Goal: Information Seeking & Learning: Find specific page/section

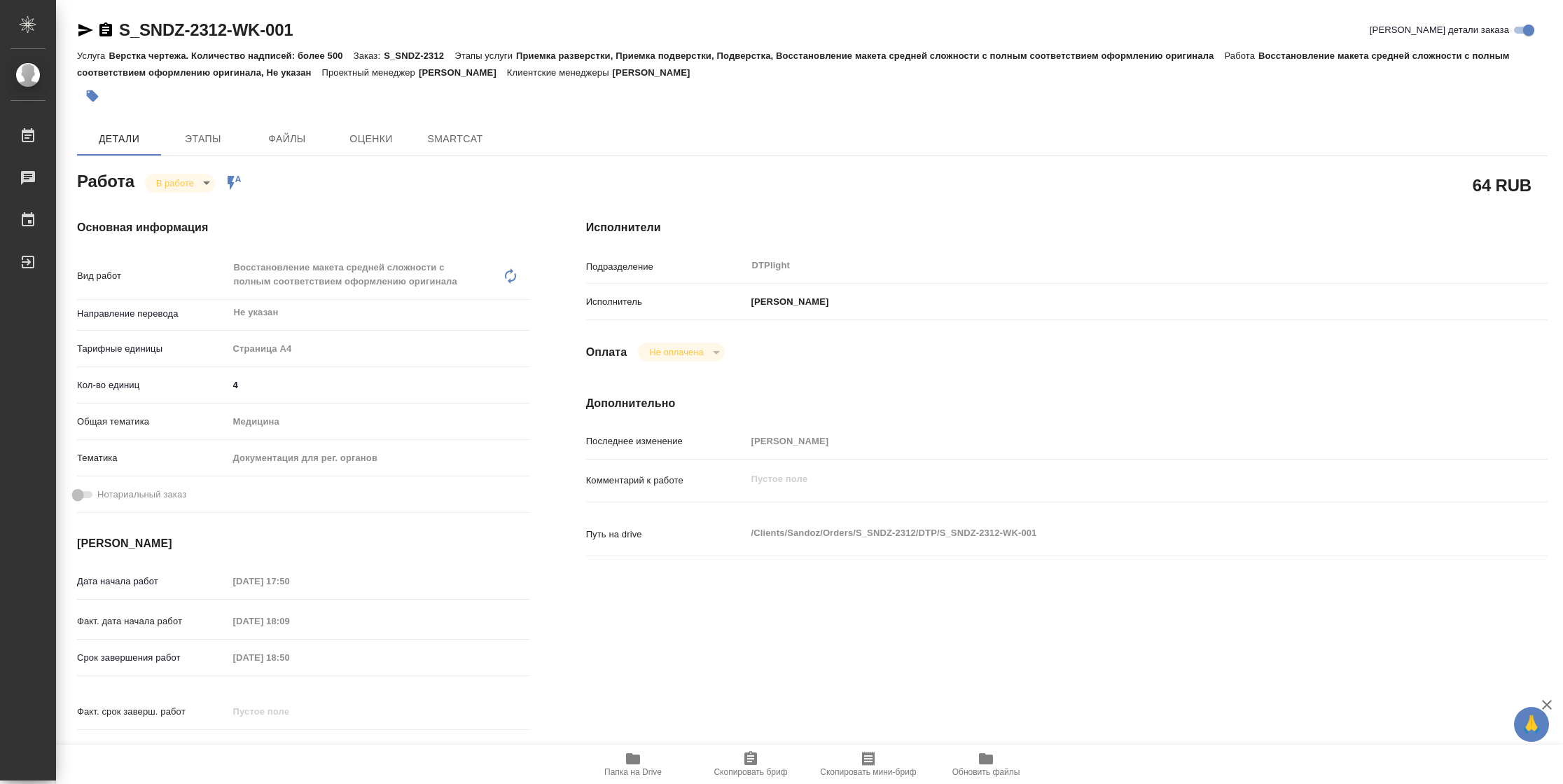
type textarea "x"
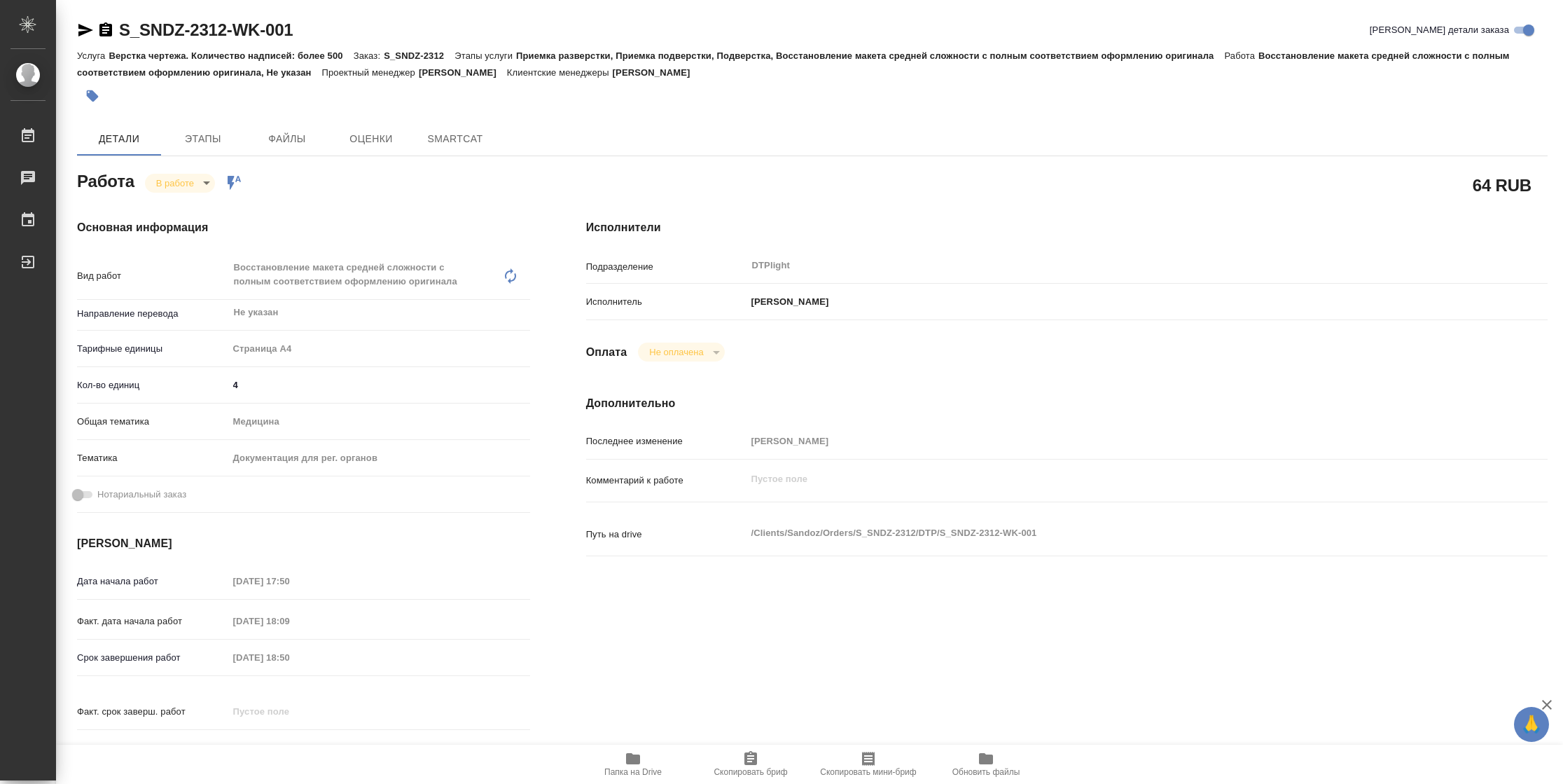
type textarea "x"
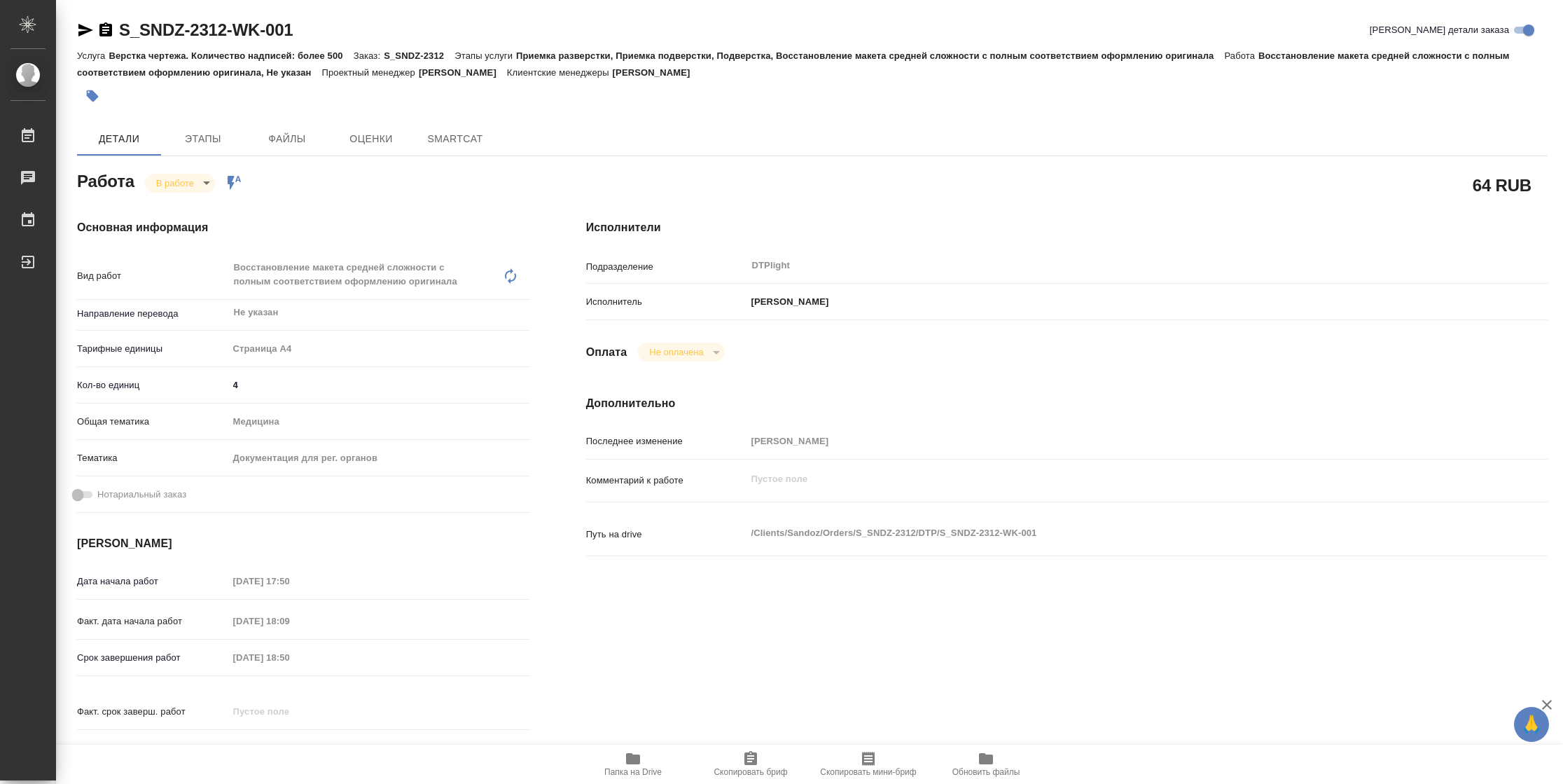
type textarea "x"
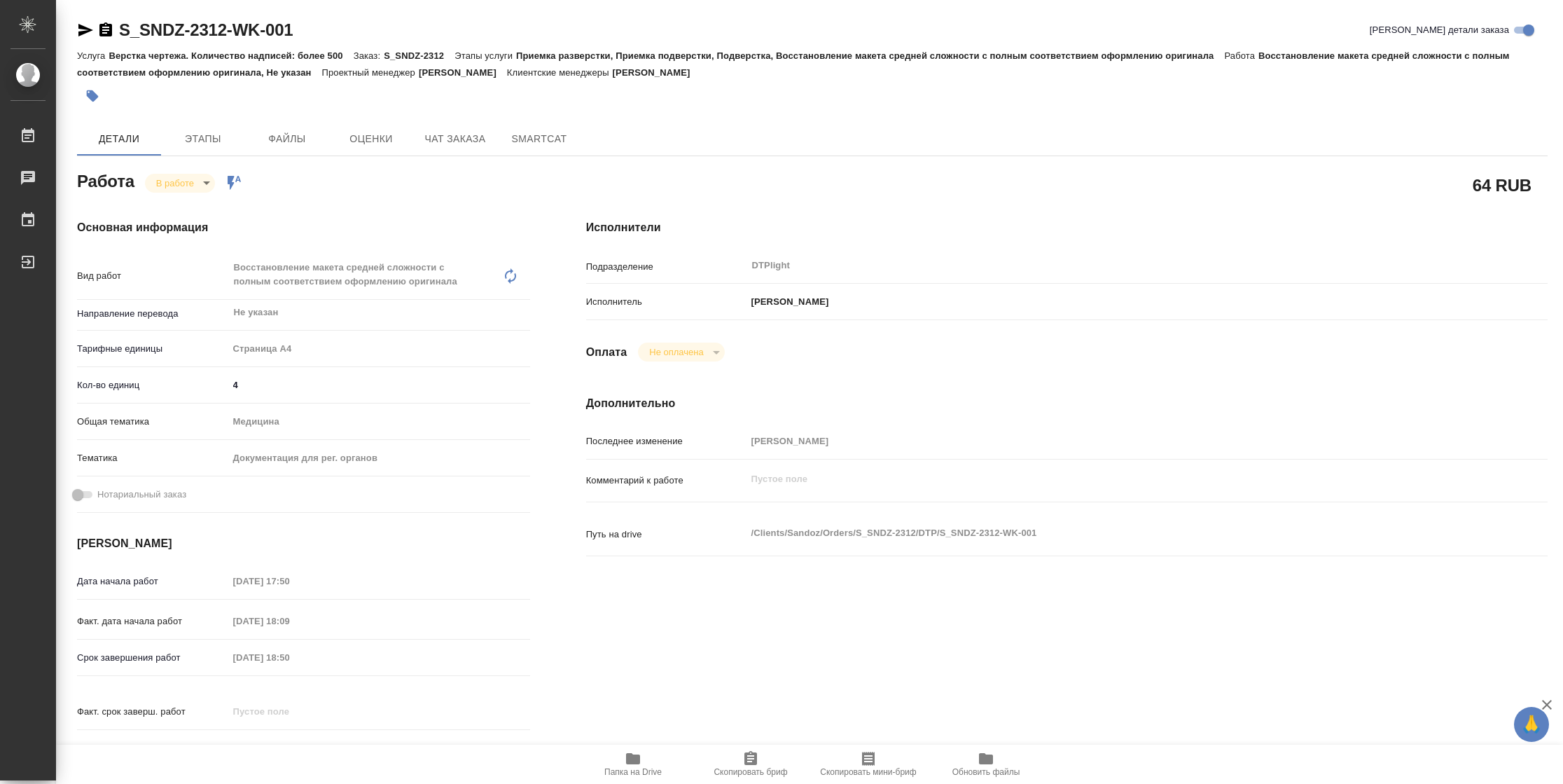
type textarea "x"
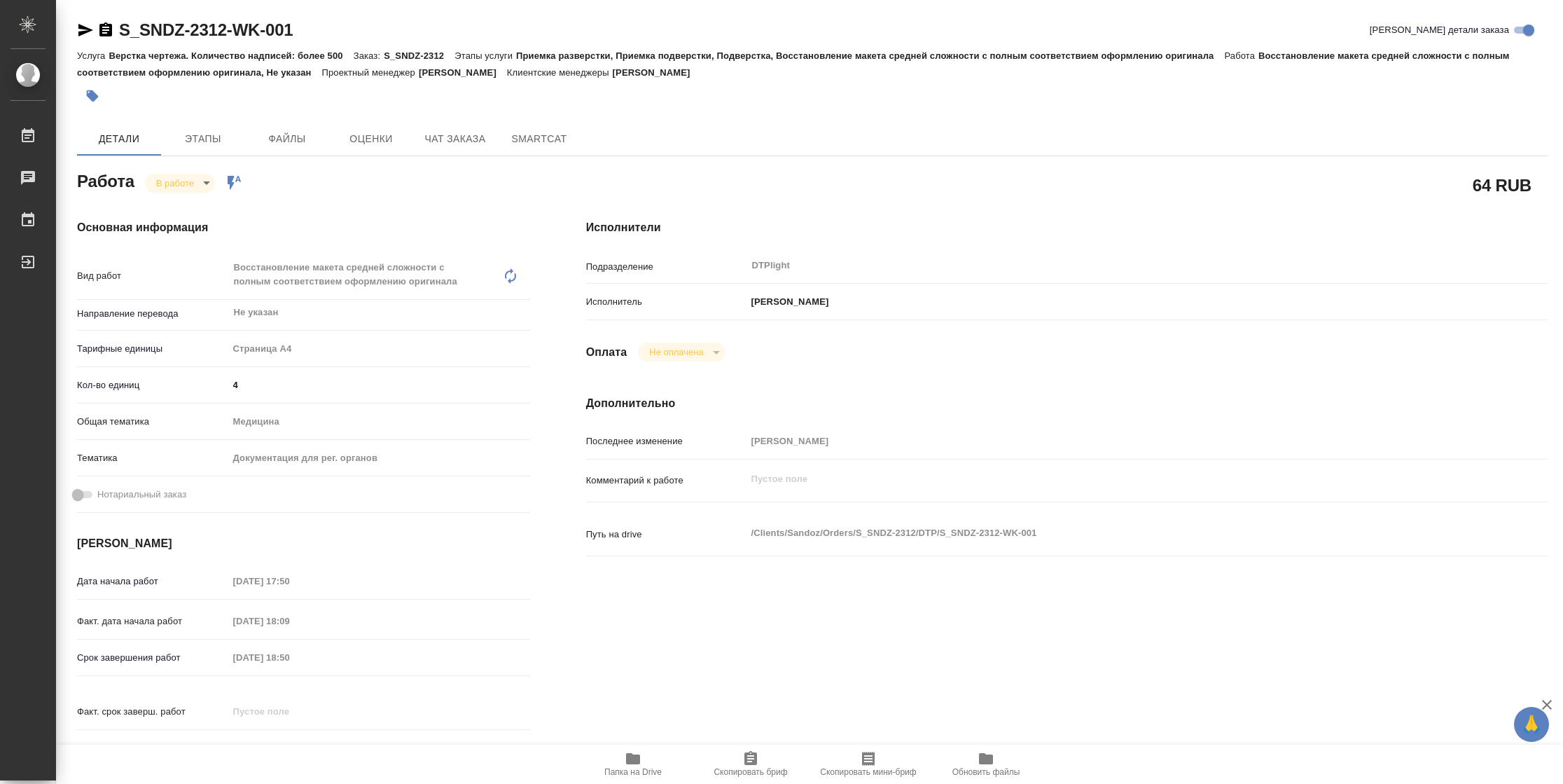
type textarea "x"
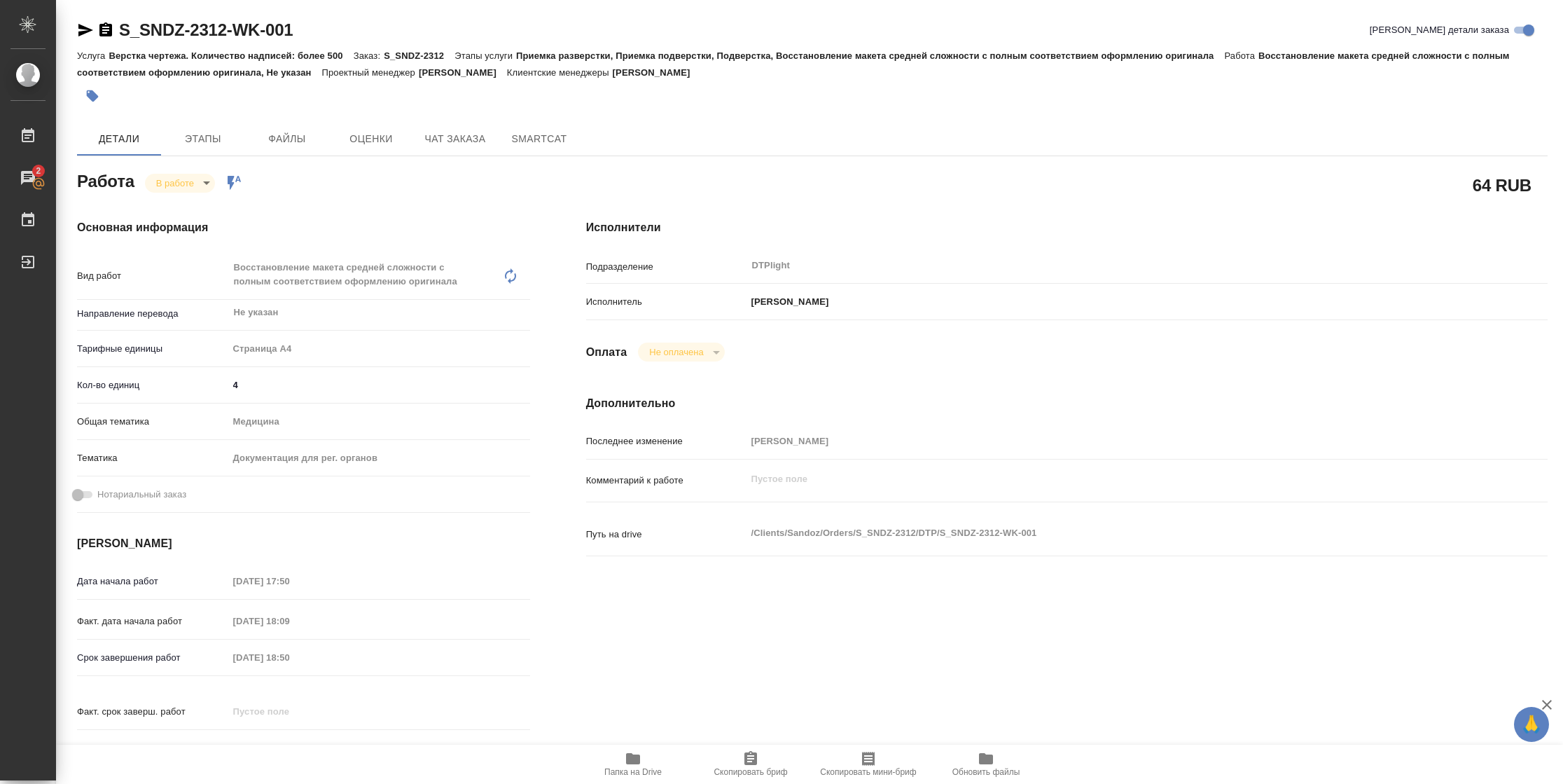
type textarea "x"
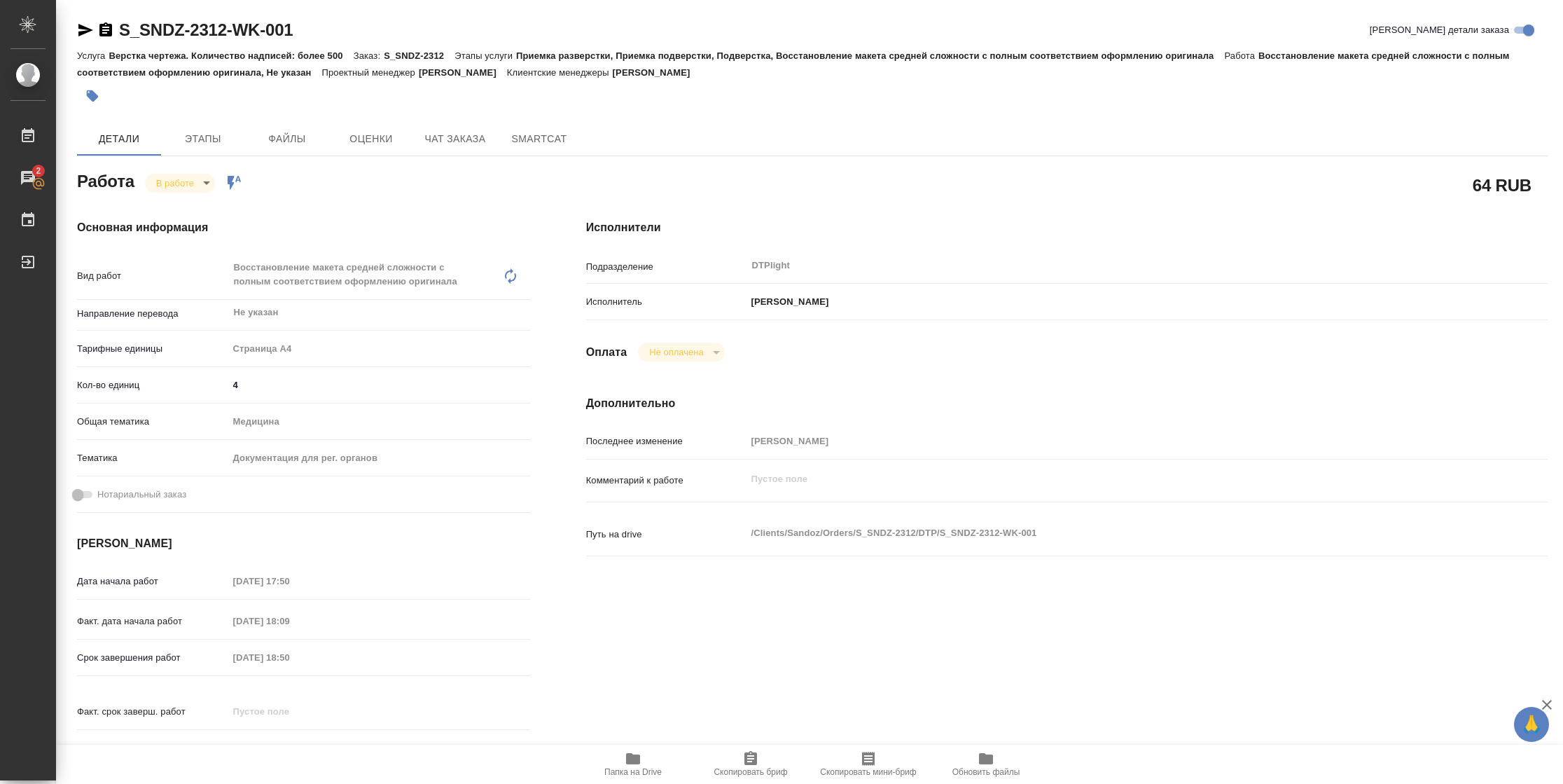
type textarea "x"
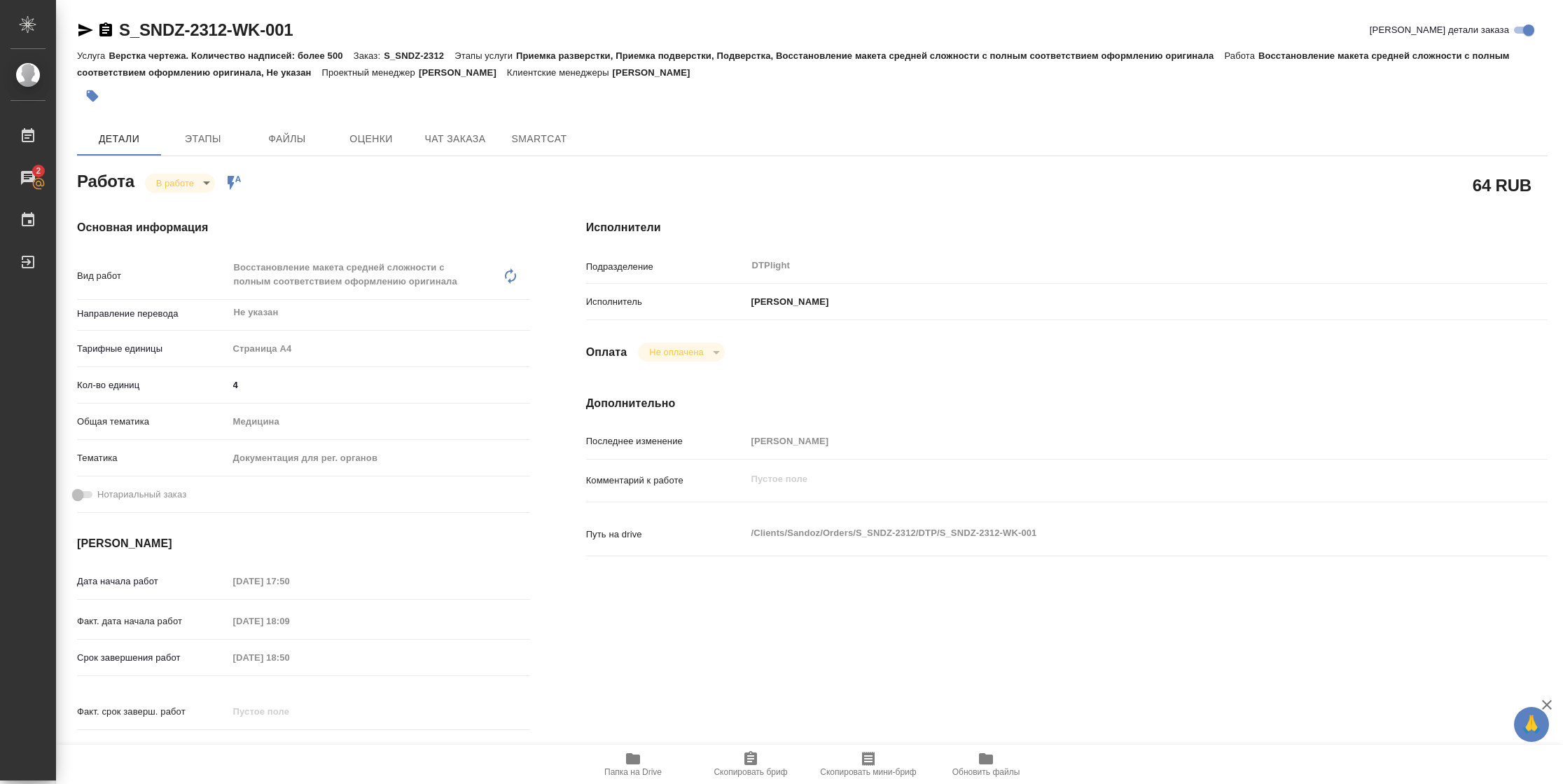
type textarea "x"
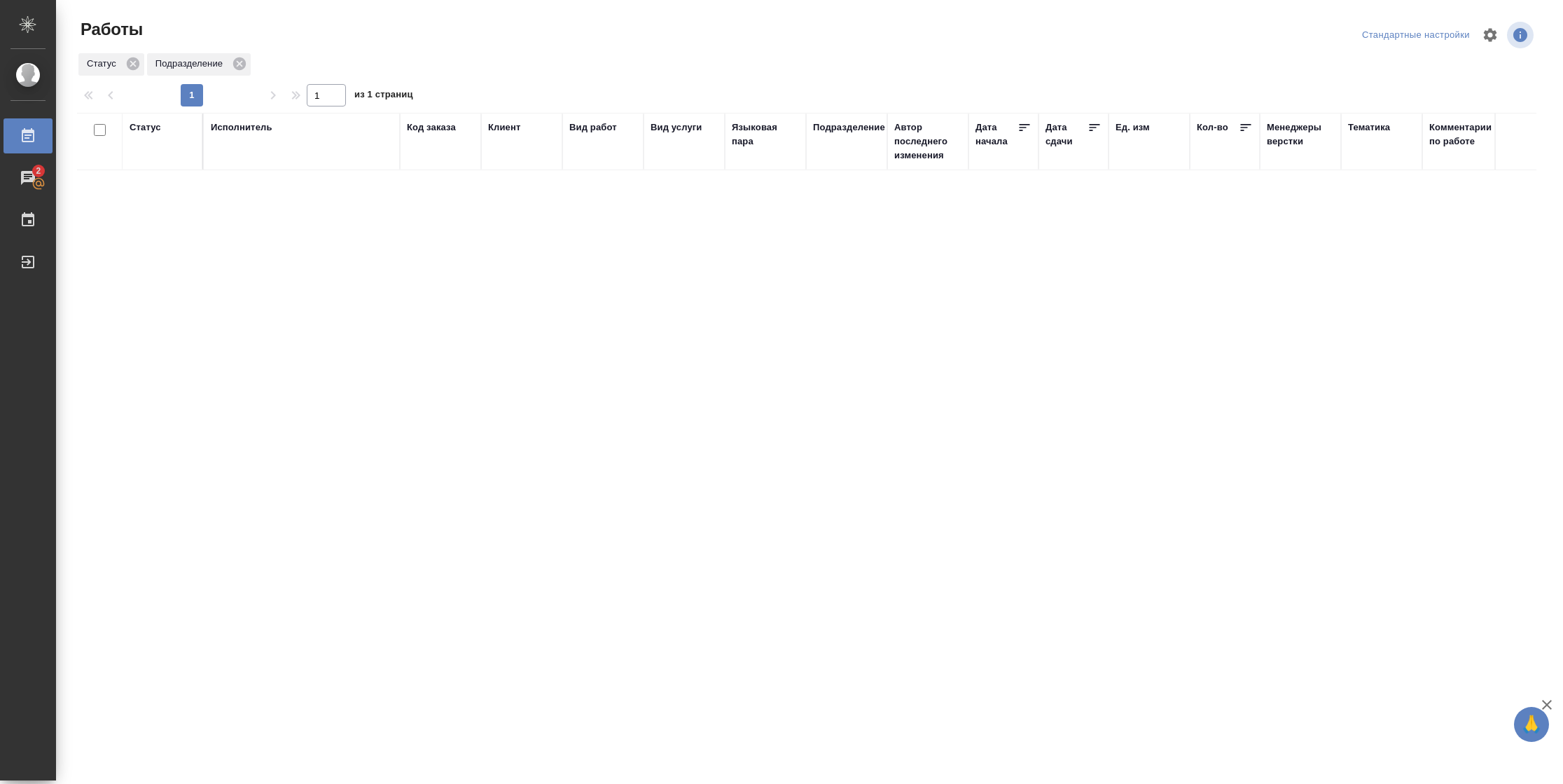
click at [835, 132] on div "Подразделение" at bounding box center [848, 127] width 72 height 14
click at [841, 165] on icon at bounding box center [840, 167] width 10 height 10
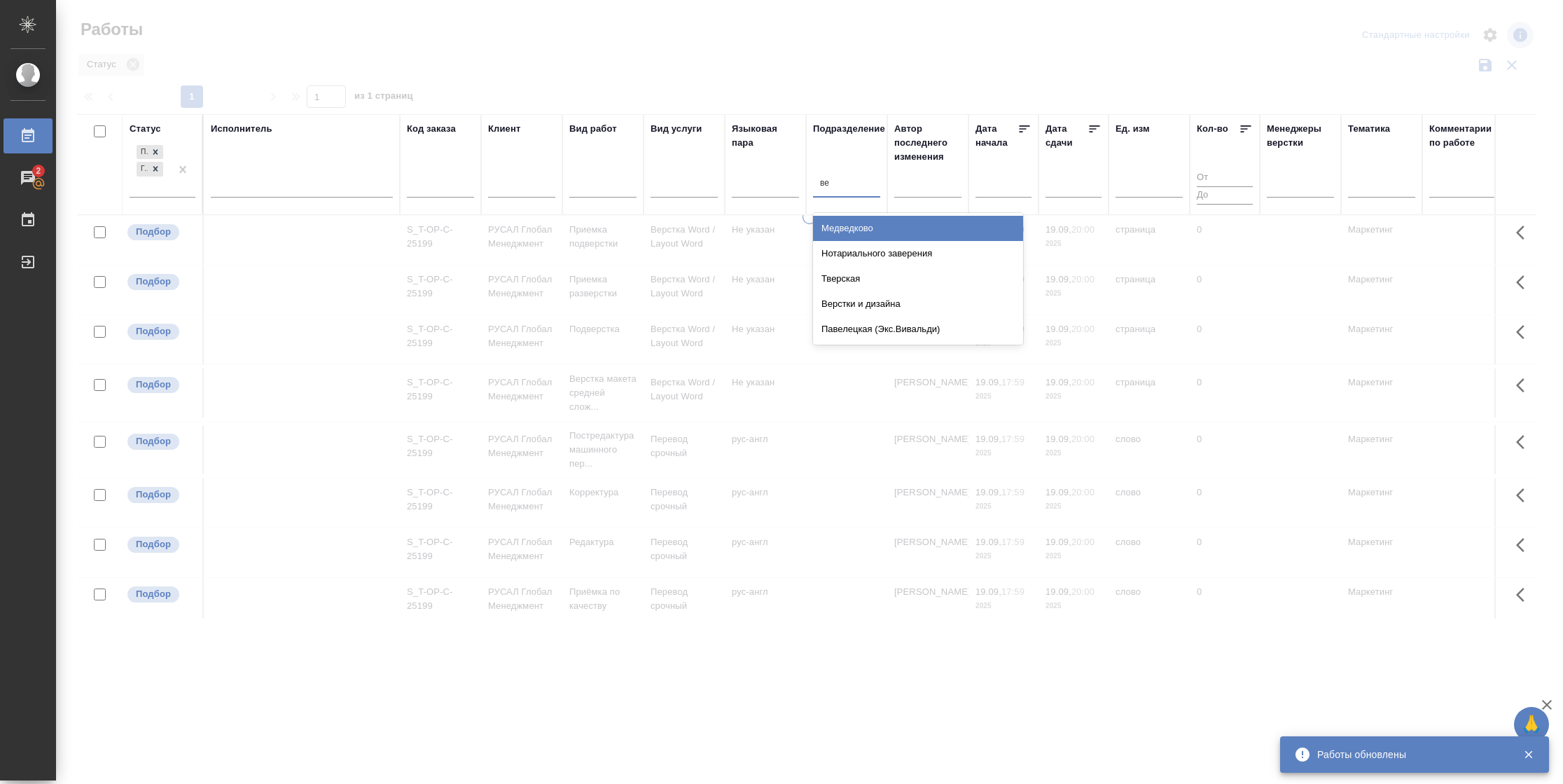
type input "вер"
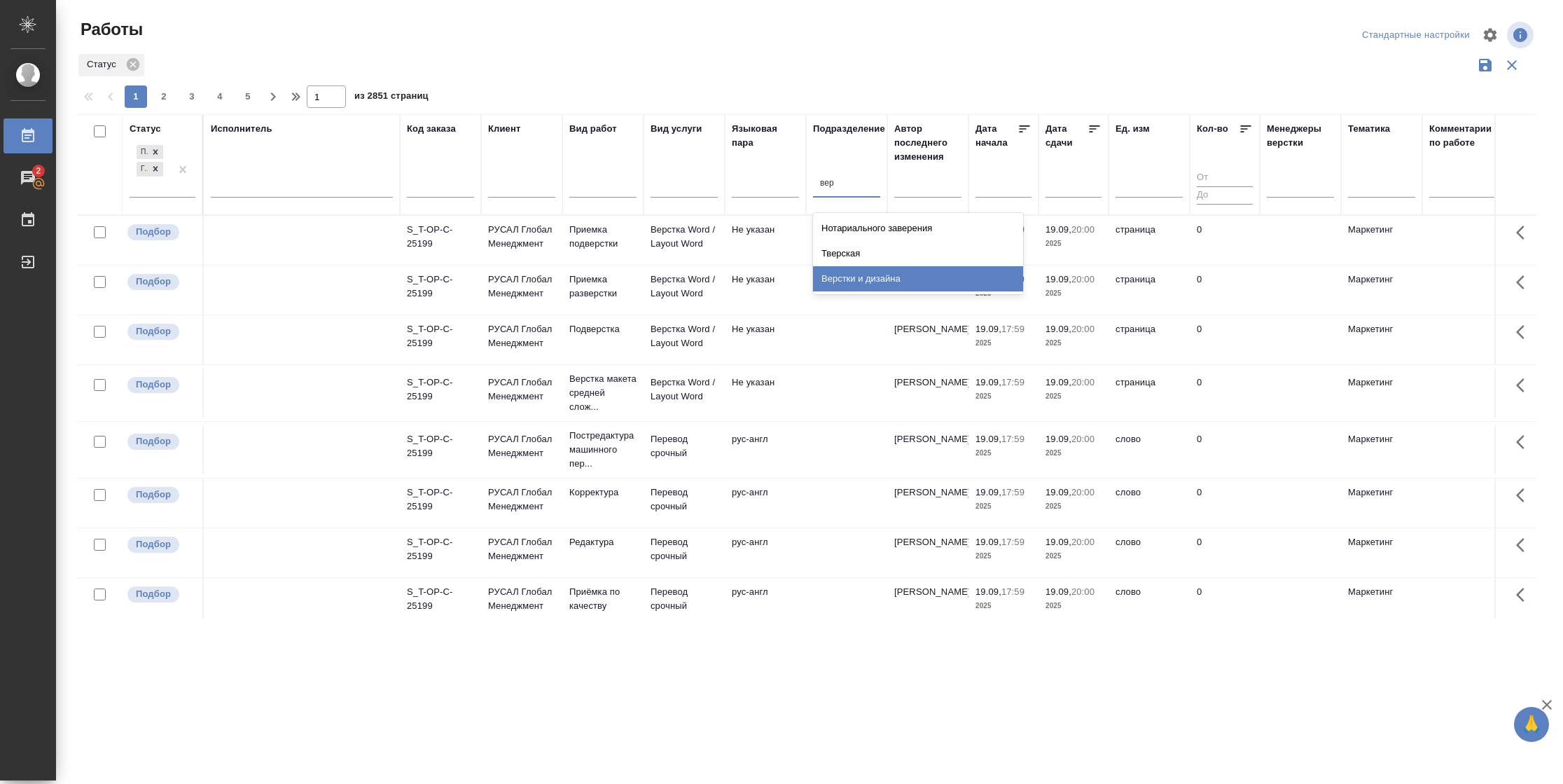
click at [841, 278] on div "Верстки и дизайна" at bounding box center [918, 278] width 210 height 25
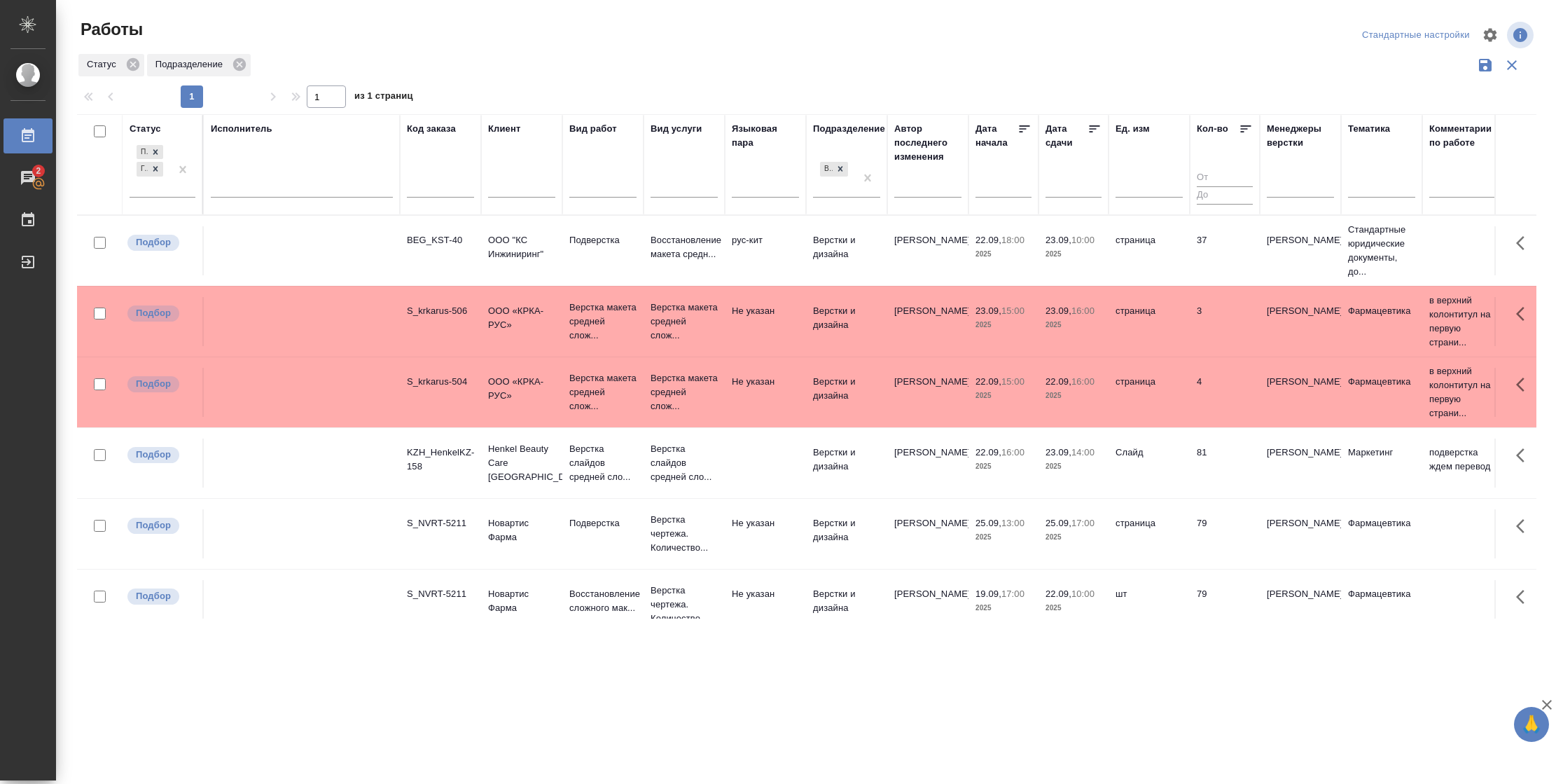
click at [1091, 134] on icon at bounding box center [1094, 129] width 14 height 14
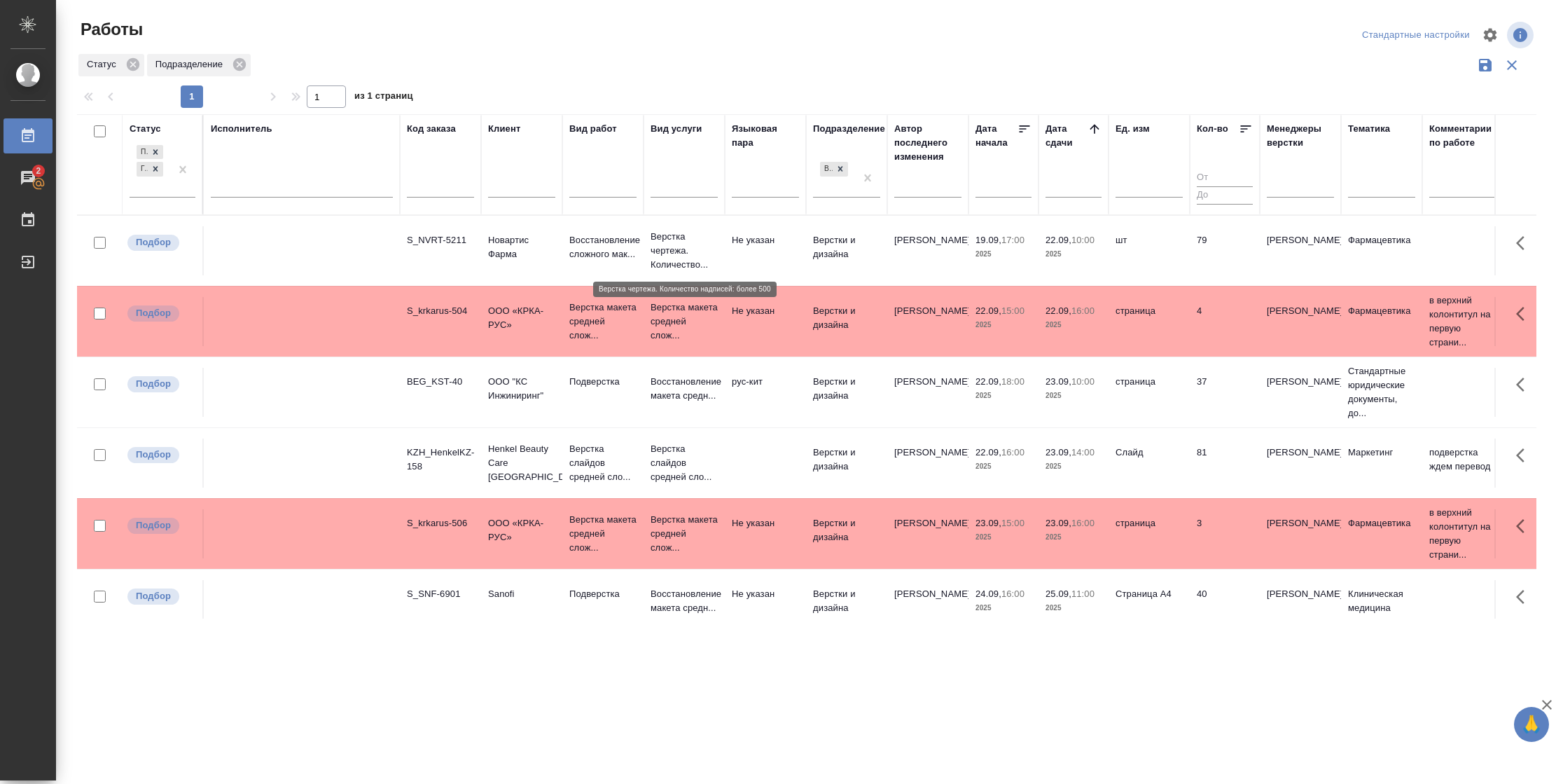
click at [676, 256] on p "Верстка чертежа. Количество..." at bounding box center [684, 250] width 68 height 42
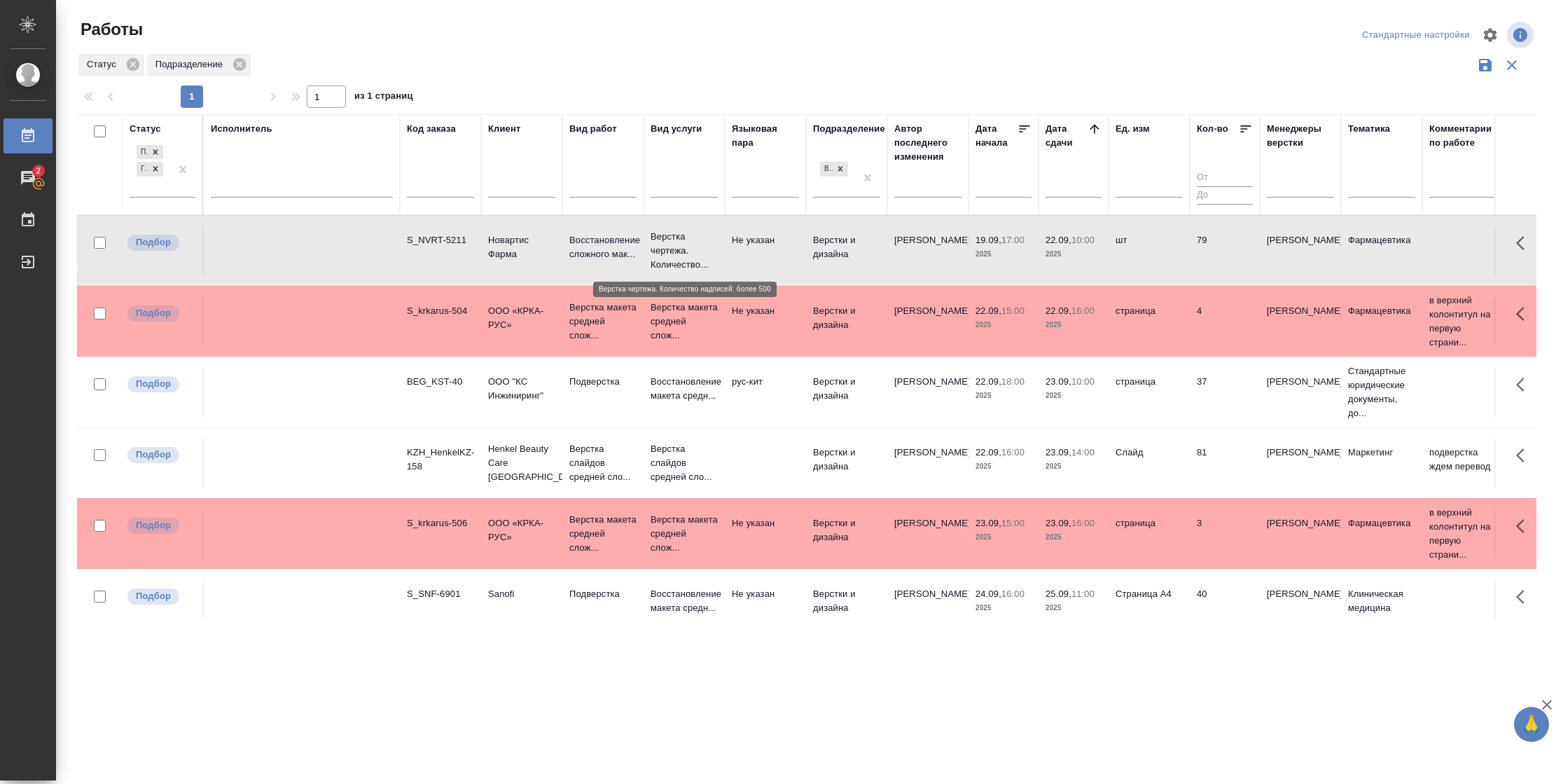
click at [676, 256] on p "Верстка чертежа. Количество..." at bounding box center [684, 250] width 68 height 42
click at [1203, 266] on td "79" at bounding box center [1224, 250] width 70 height 49
click at [1171, 457] on td "Слайд" at bounding box center [1150, 463] width 81 height 49
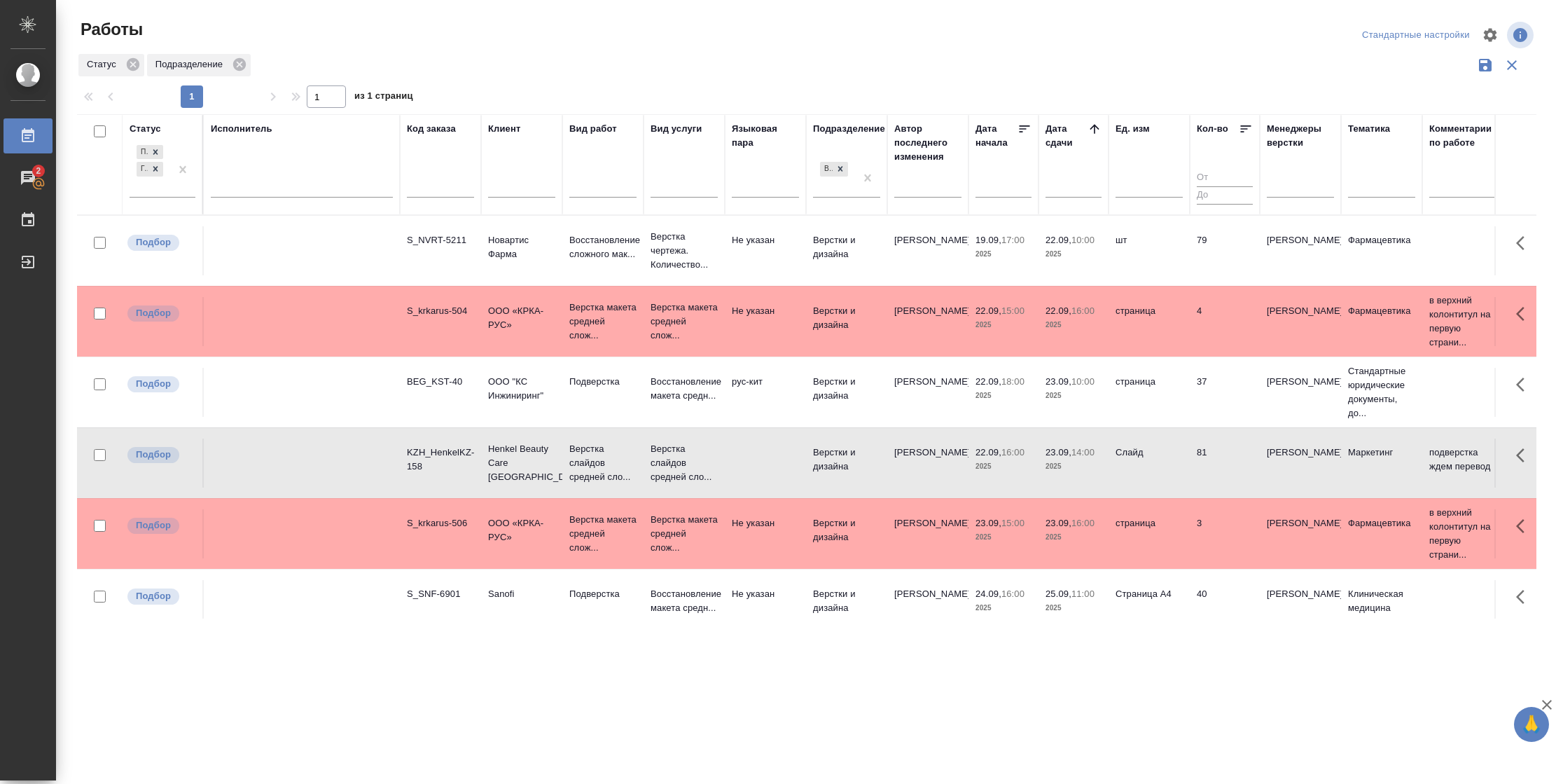
click at [1171, 457] on td "Слайд" at bounding box center [1150, 463] width 81 height 49
click at [1191, 751] on div ".cls-1 fill:#fff; AWATERA Vasilyeva Natalia Работы 2 Чаты График Выйти Работы С…" at bounding box center [782, 392] width 1563 height 784
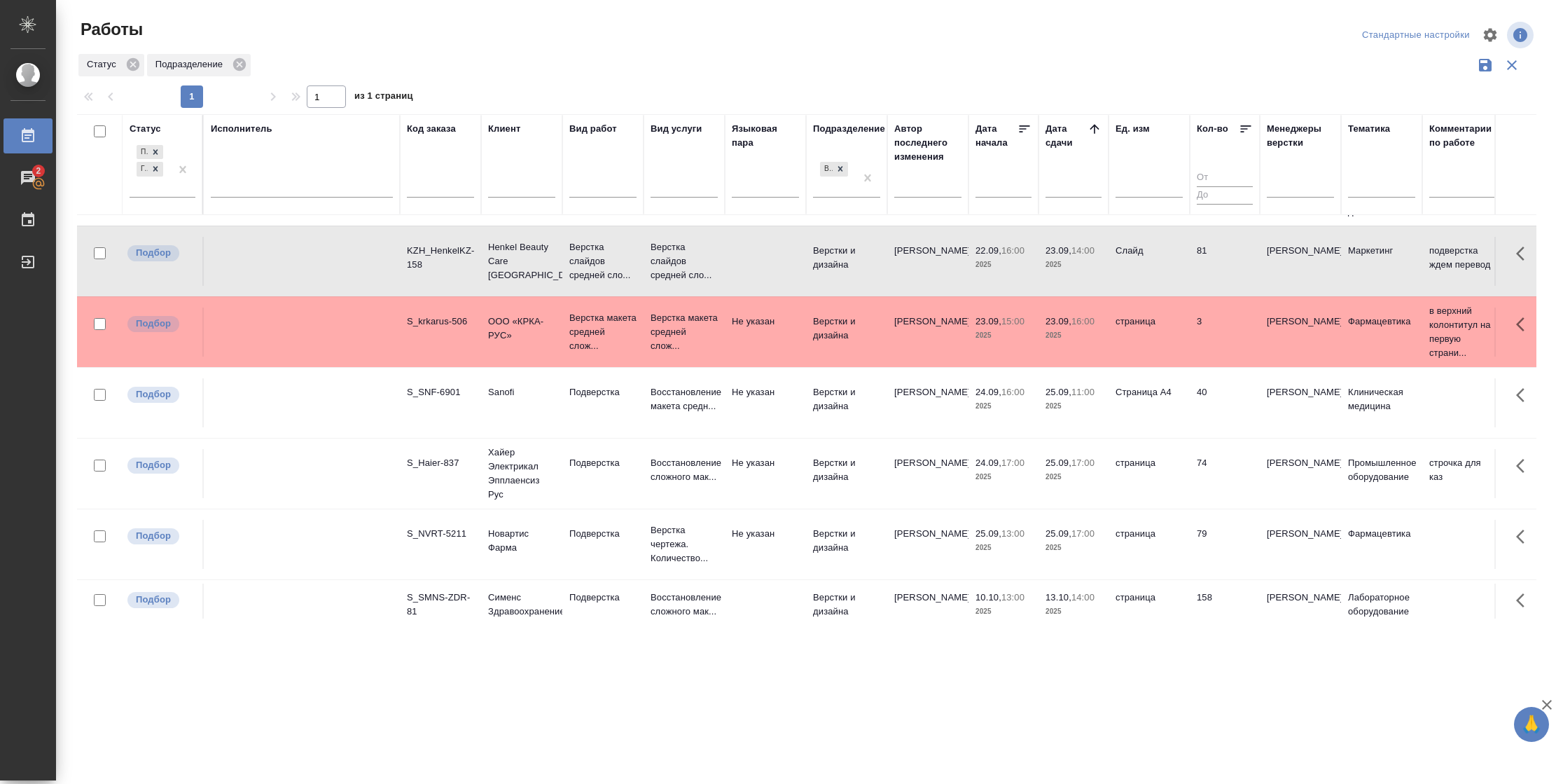
scroll to position [210, 0]
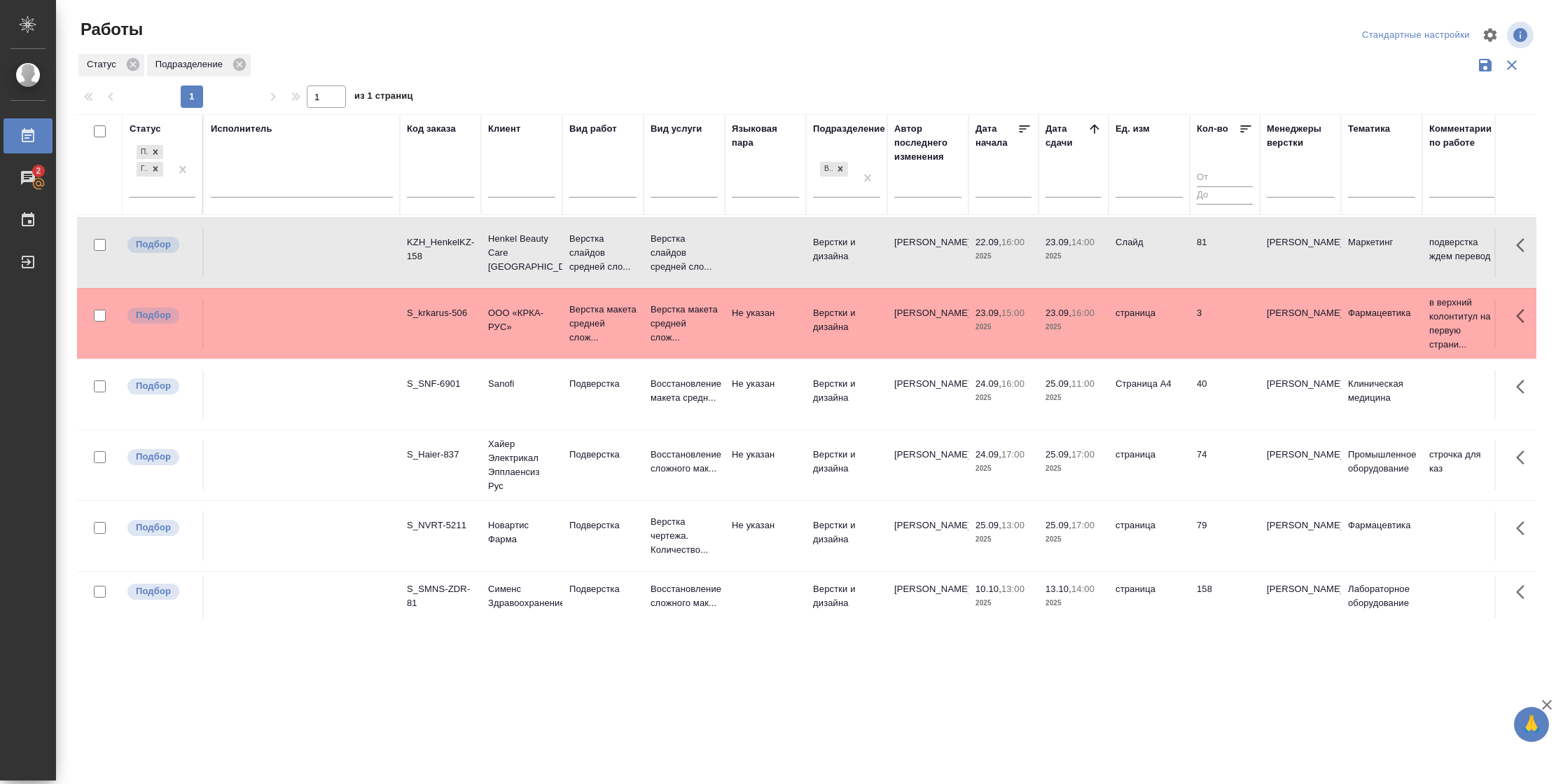
click at [1153, 270] on td "Слайд" at bounding box center [1150, 253] width 81 height 49
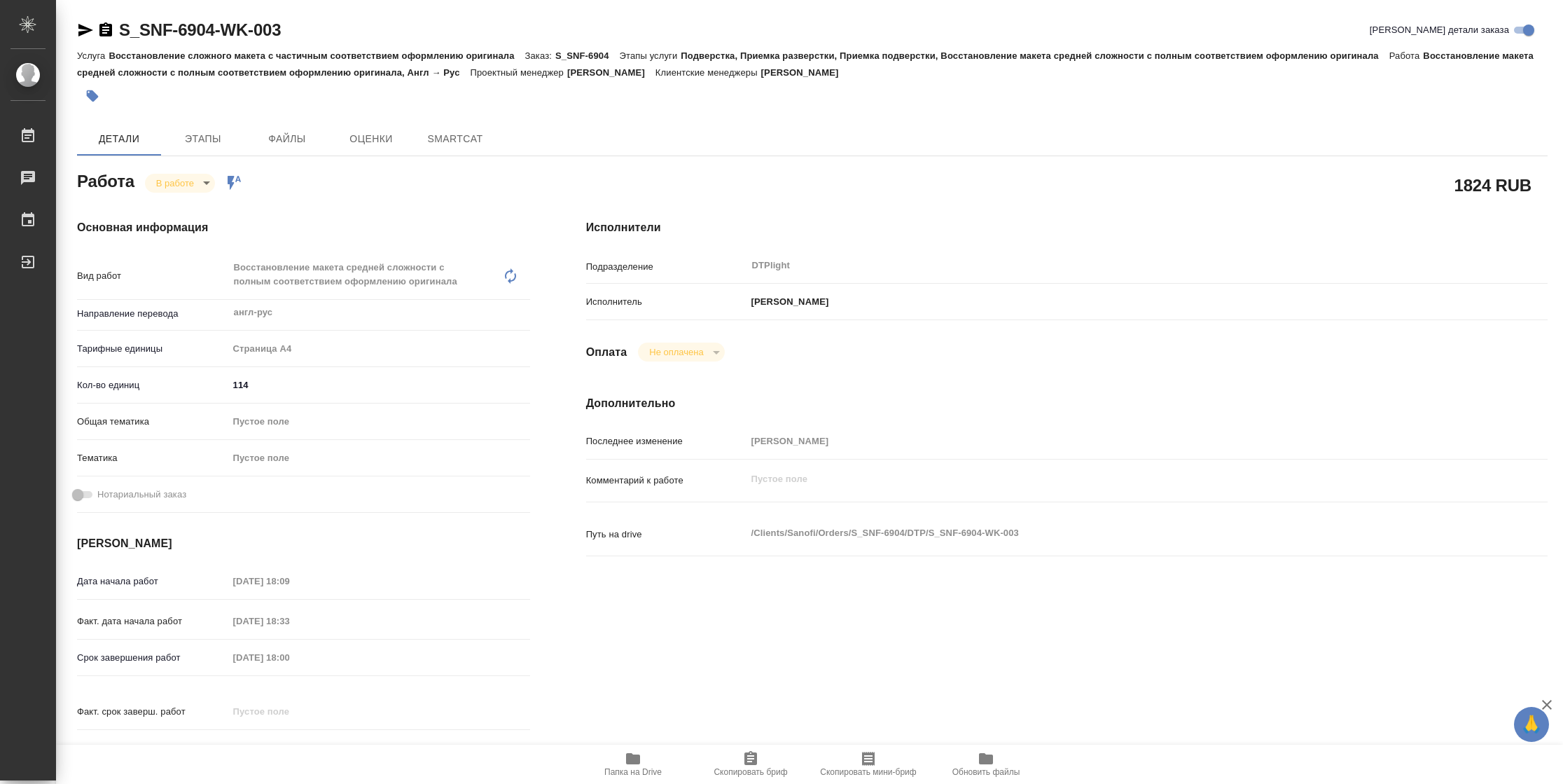
type textarea "x"
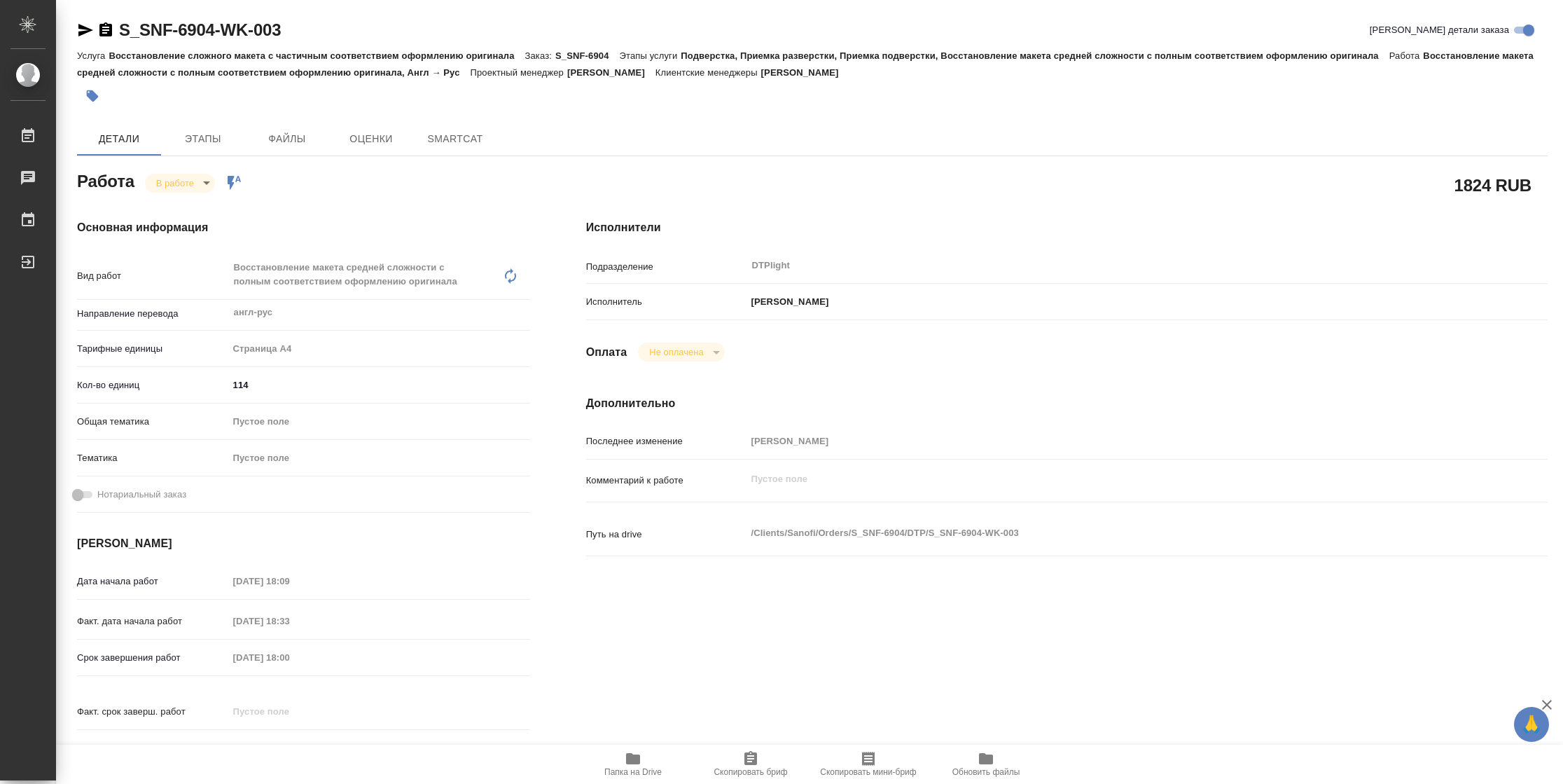
type textarea "x"
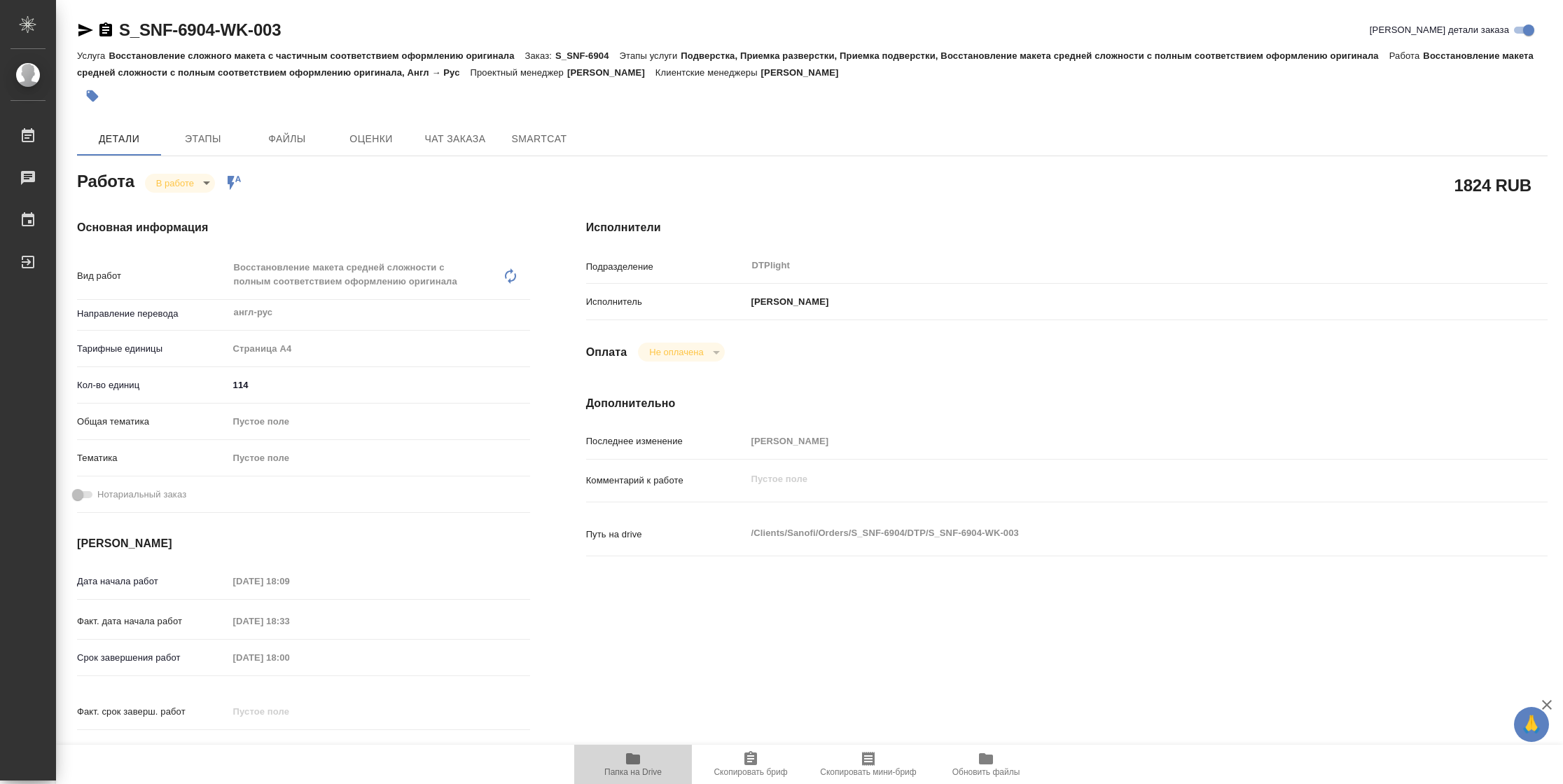
click at [638, 765] on icon "button" at bounding box center [632, 758] width 16 height 16
type textarea "x"
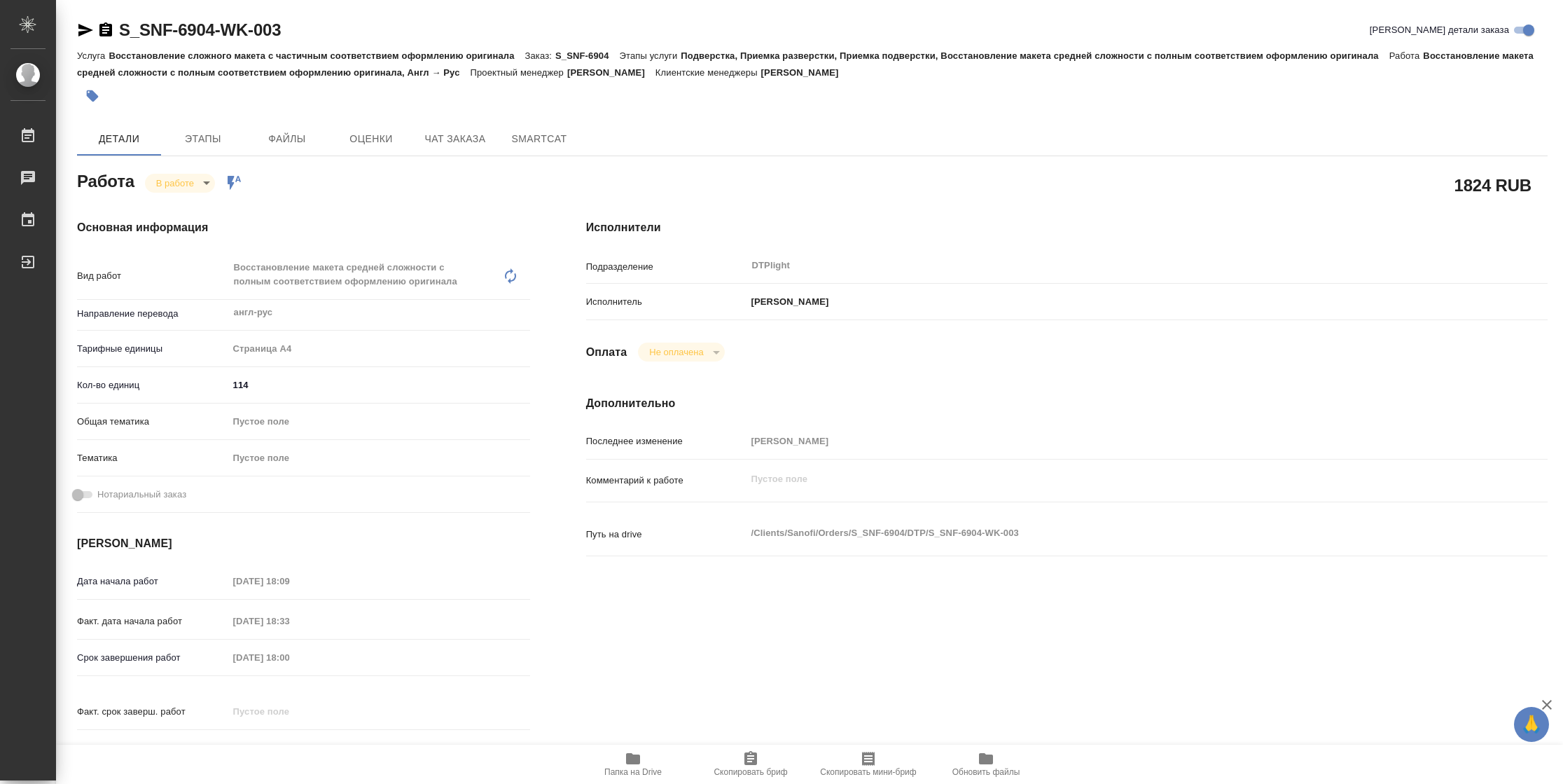
type textarea "x"
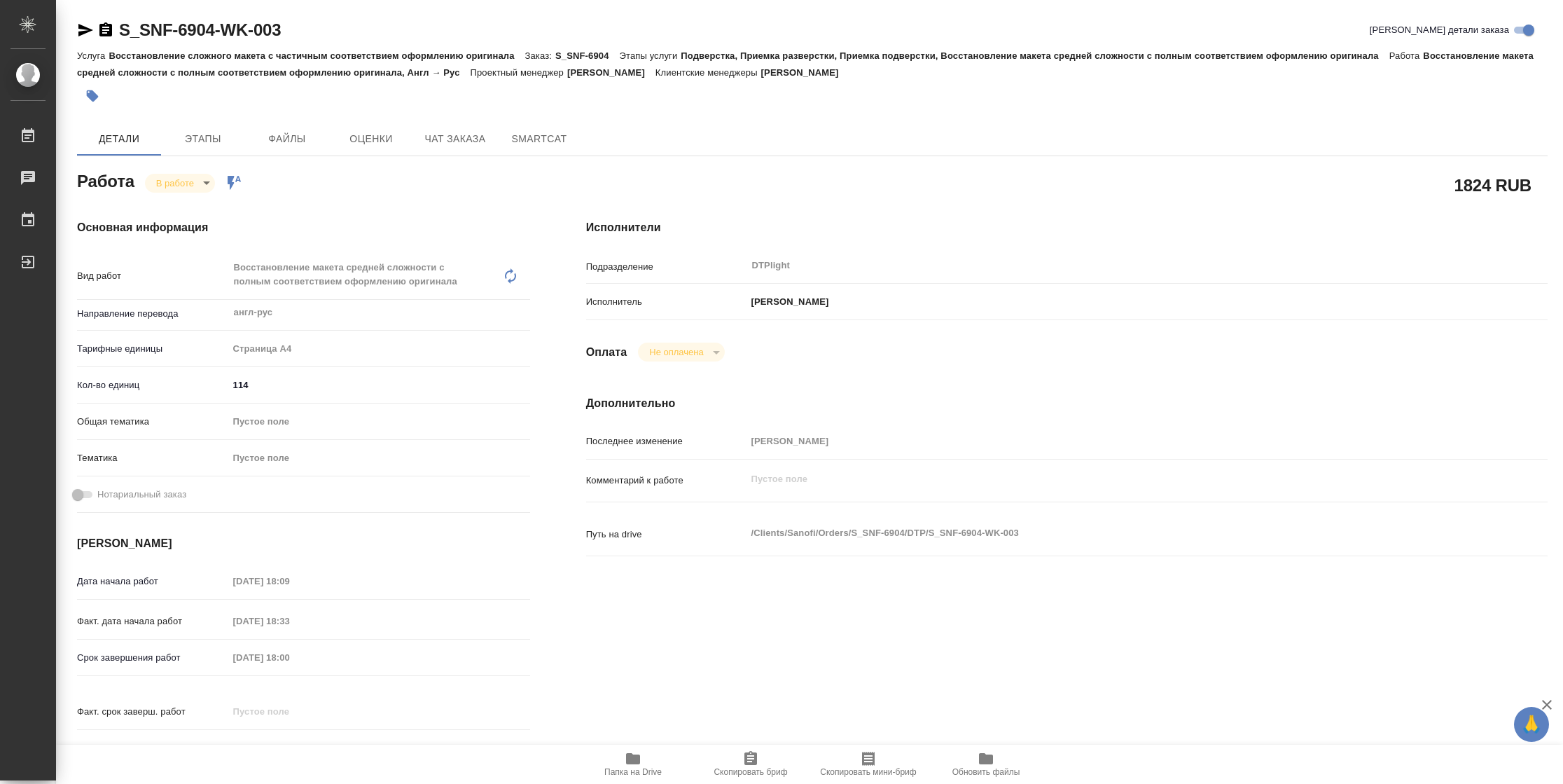
type textarea "x"
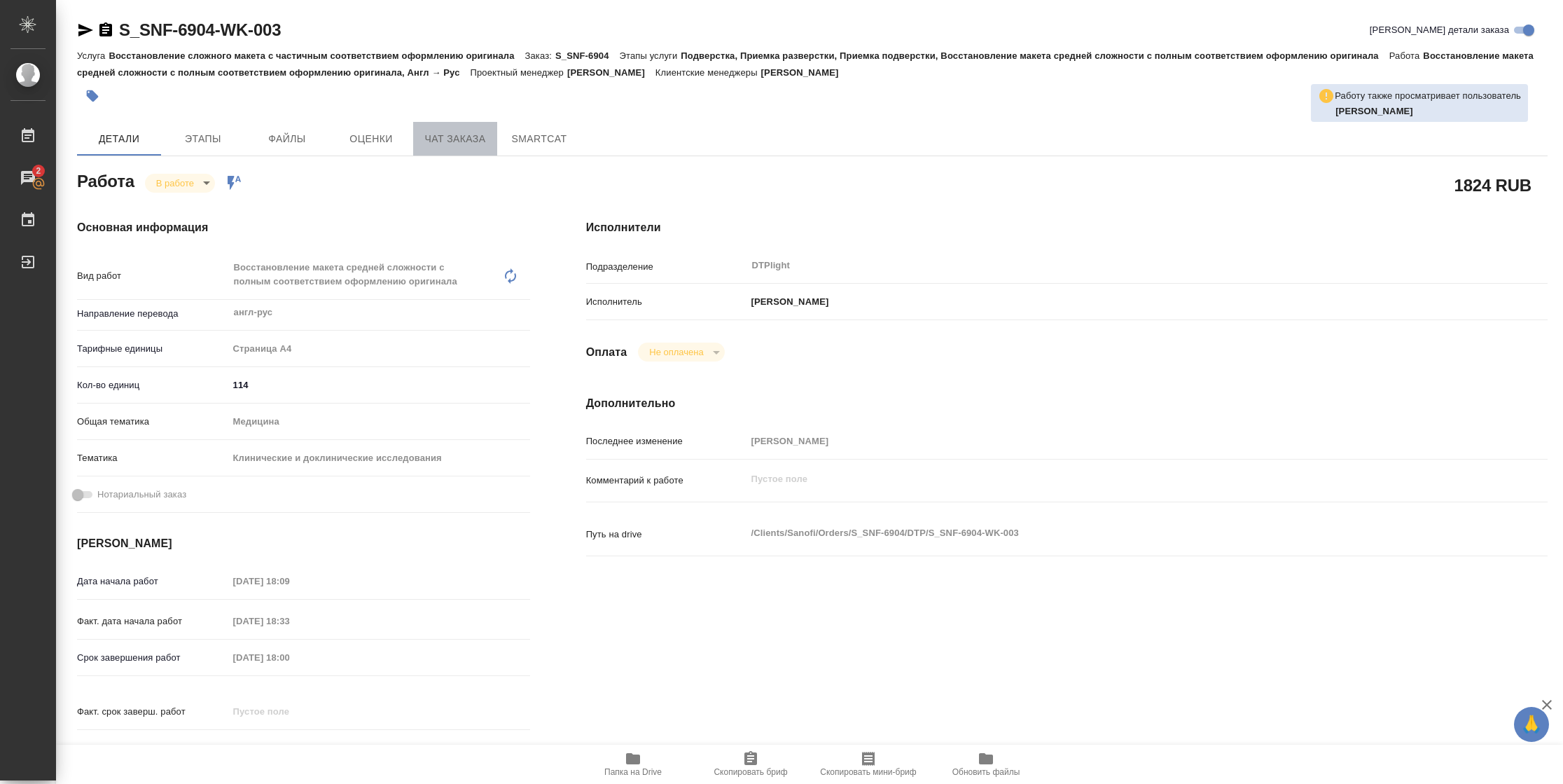
click at [451, 146] on span "Чат заказа" at bounding box center [456, 139] width 68 height 17
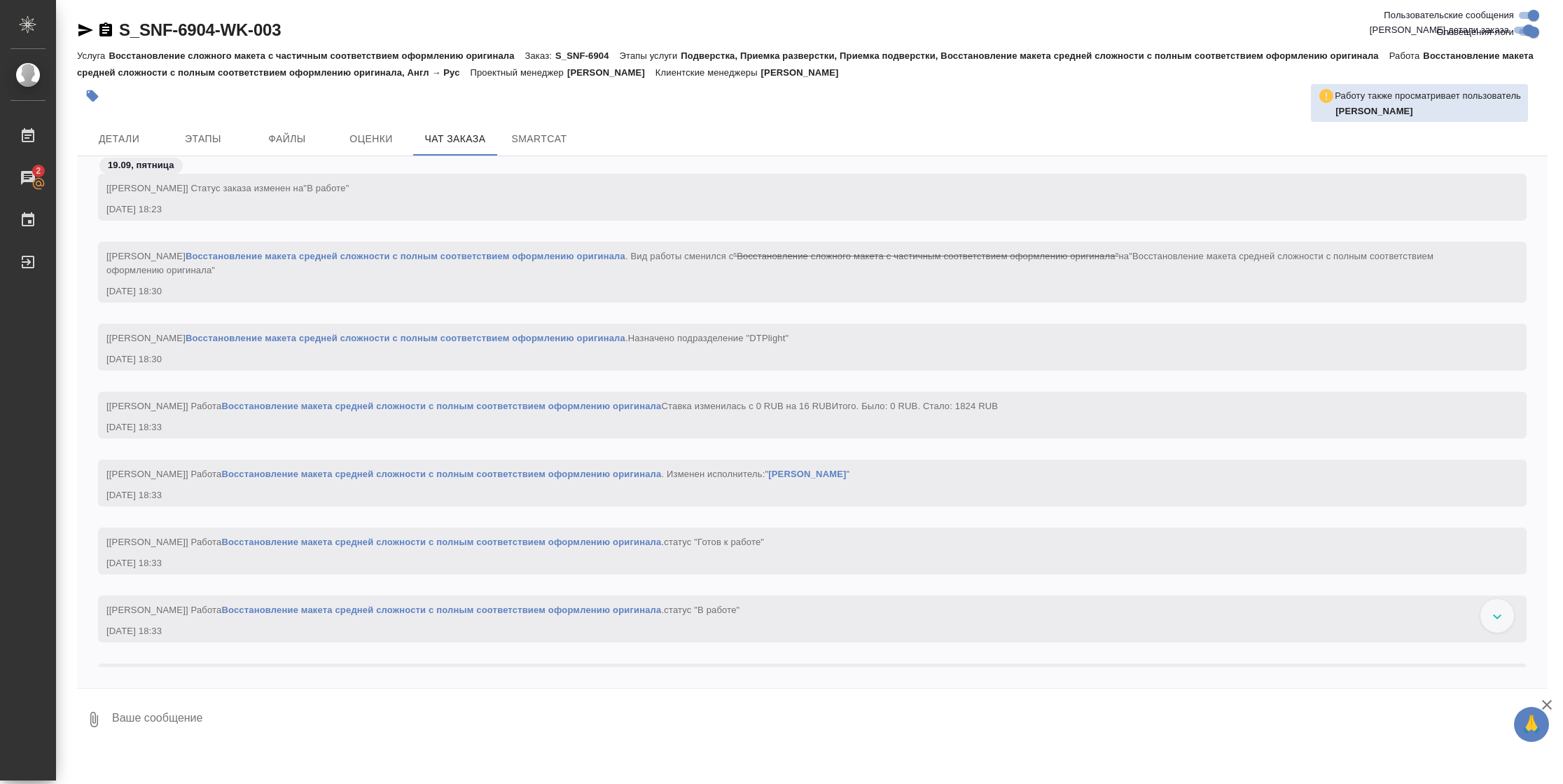
scroll to position [5388, 0]
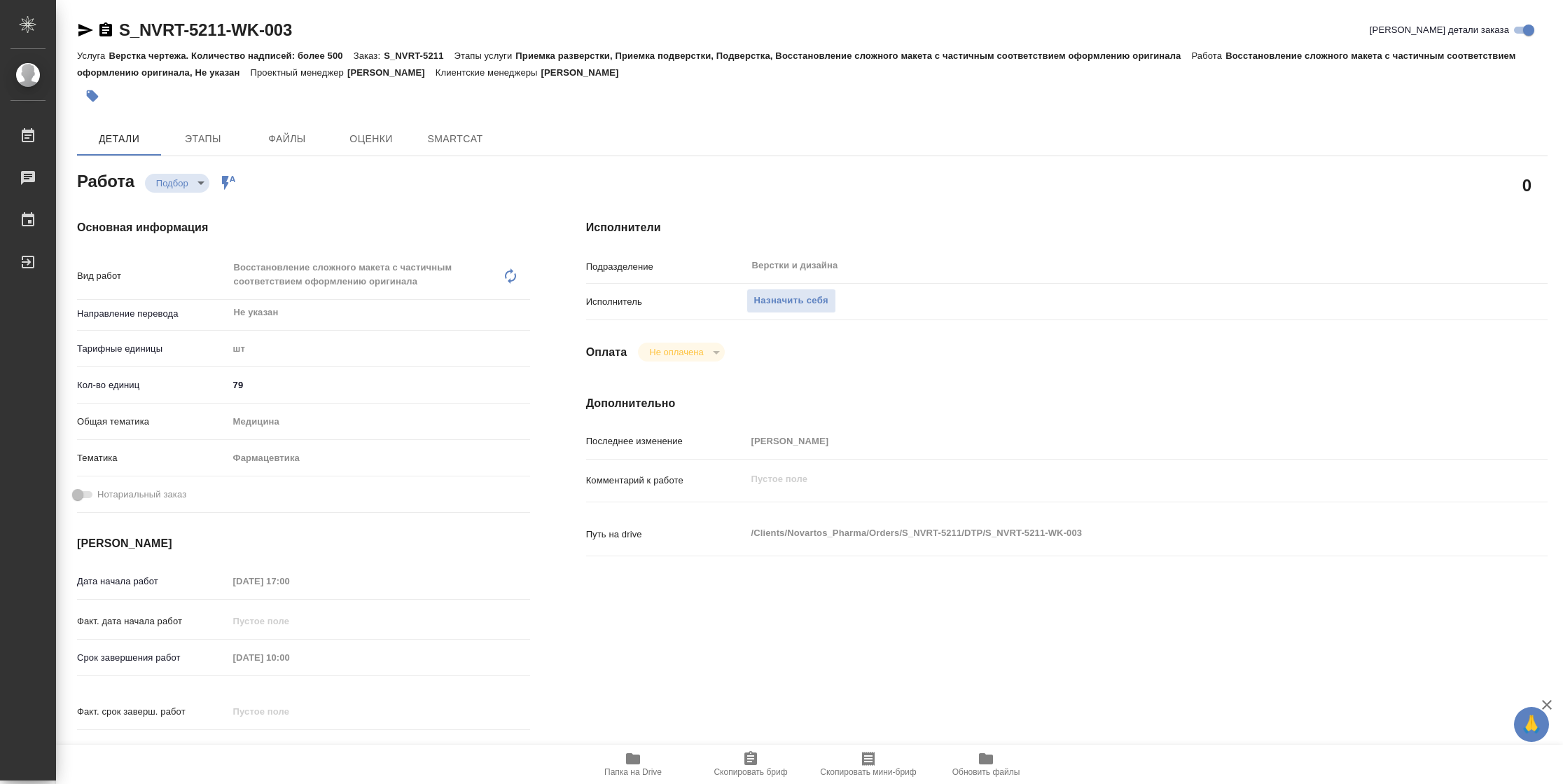
type textarea "x"
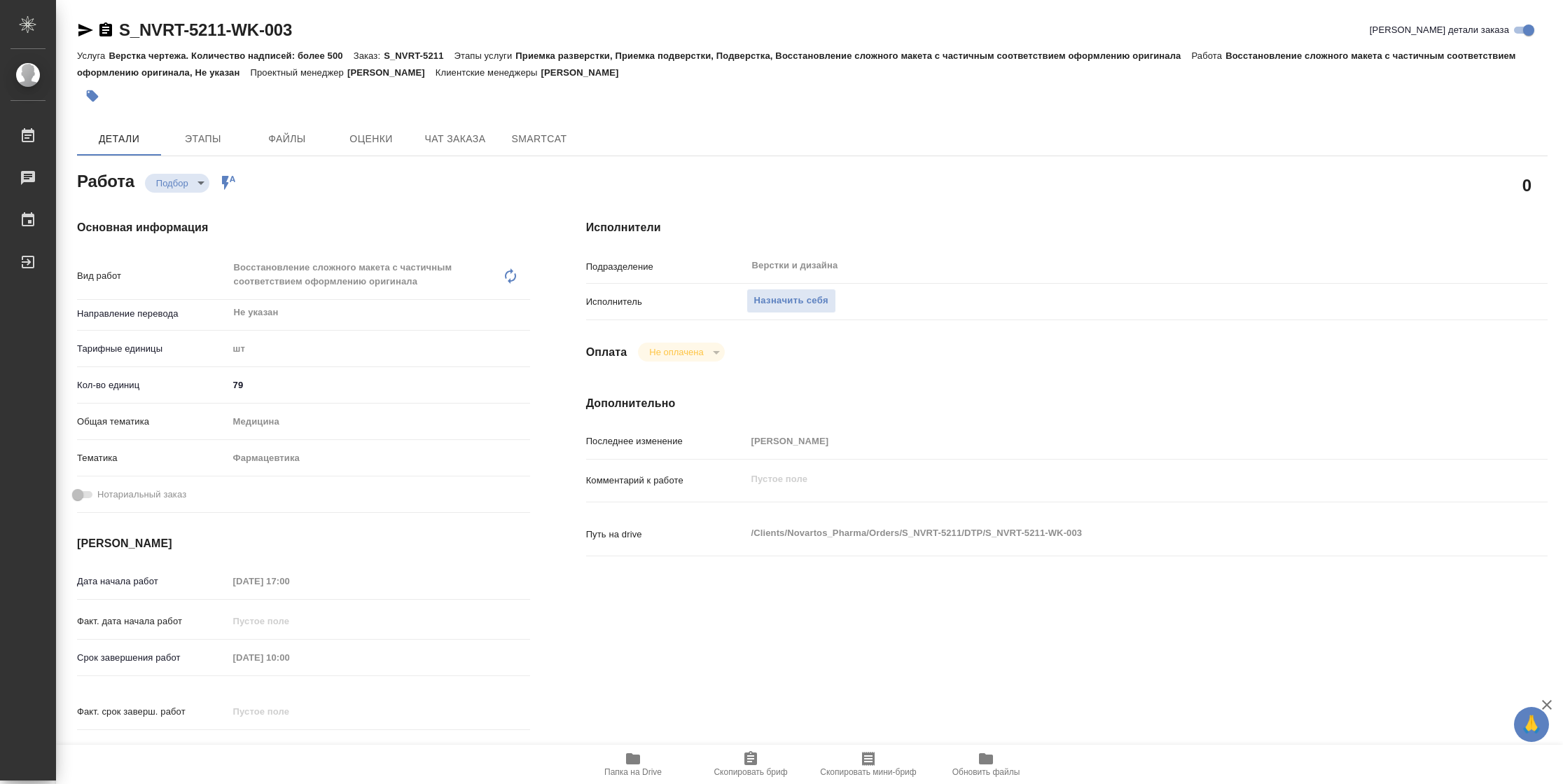
type textarea "x"
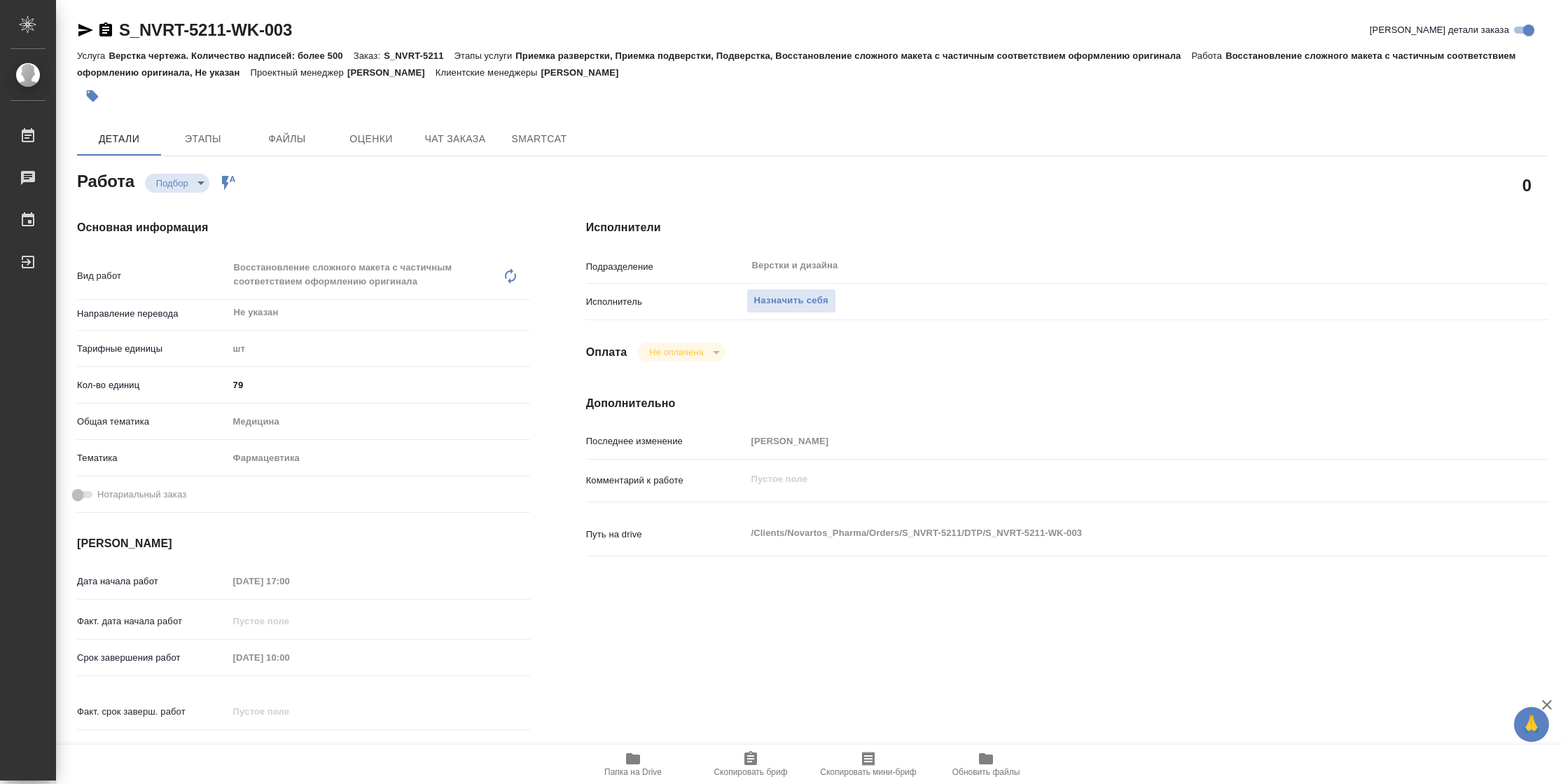
click at [625, 778] on button "Папка на Drive" at bounding box center [633, 763] width 118 height 39
type textarea "x"
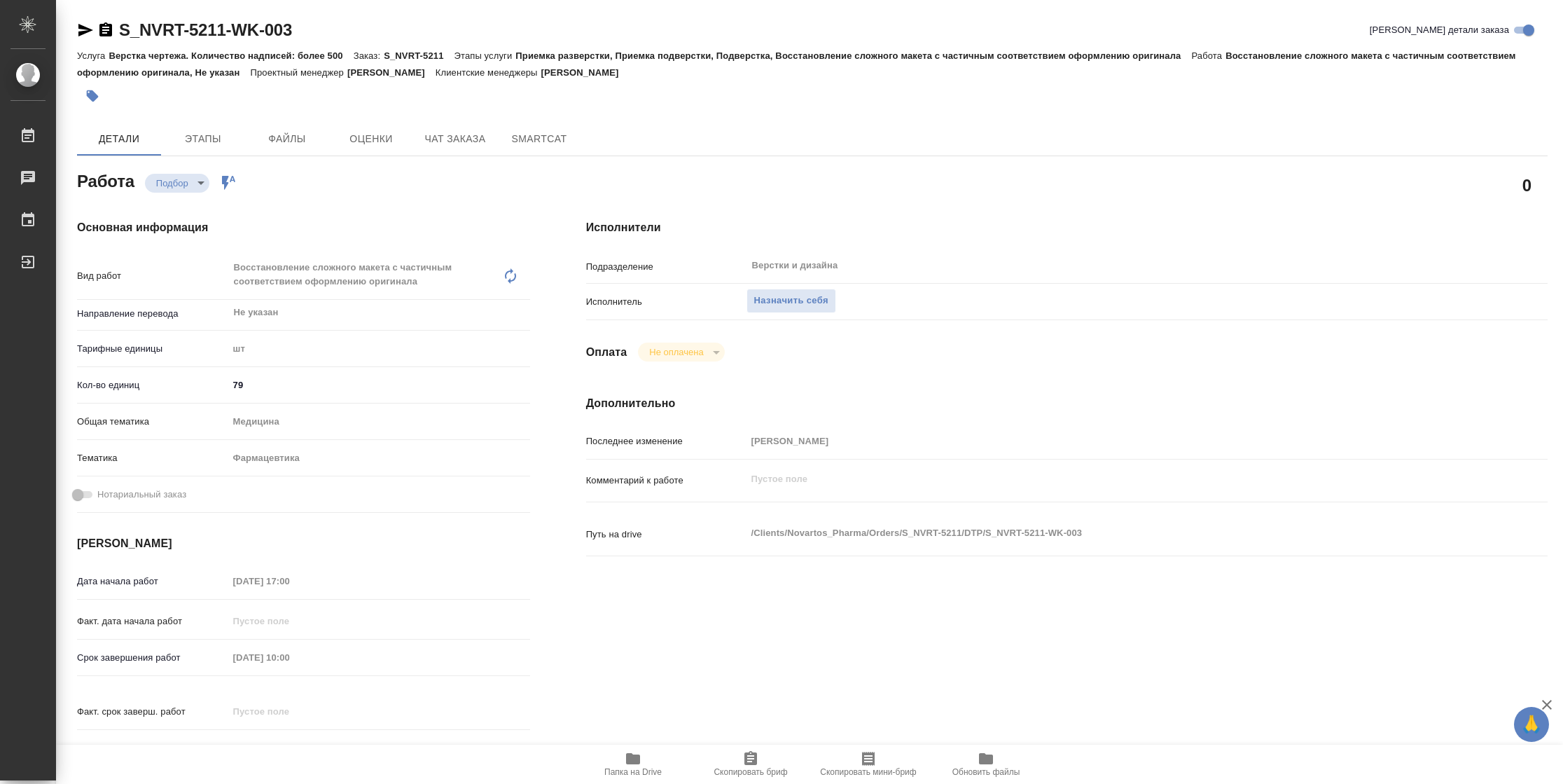
type textarea "x"
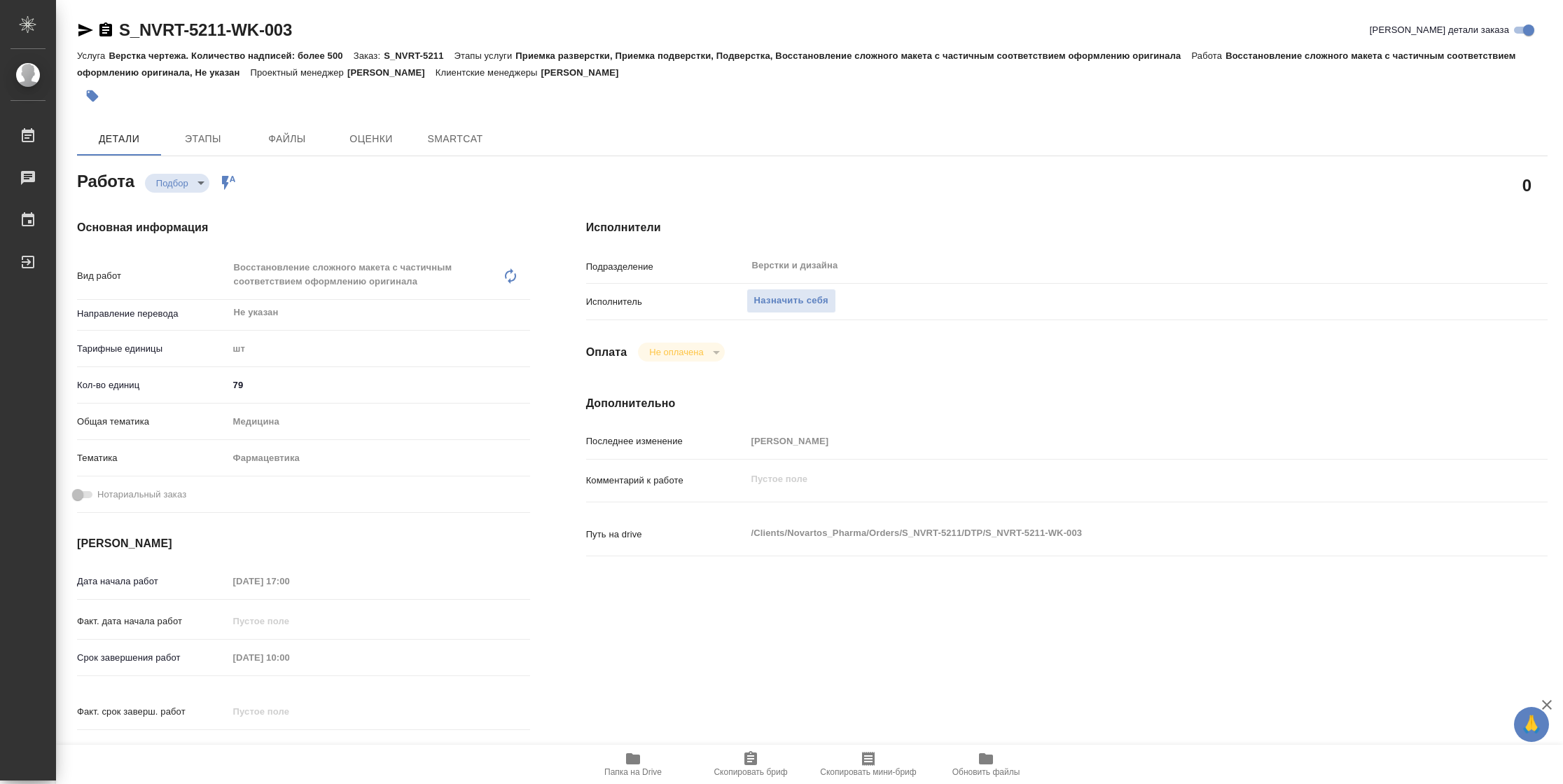
type textarea "x"
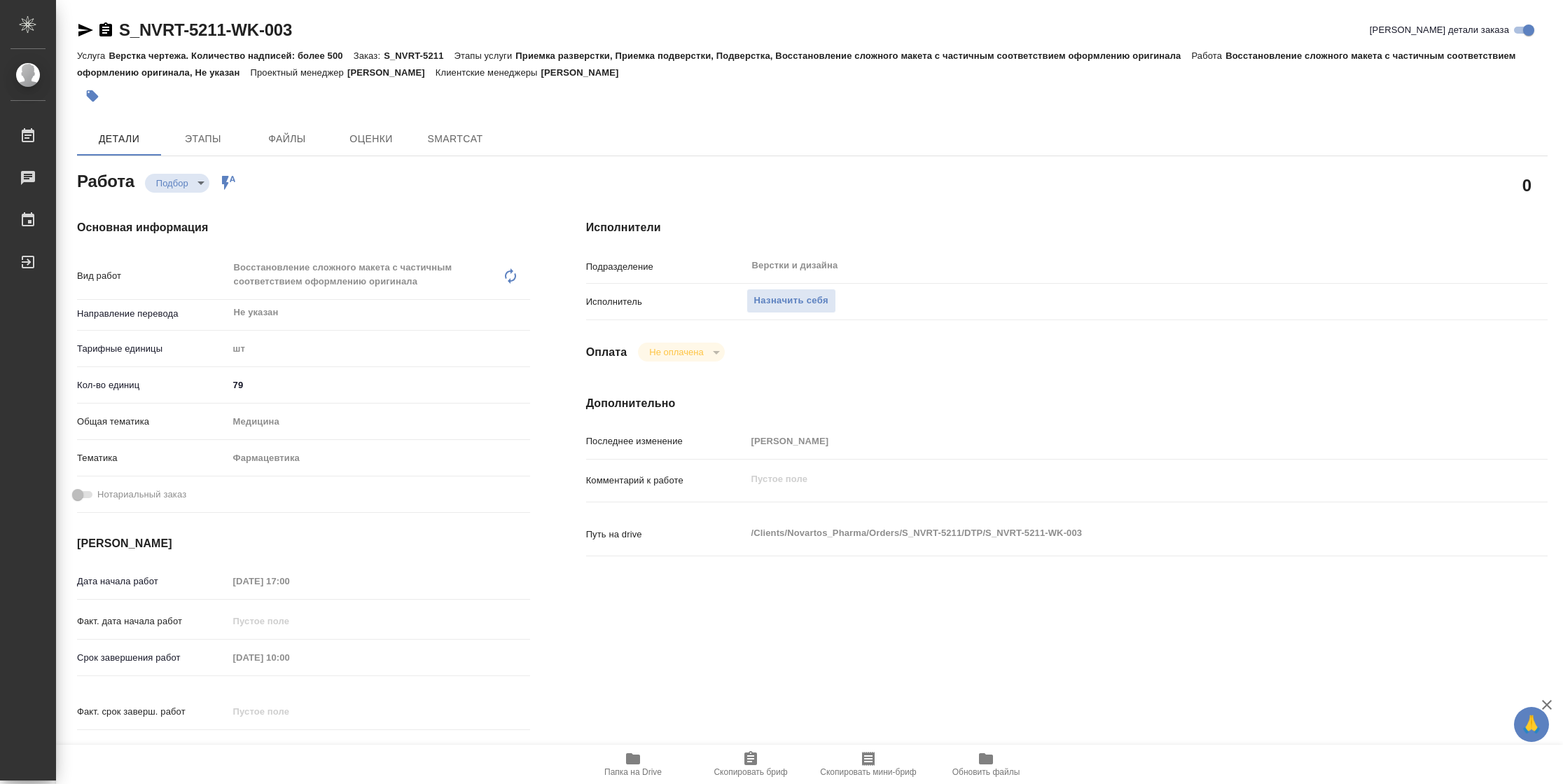
type textarea "x"
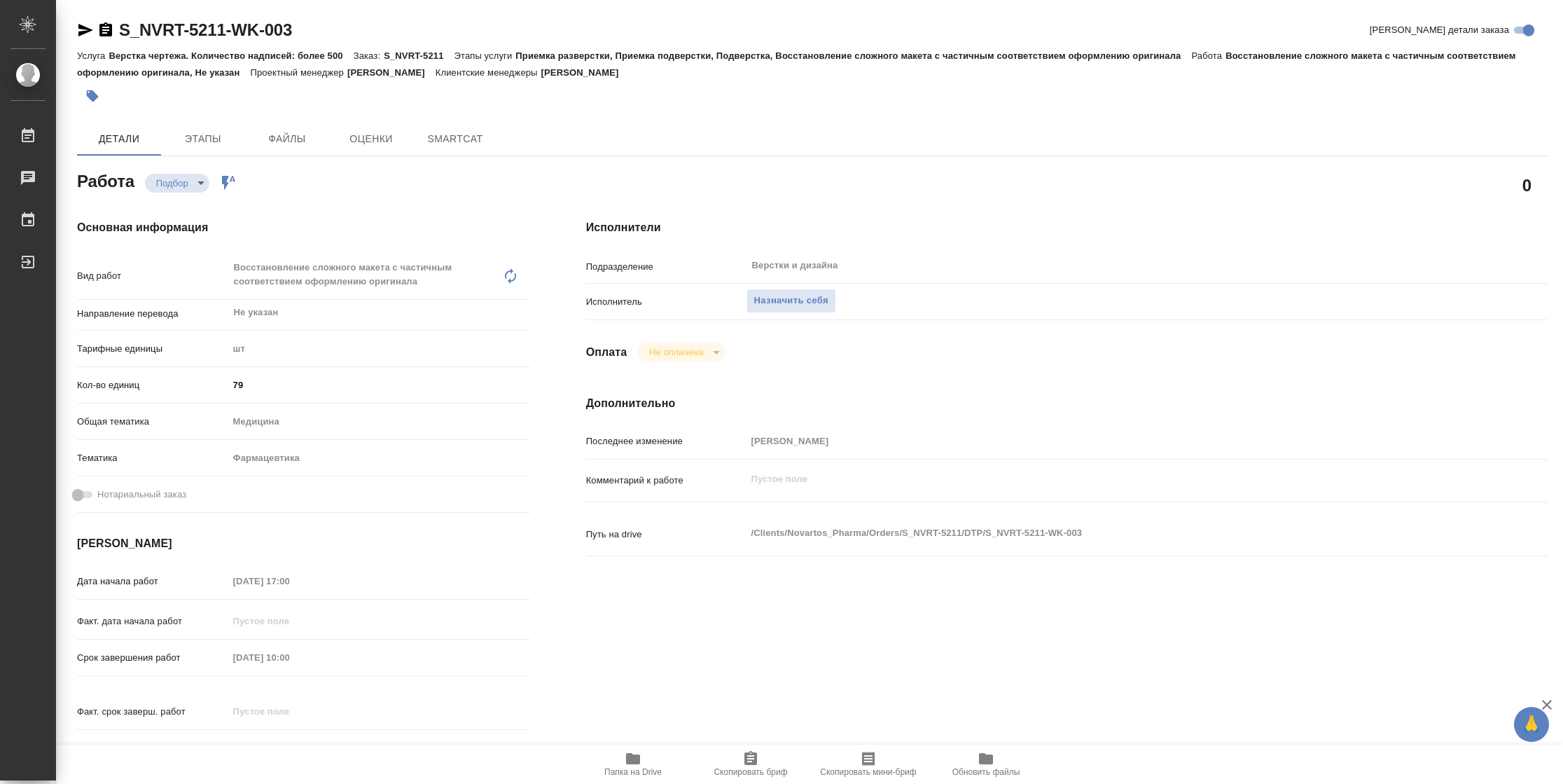
type textarea "x"
click at [632, 770] on span "Папка на Drive" at bounding box center [633, 771] width 57 height 10
type textarea "x"
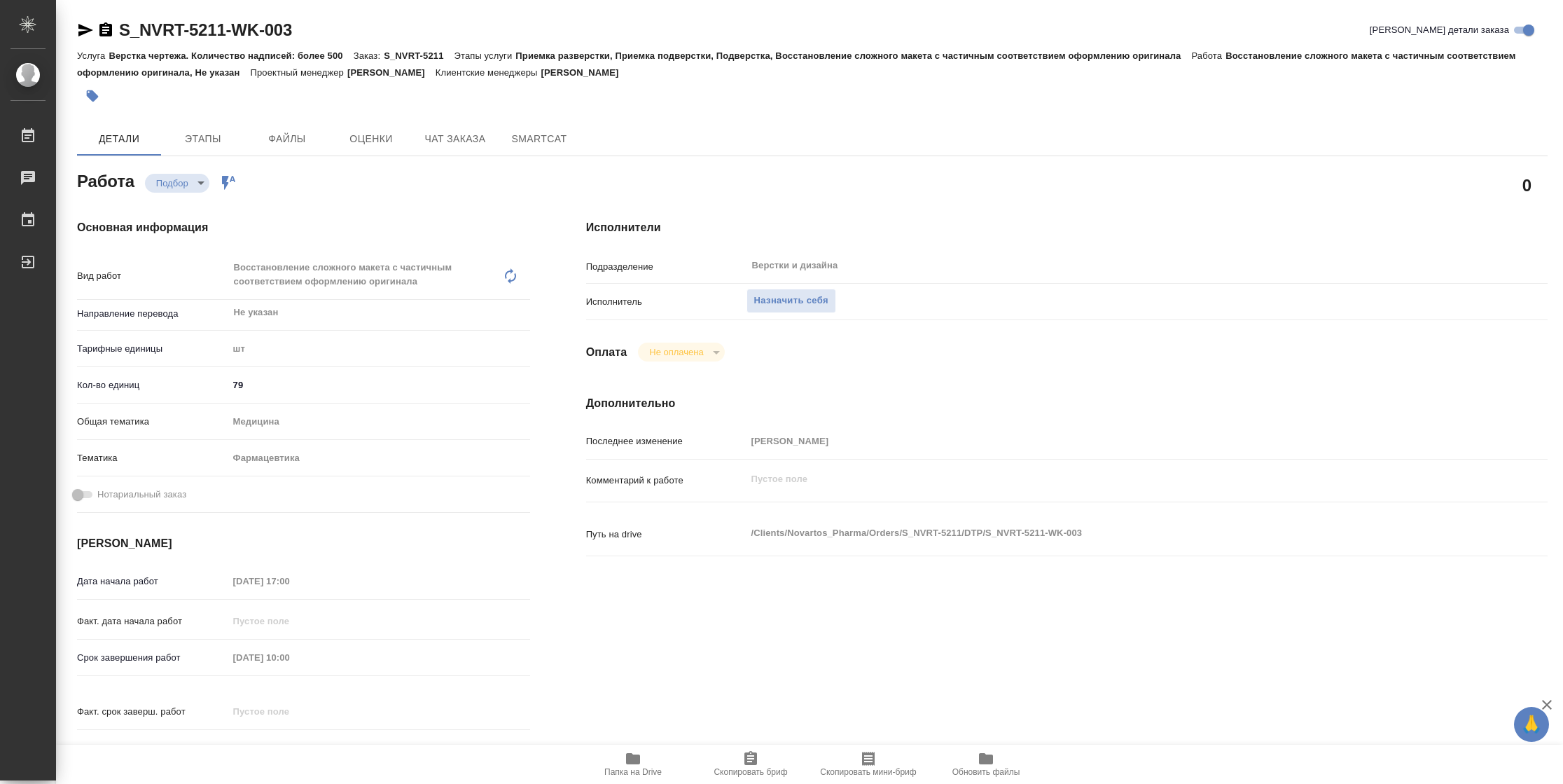
type textarea "x"
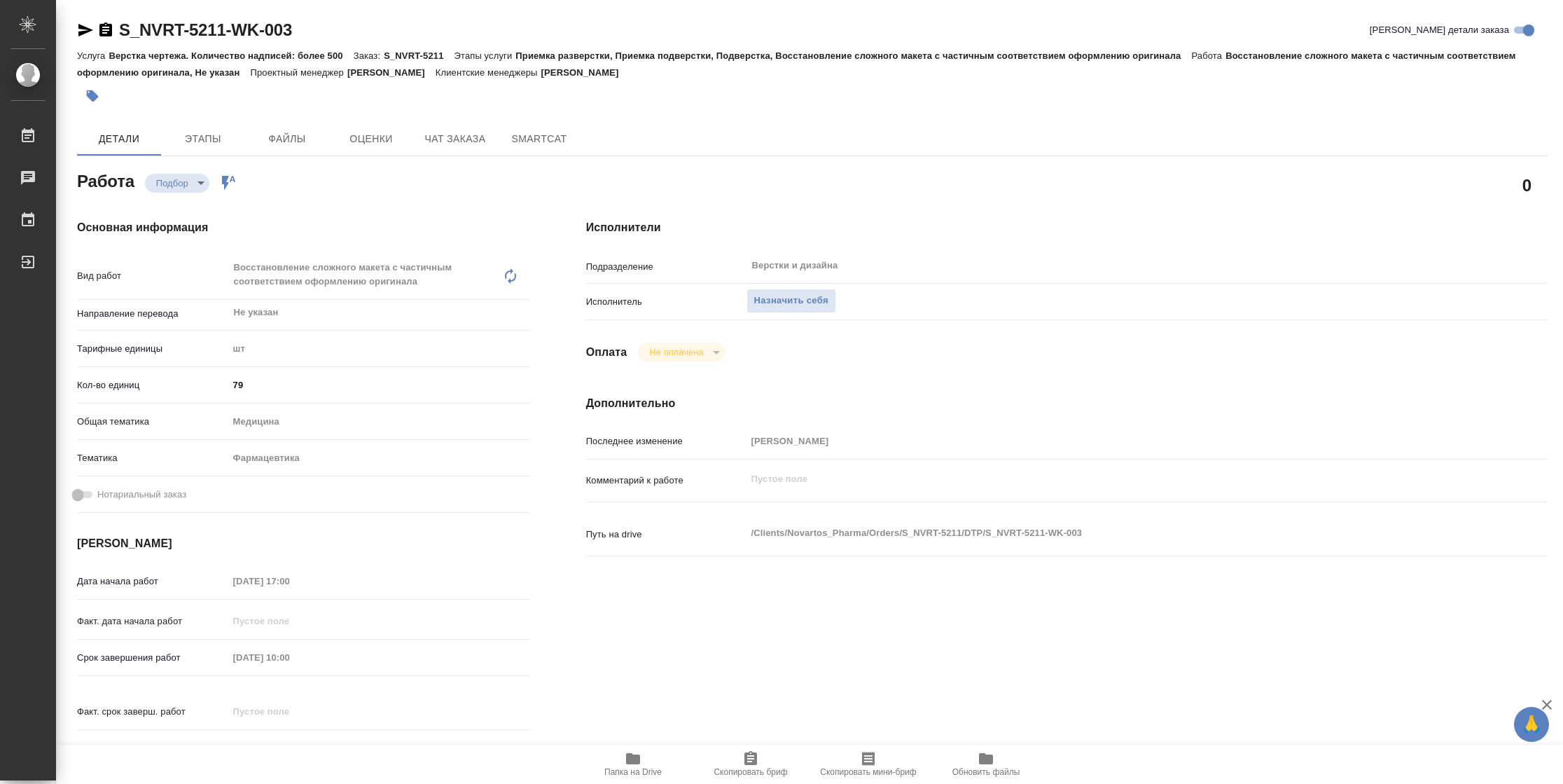
type textarea "x"
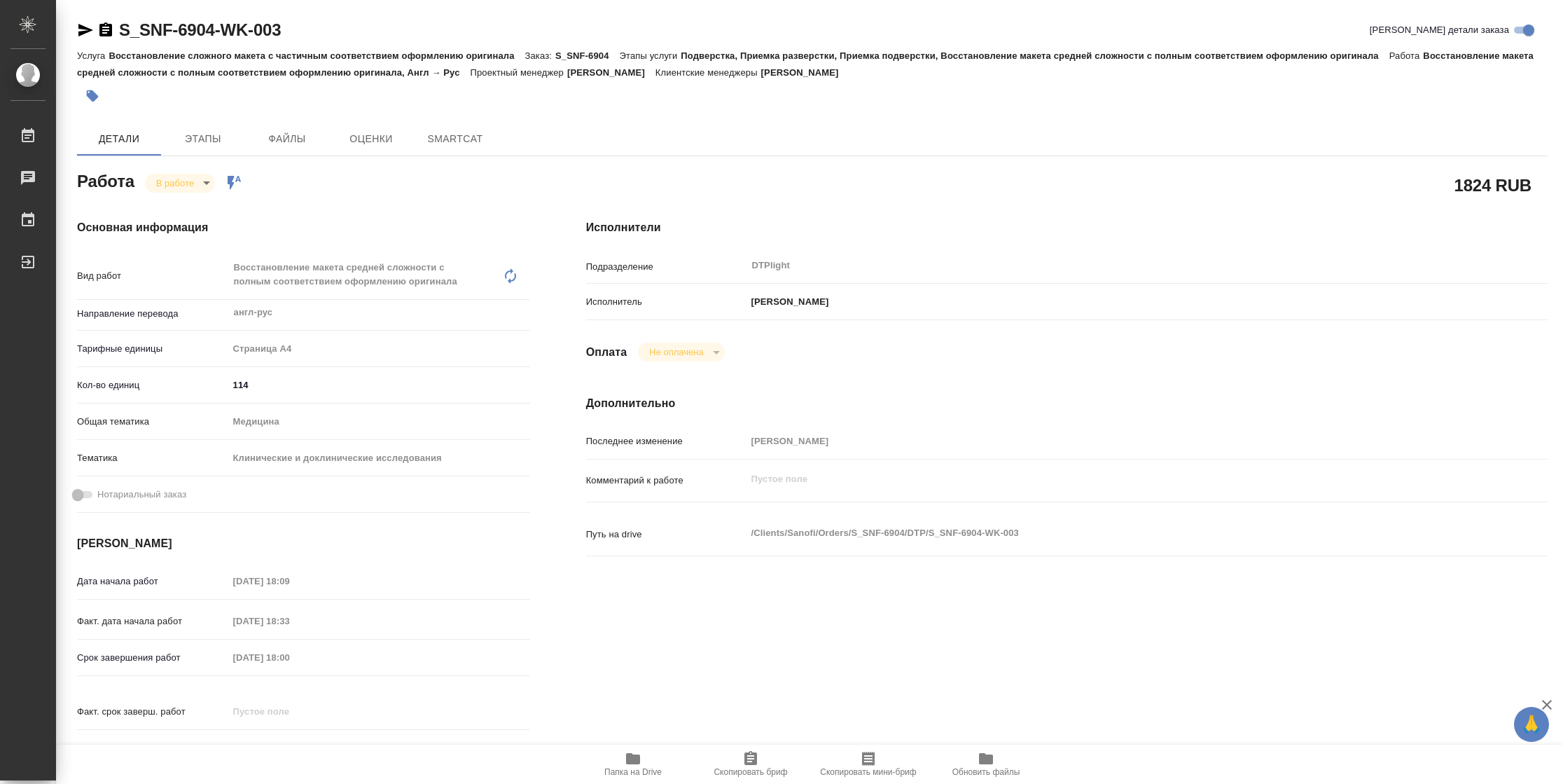
type textarea "x"
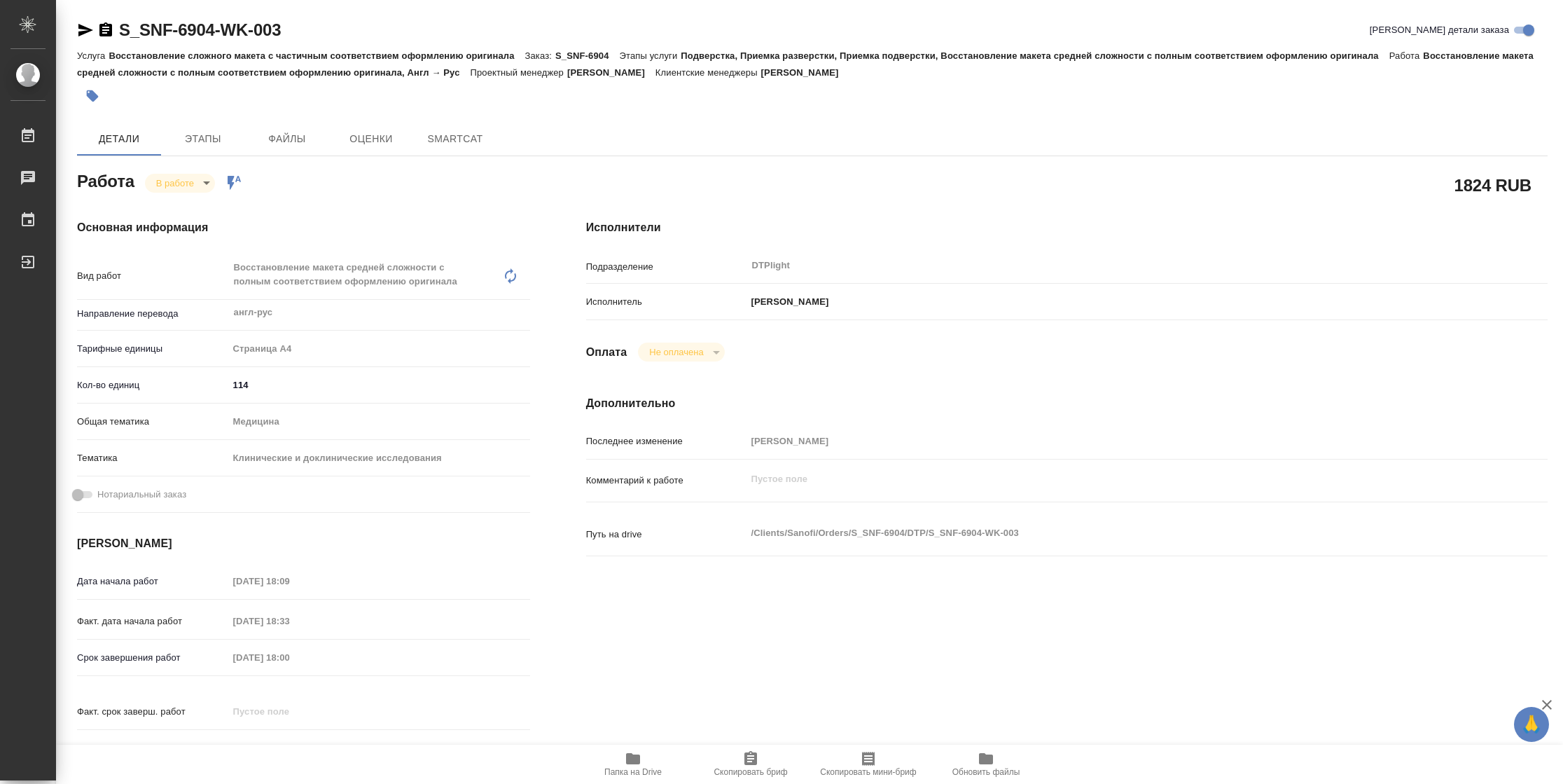
type textarea "x"
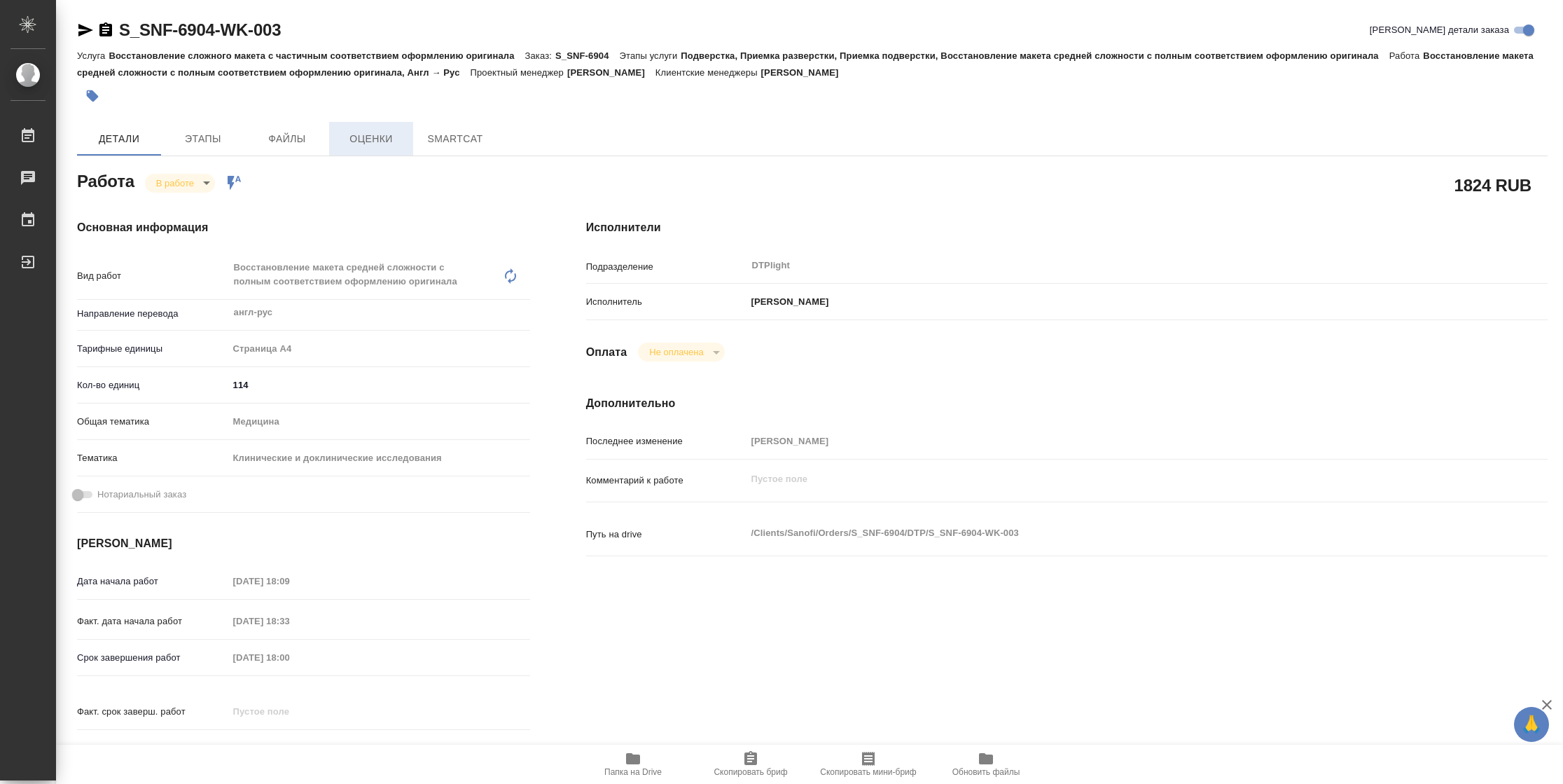
type textarea "x"
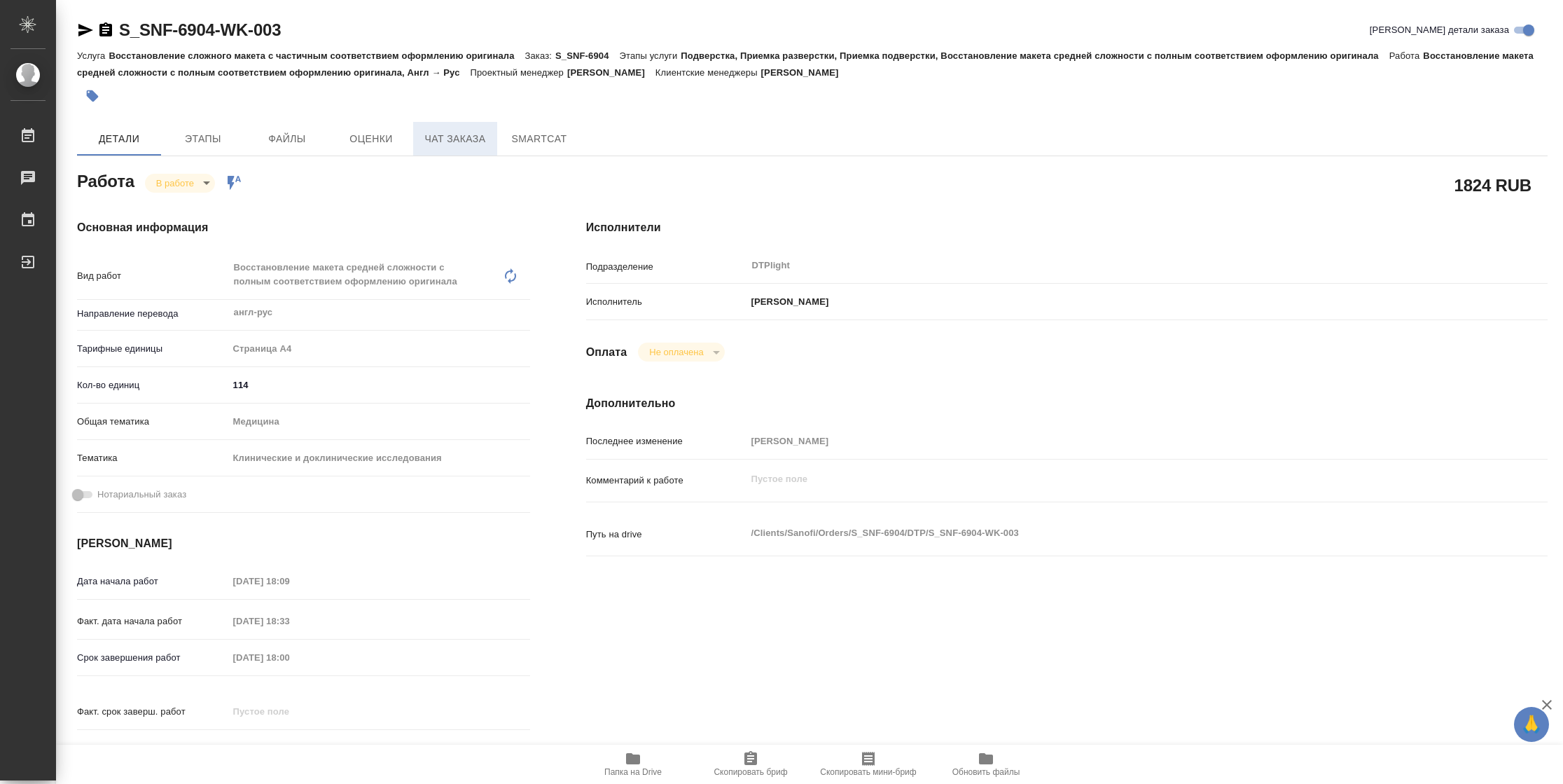
click at [456, 133] on span "Чат заказа" at bounding box center [456, 139] width 68 height 17
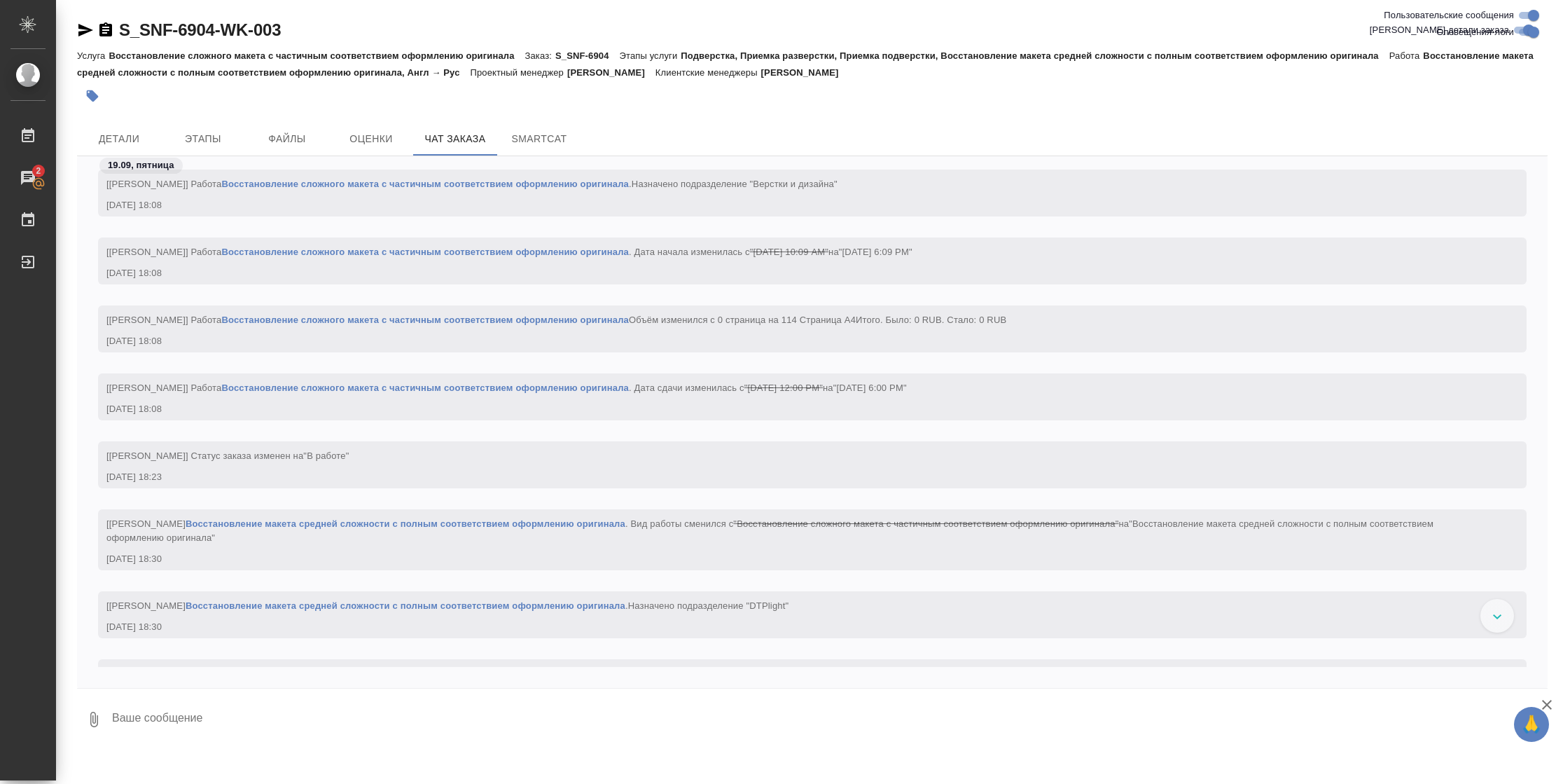
scroll to position [1818, 0]
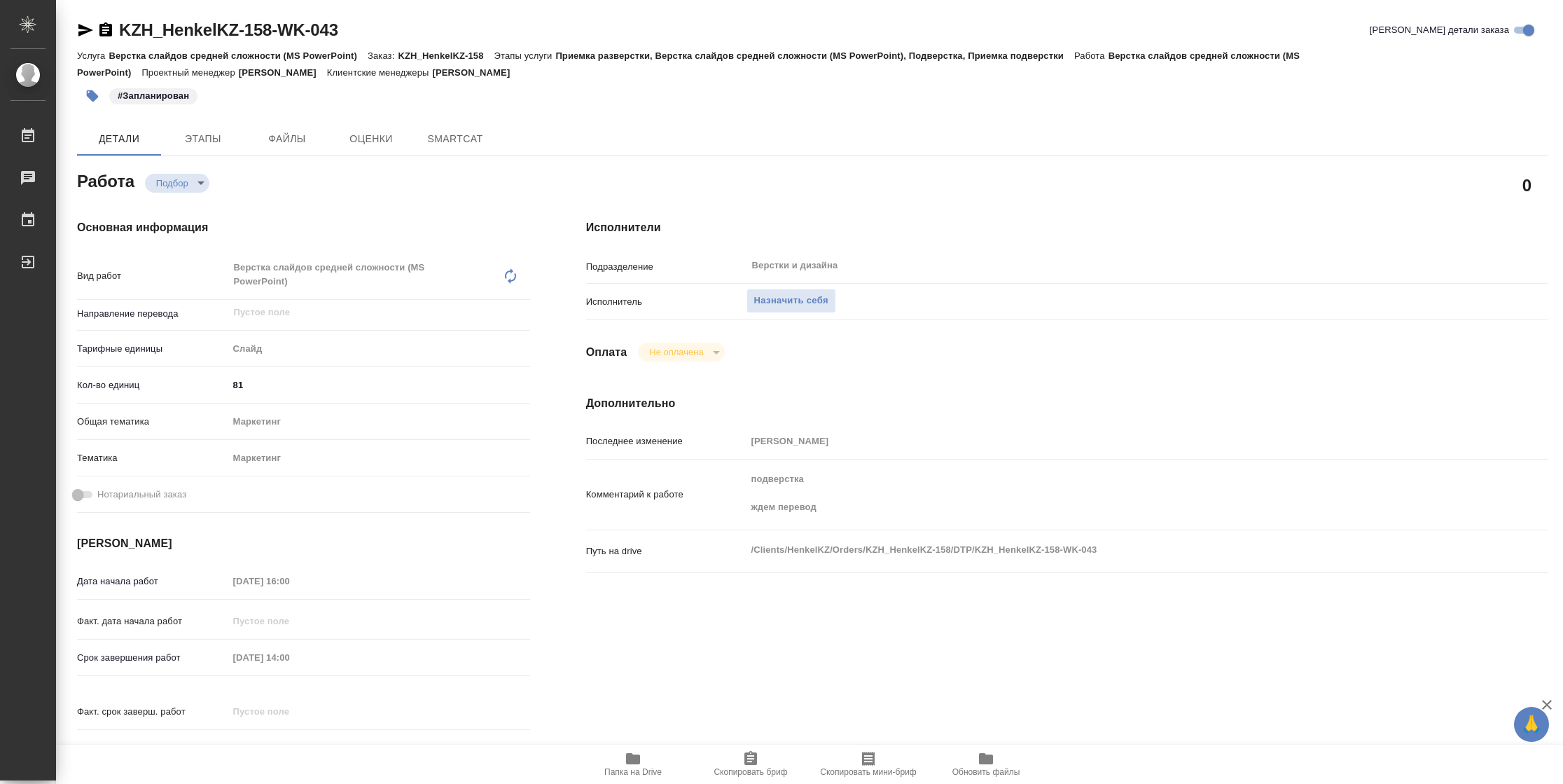
type textarea "x"
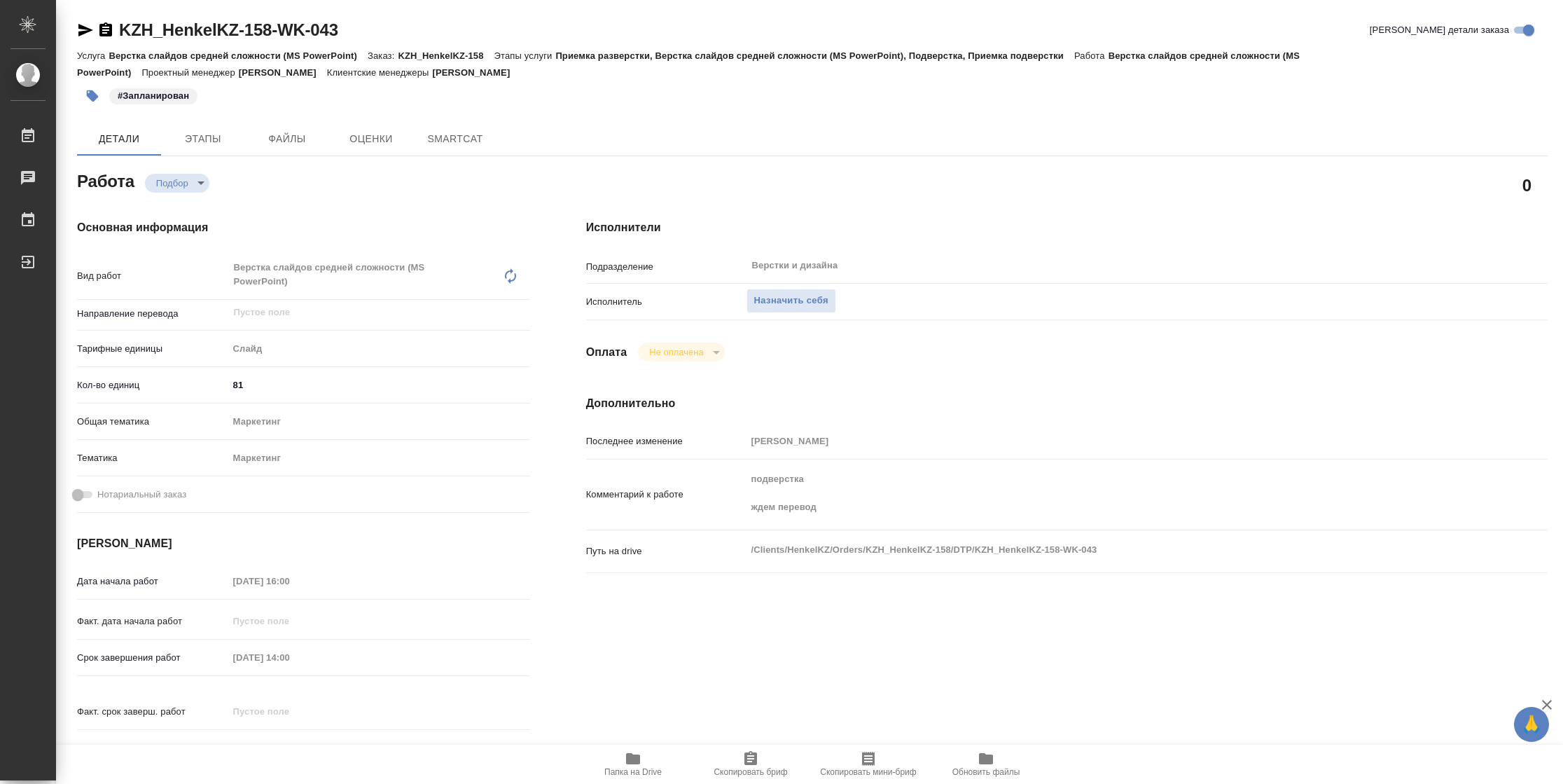
type textarea "x"
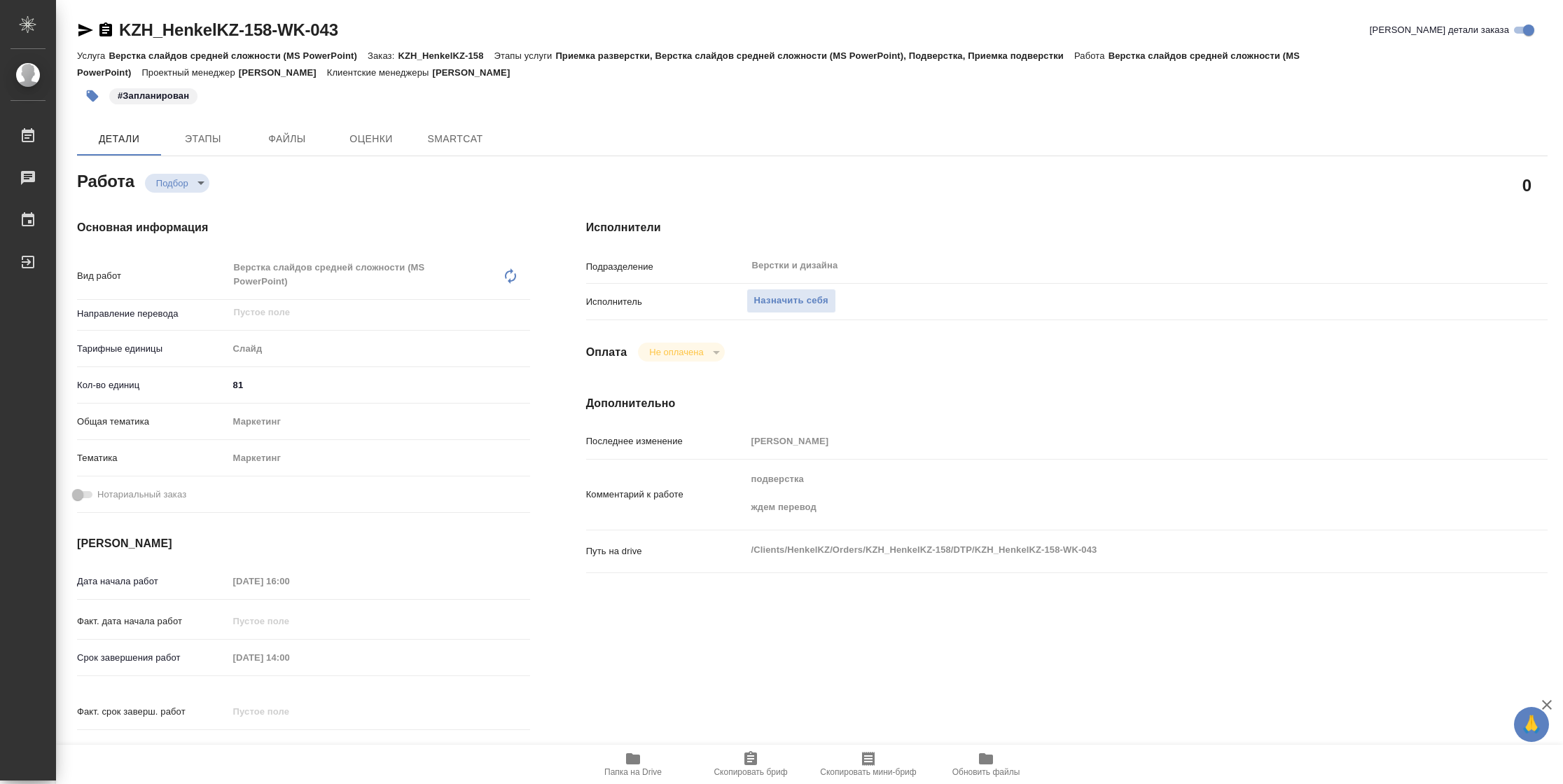
type textarea "x"
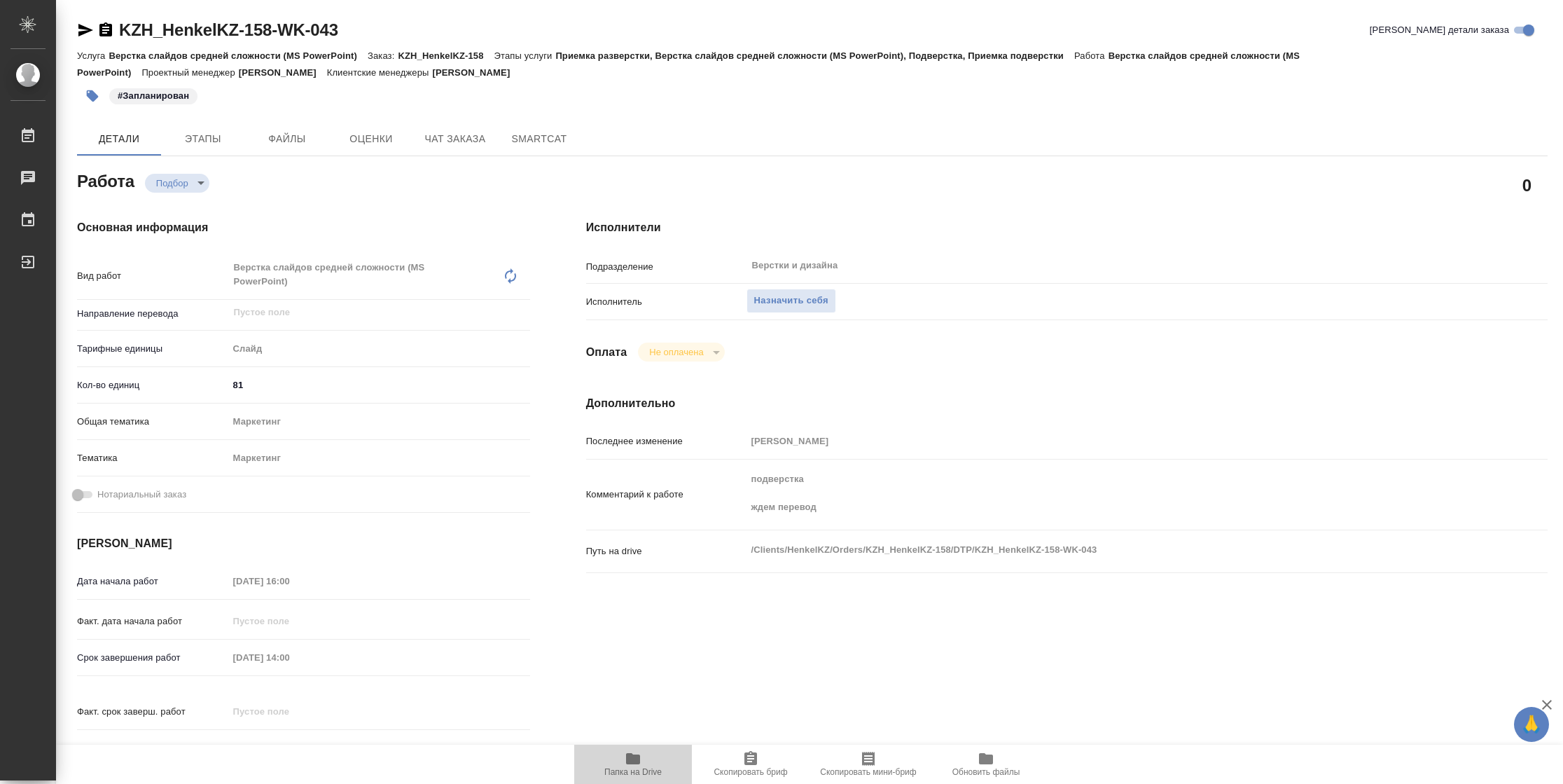
click at [638, 767] on span "Папка на Drive" at bounding box center [633, 771] width 57 height 10
type textarea "x"
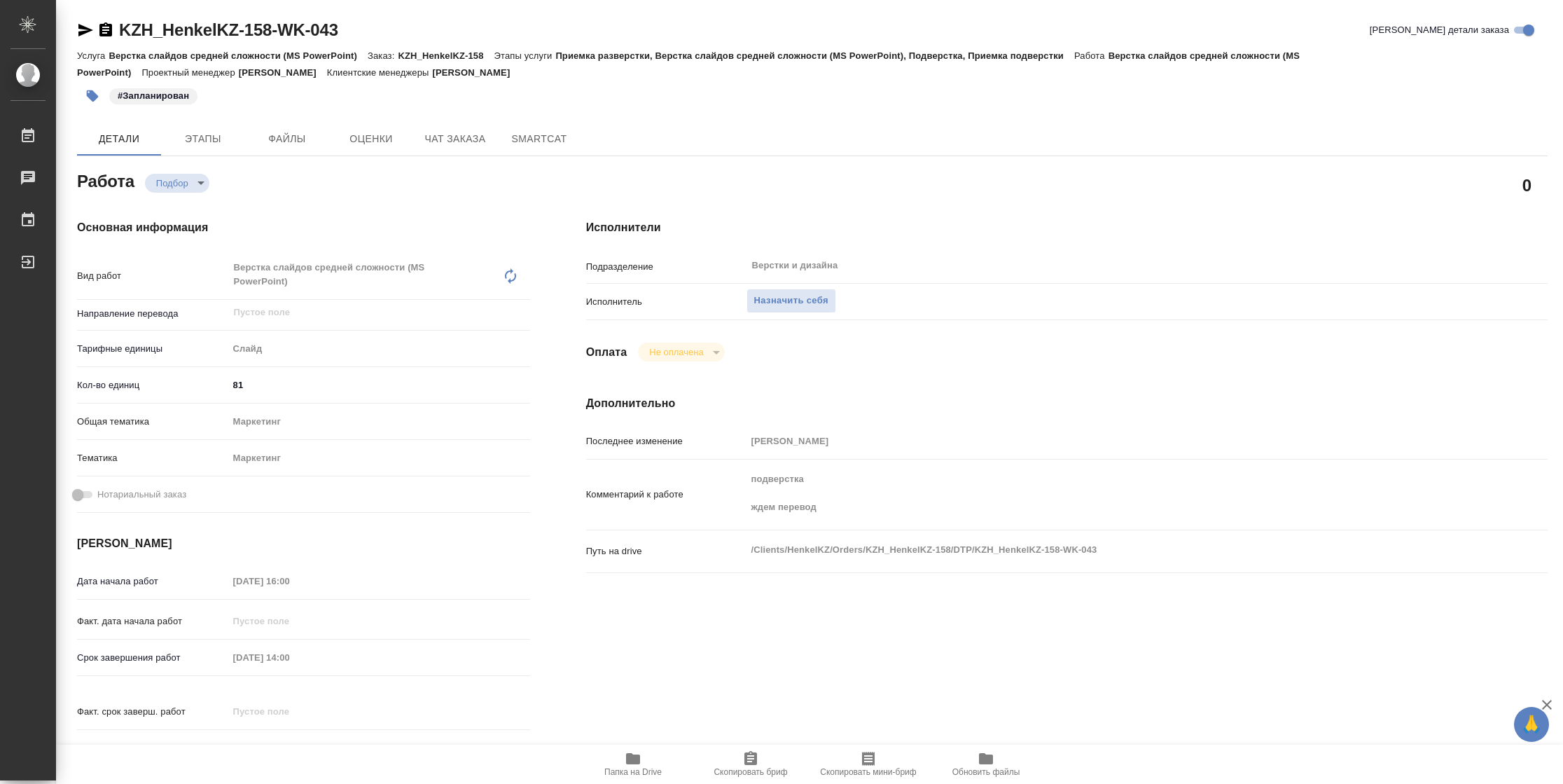
type textarea "x"
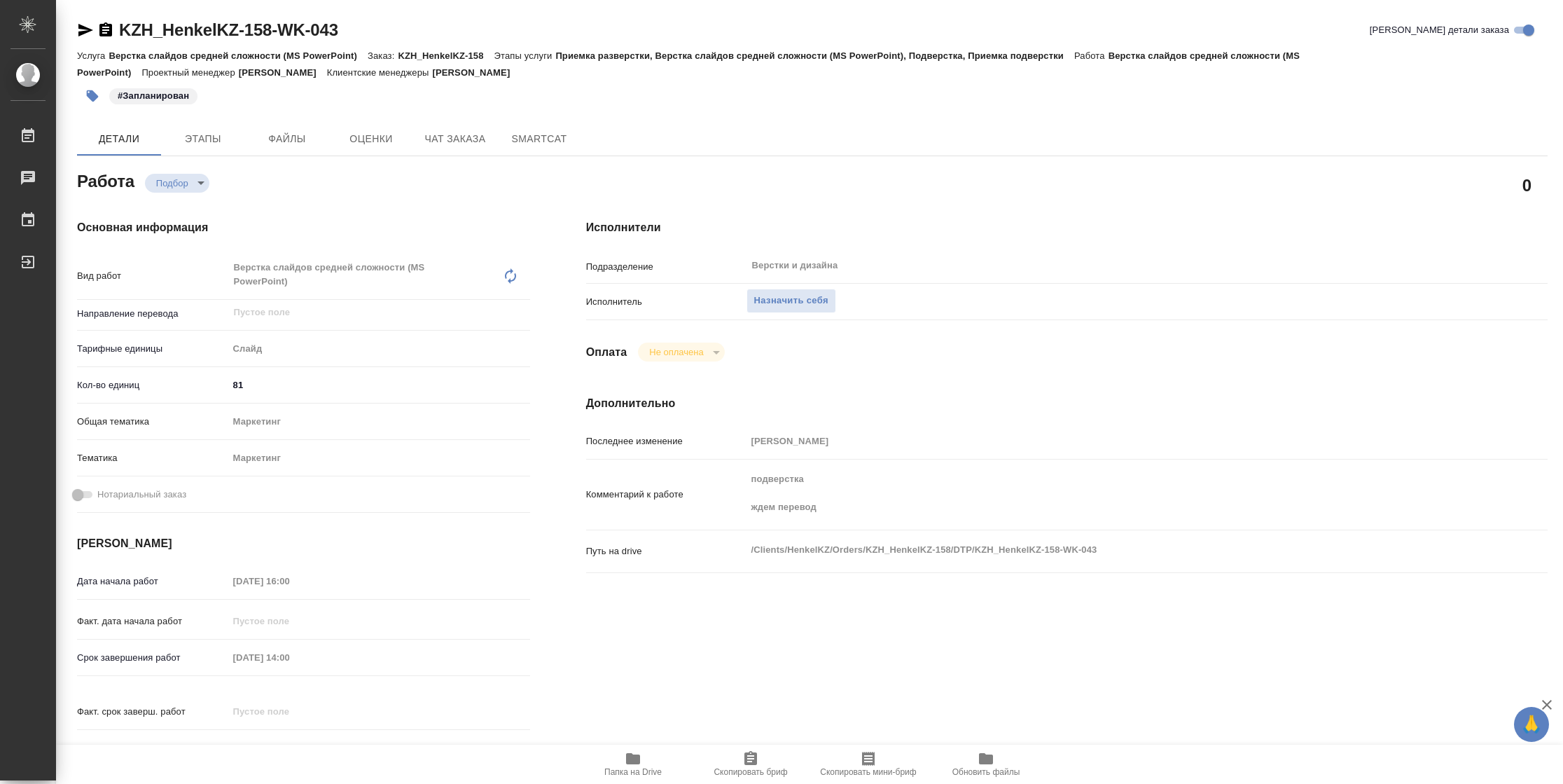
type textarea "x"
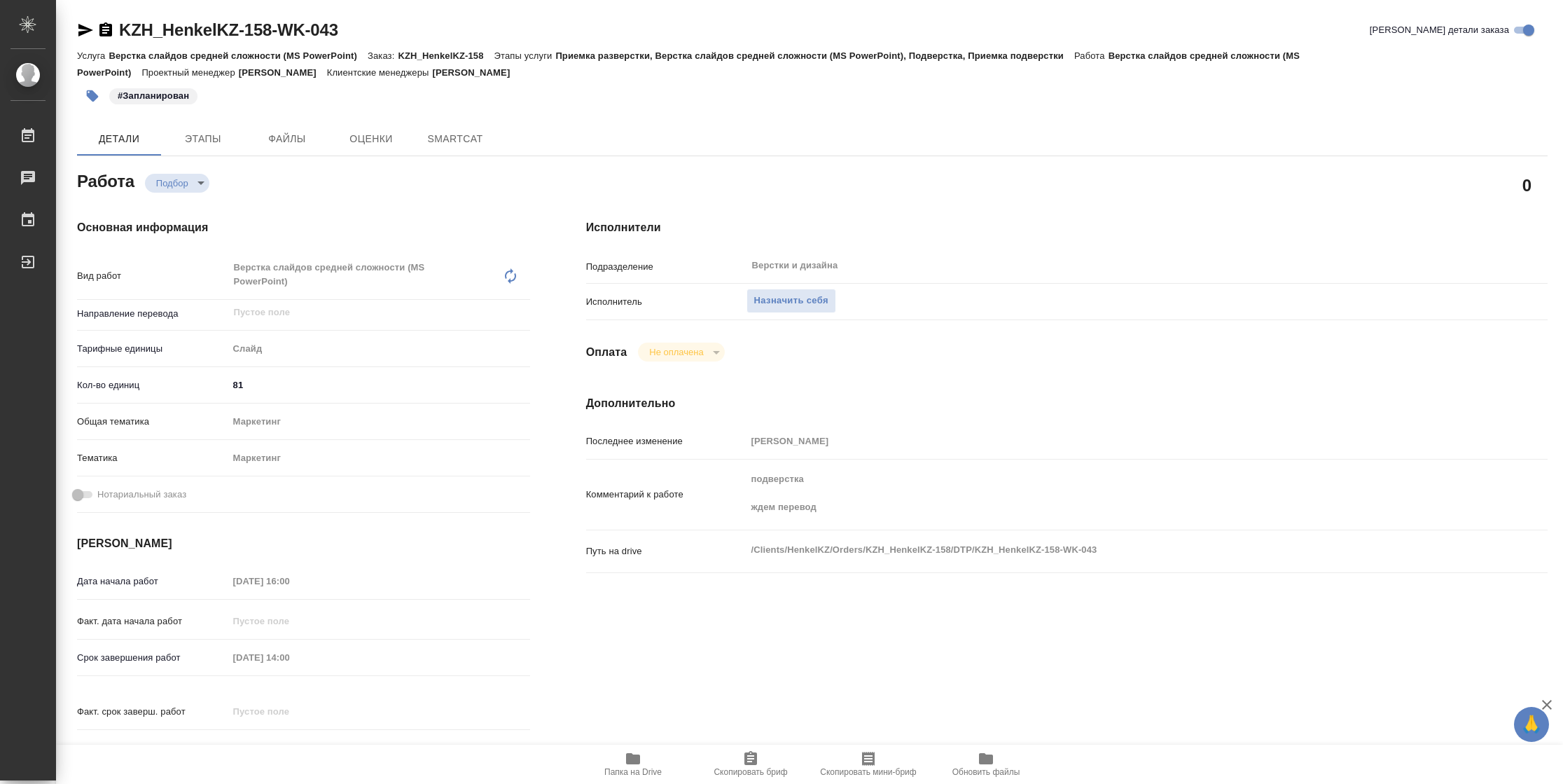
type textarea "x"
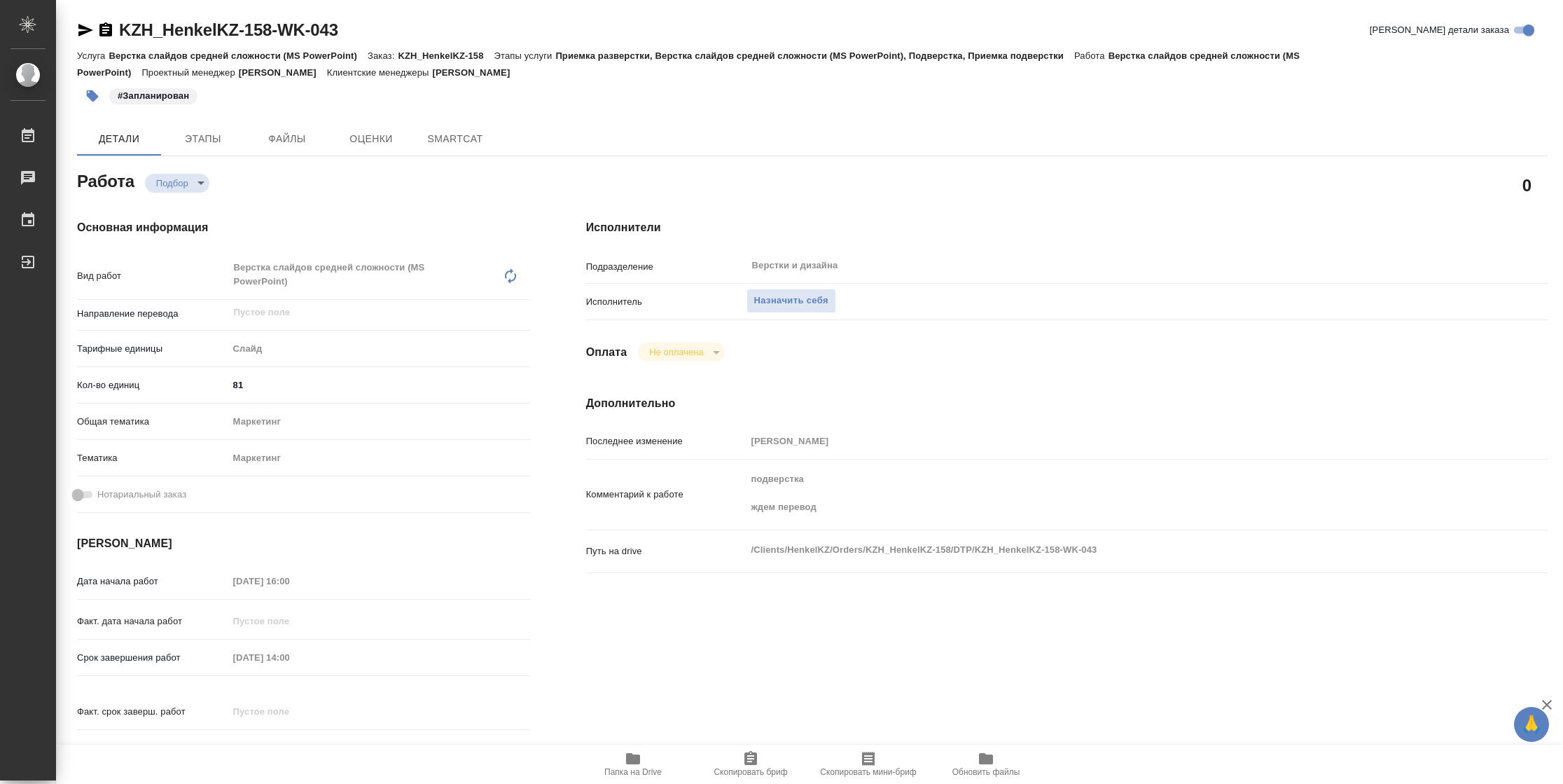
type textarea "x"
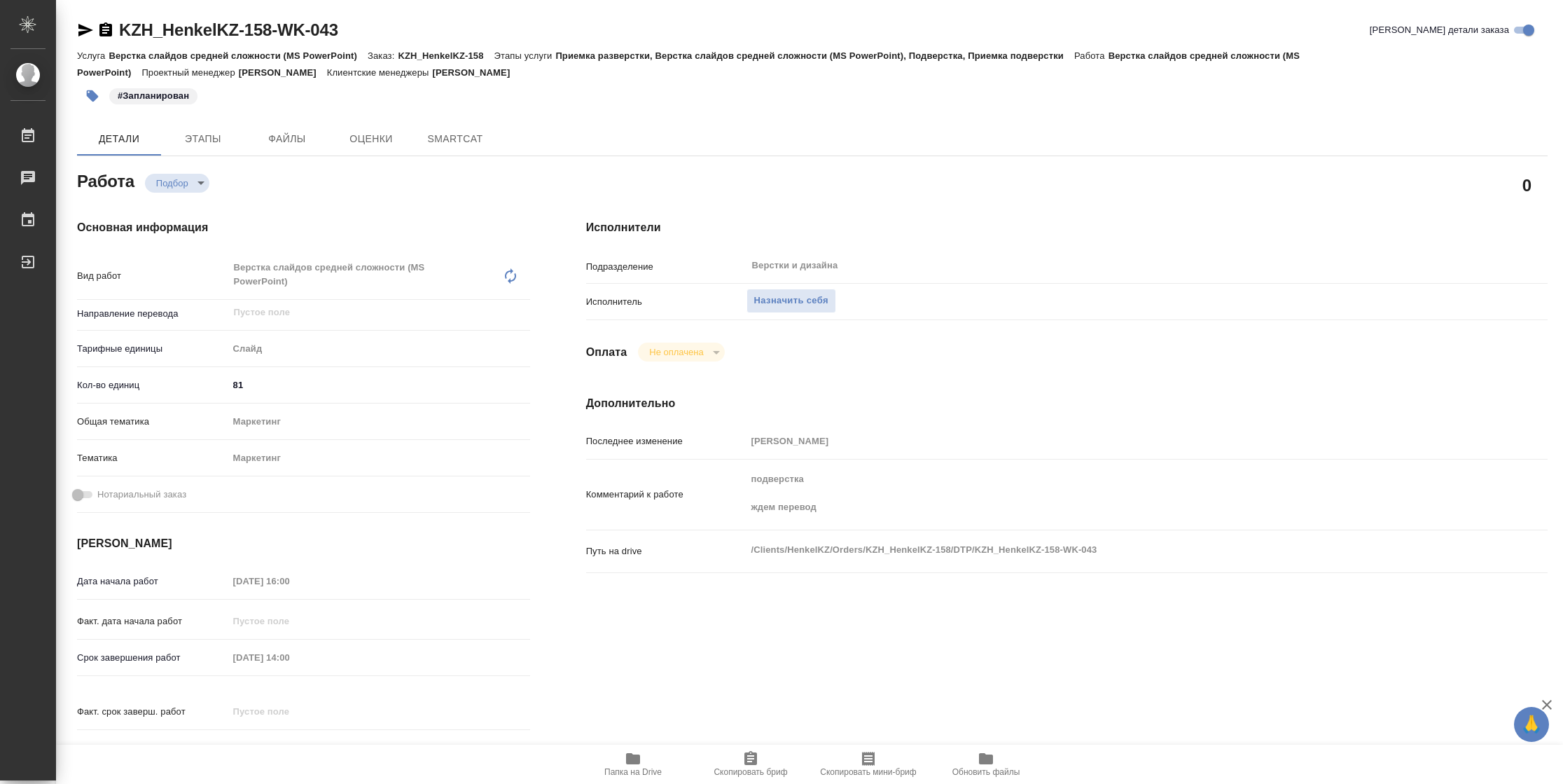
type textarea "x"
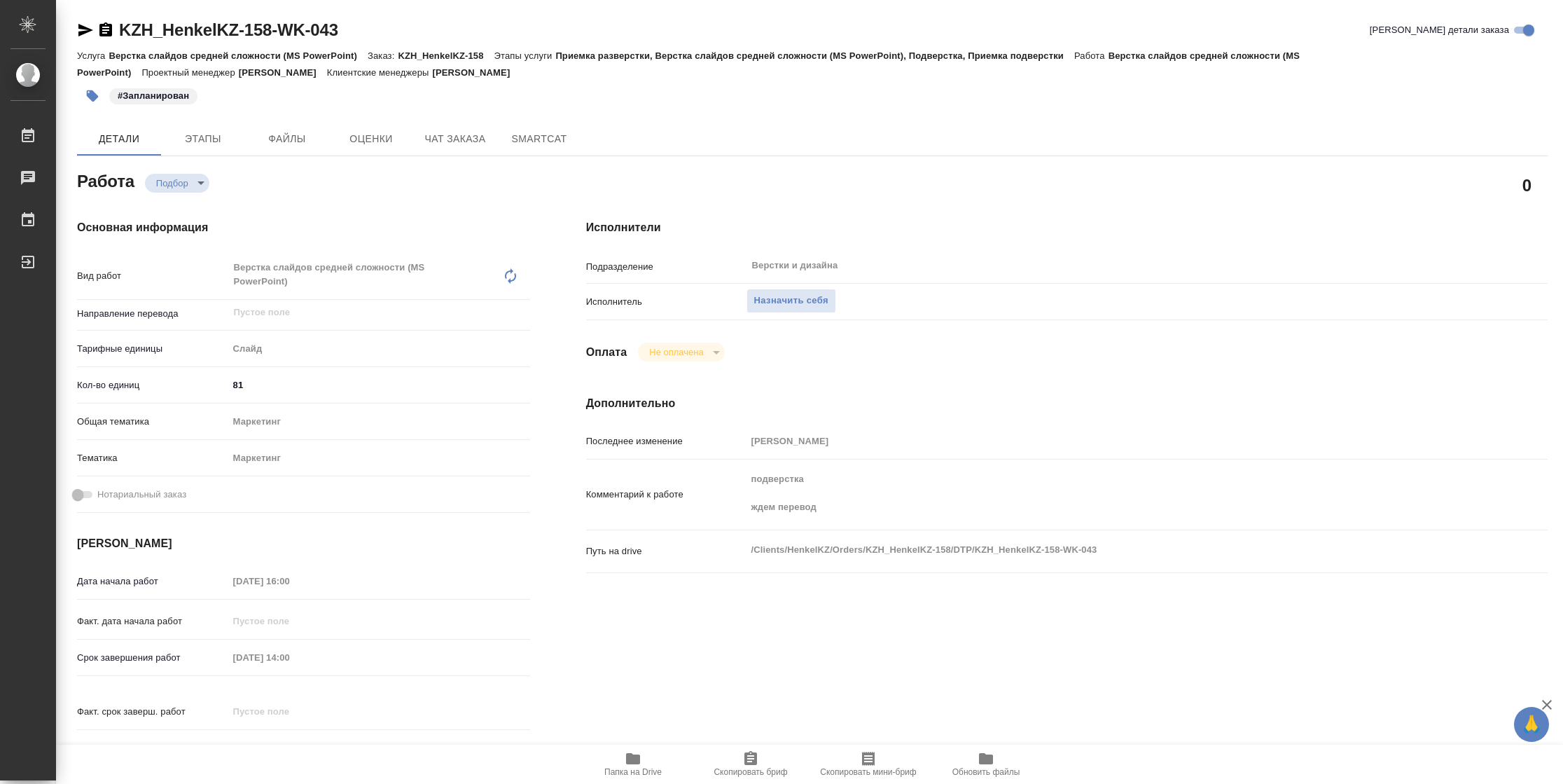
type textarea "x"
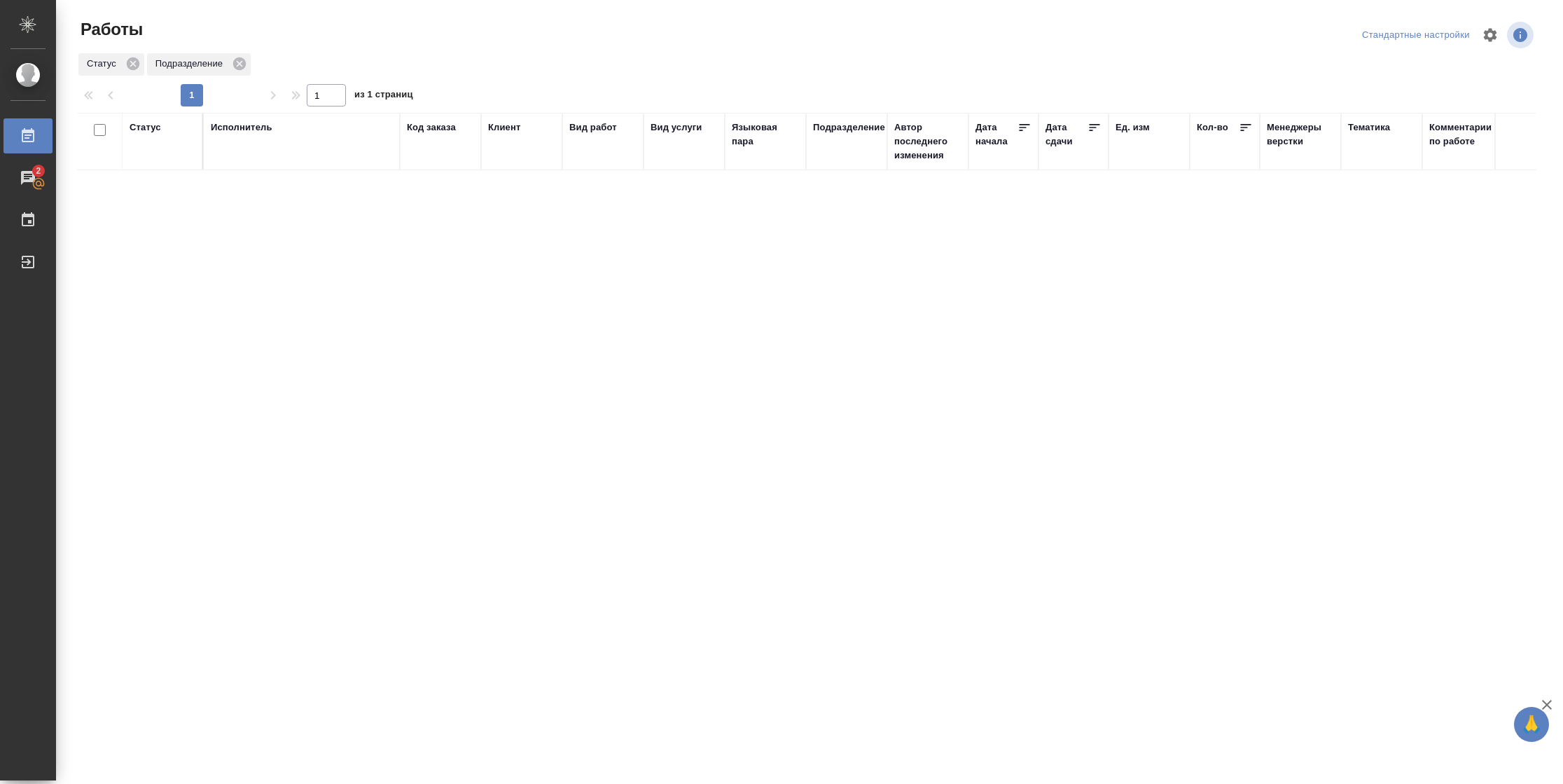
click at [835, 154] on div "Подразделение" at bounding box center [846, 141] width 68 height 42
click at [864, 122] on div "Подразделение" at bounding box center [848, 127] width 72 height 14
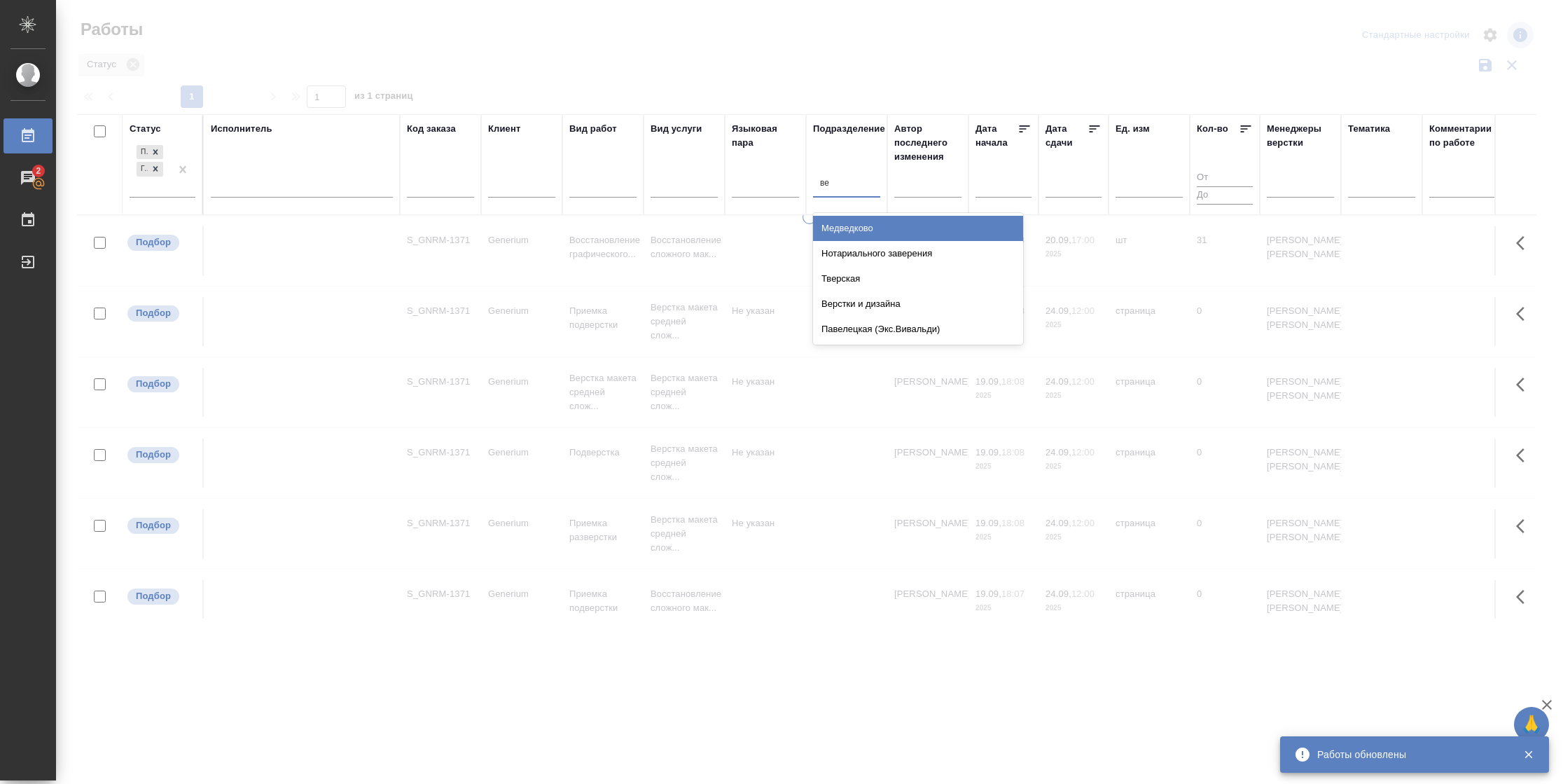
type input "вер"
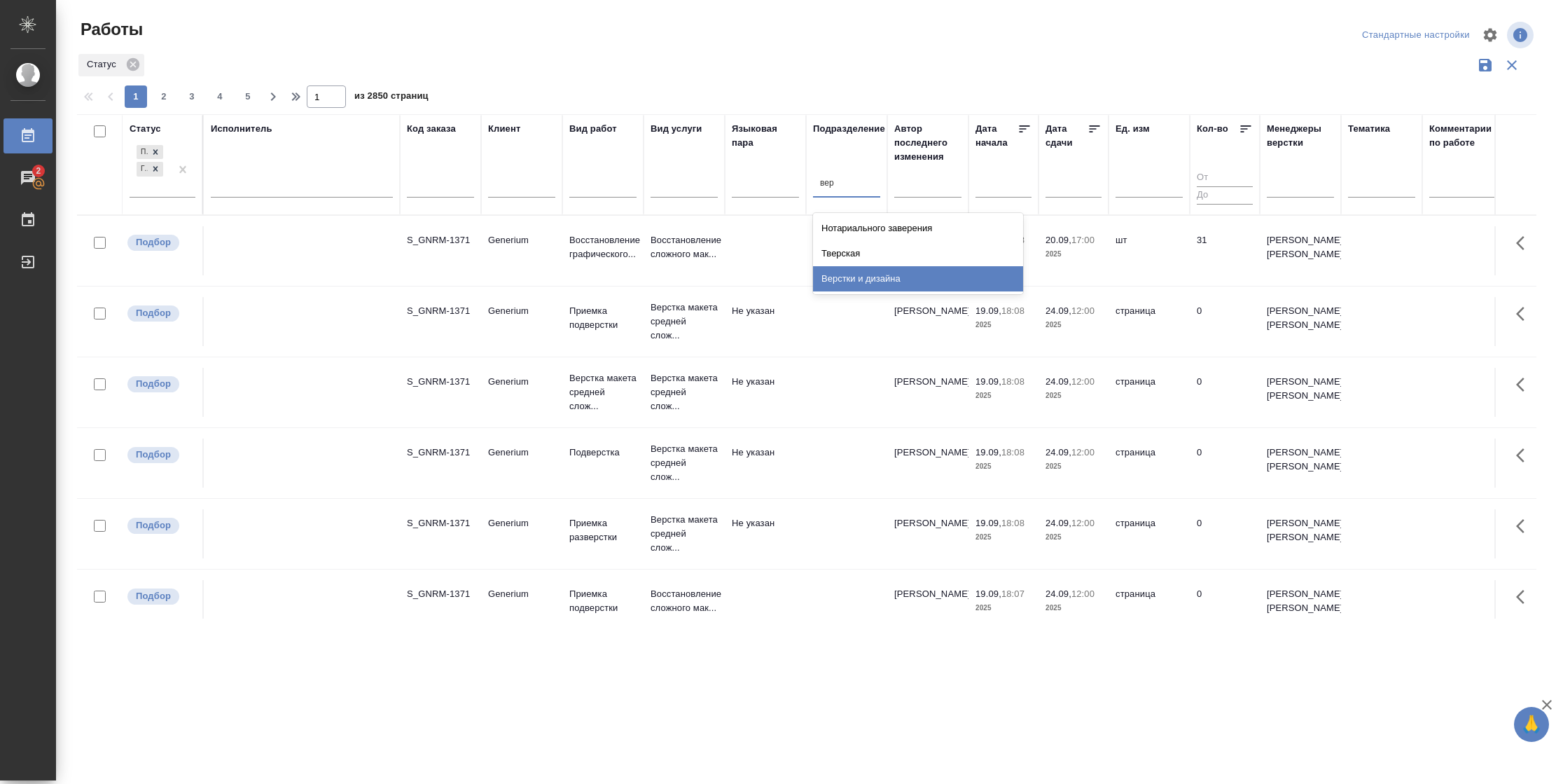
click at [856, 274] on div "Верстки и дизайна" at bounding box center [918, 278] width 210 height 25
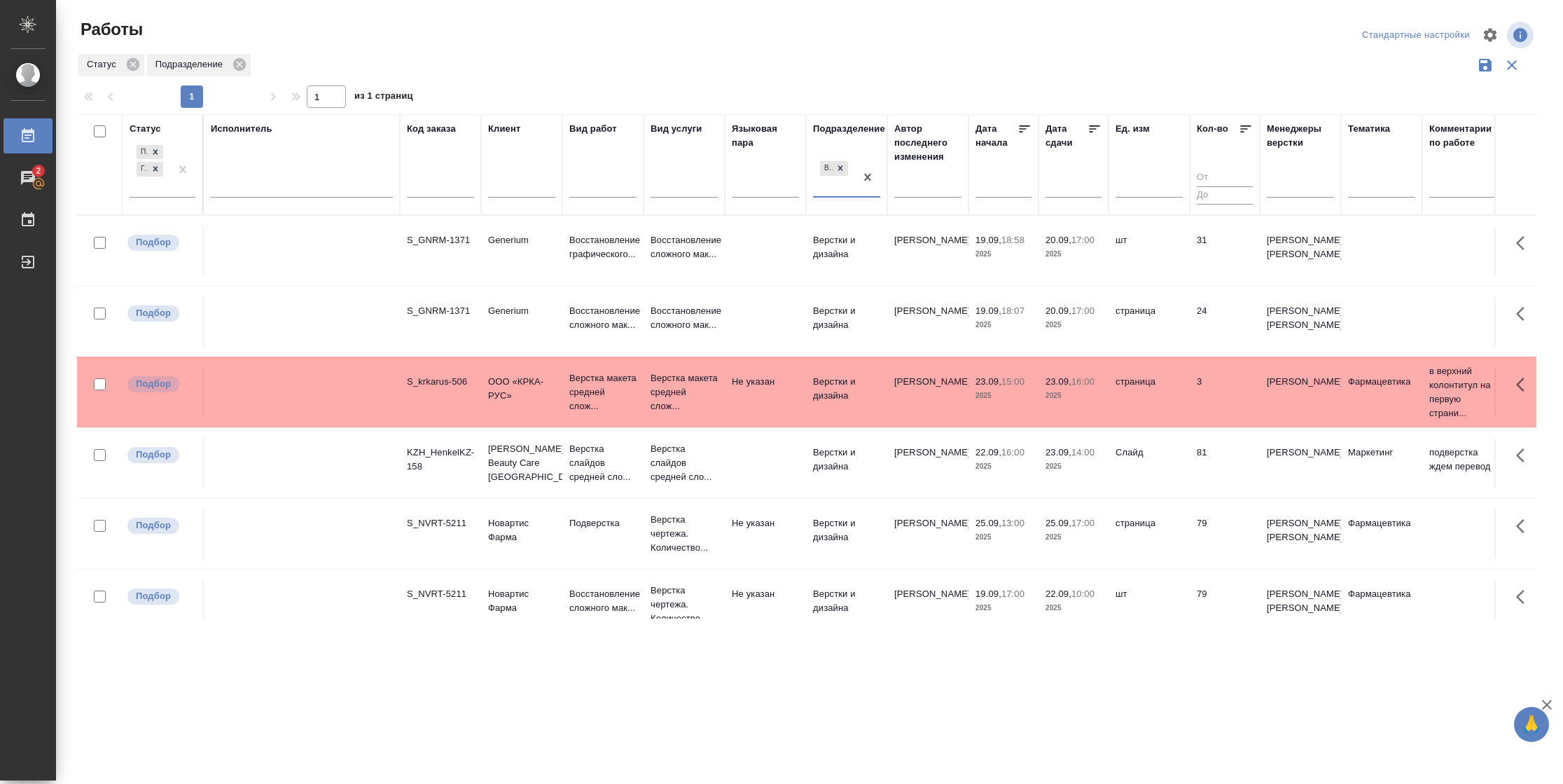
click at [1093, 130] on icon at bounding box center [1094, 129] width 14 height 14
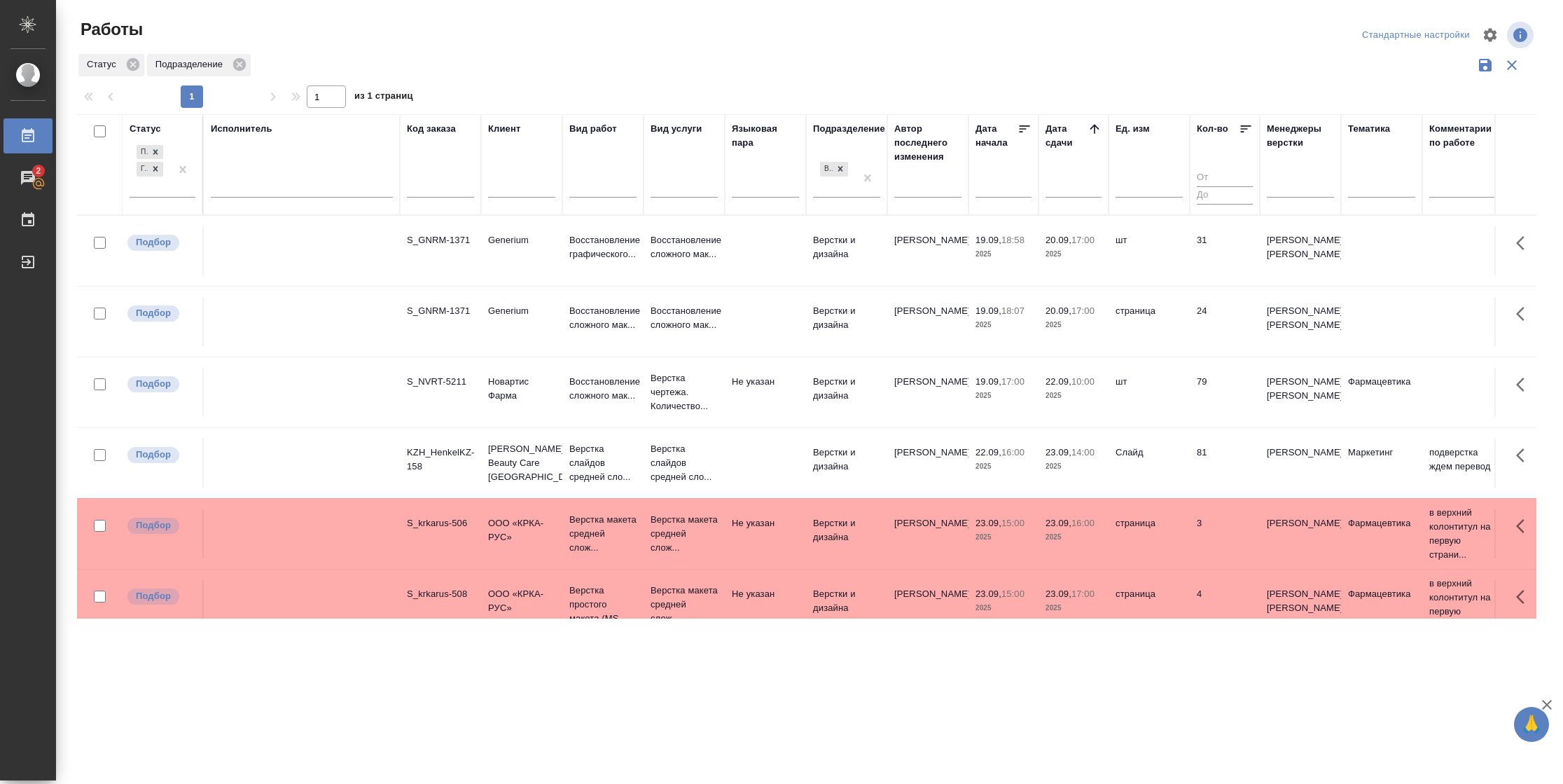
click at [1208, 297] on td "24" at bounding box center [1224, 321] width 70 height 49
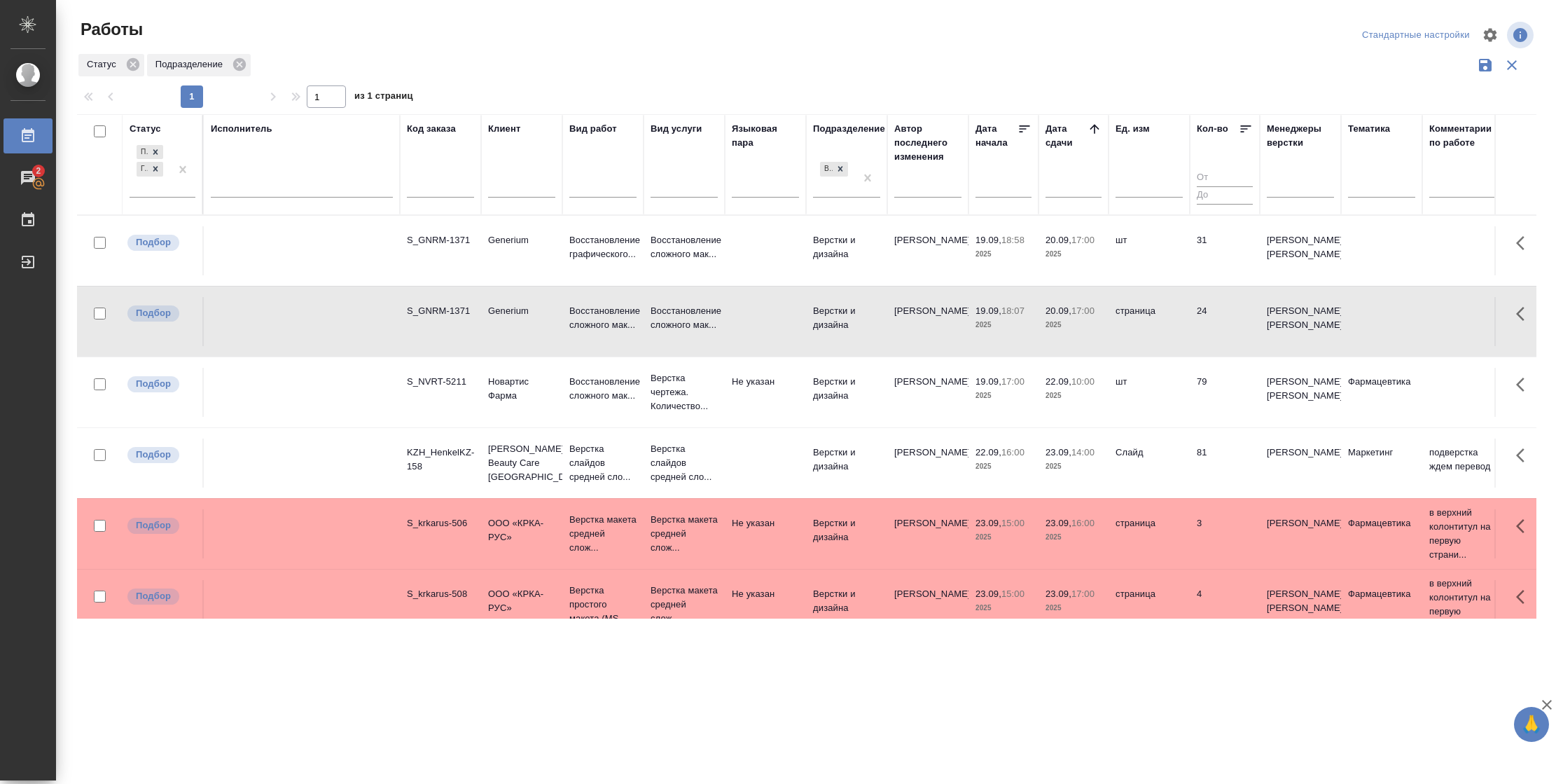
click at [1208, 297] on td "24" at bounding box center [1224, 321] width 70 height 49
click at [1208, 442] on td "81" at bounding box center [1224, 463] width 70 height 49
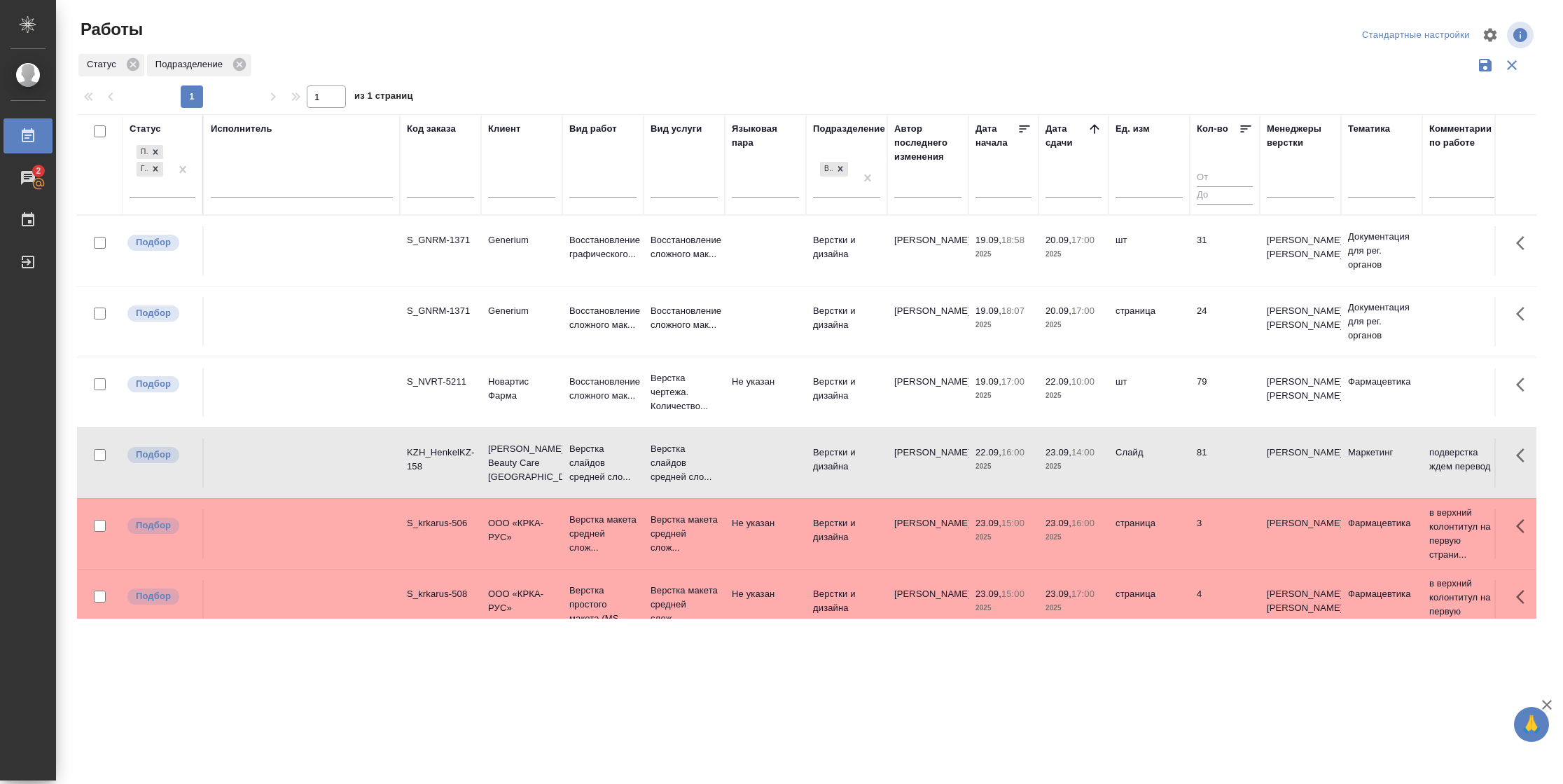
click at [1208, 442] on td "81" at bounding box center [1224, 463] width 70 height 49
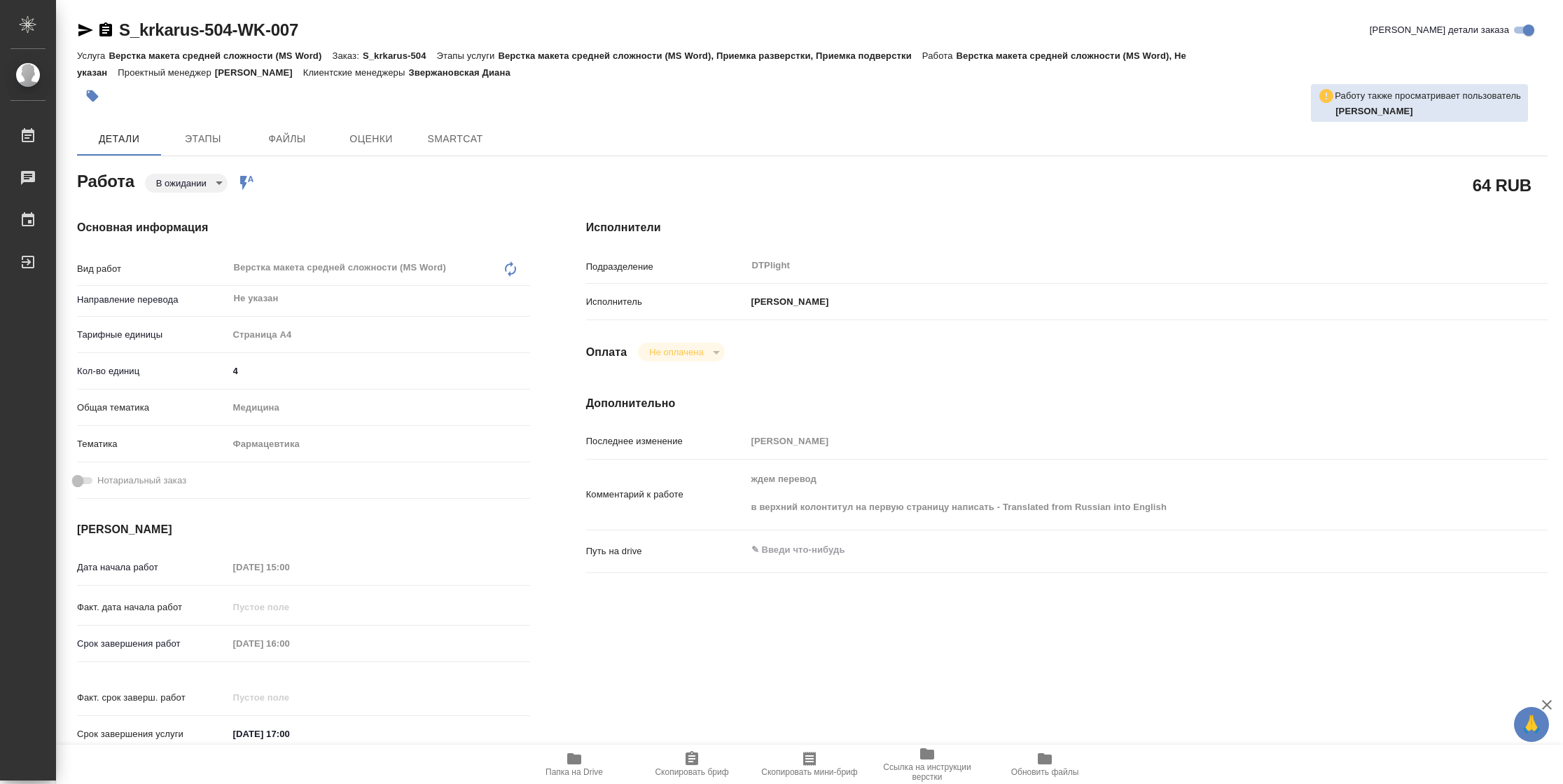
type textarea "x"
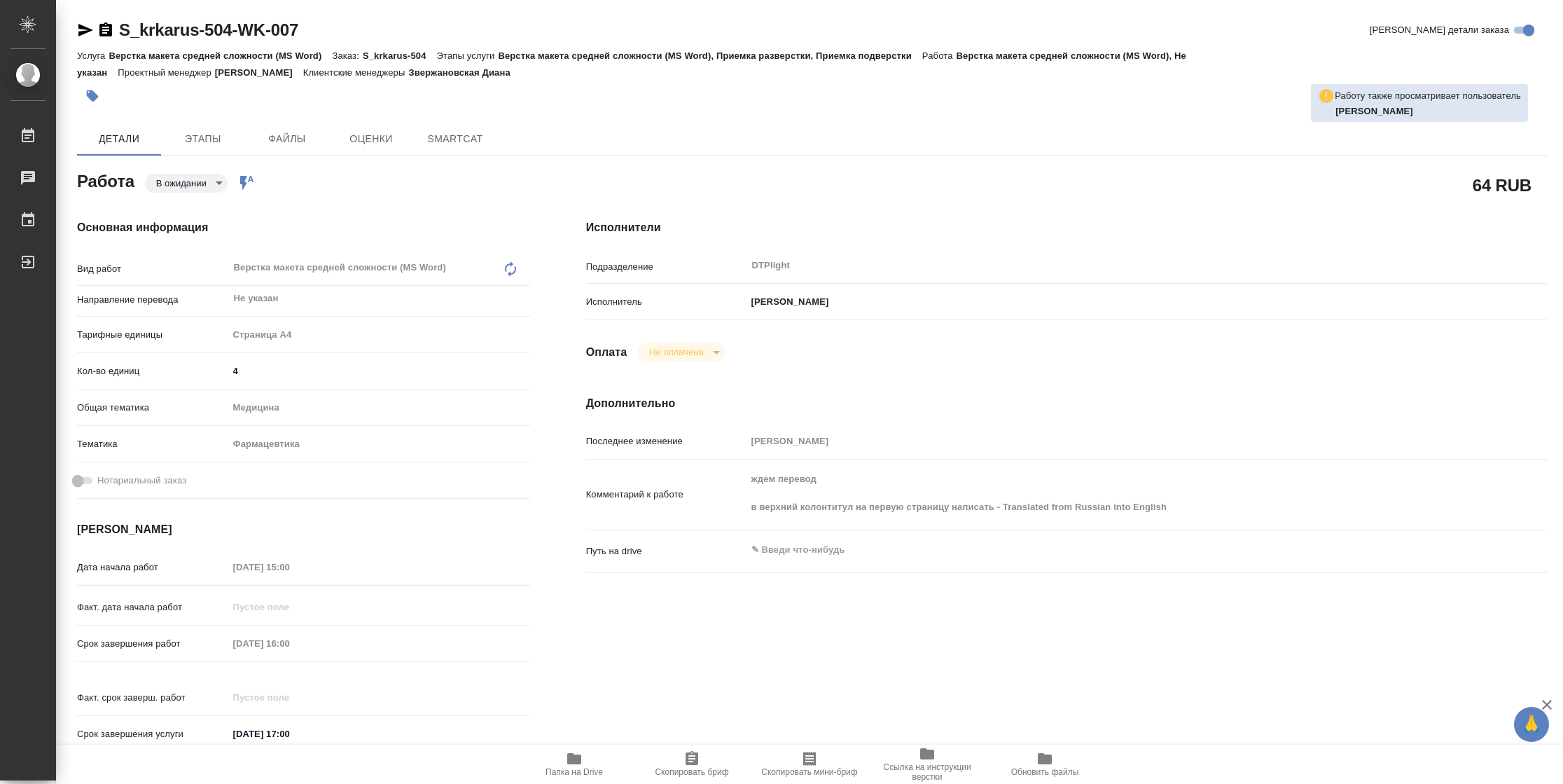
type textarea "x"
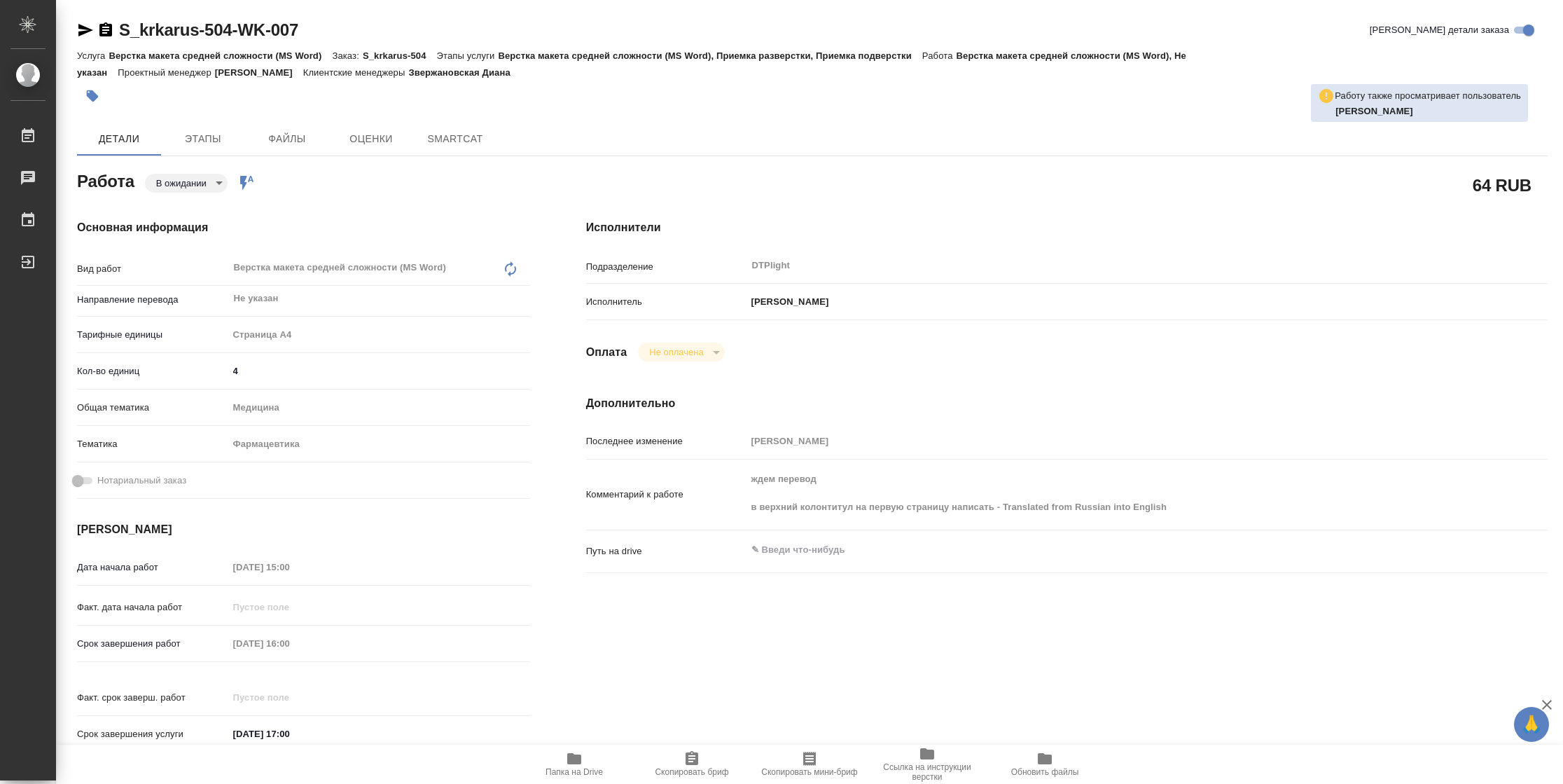
type textarea "x"
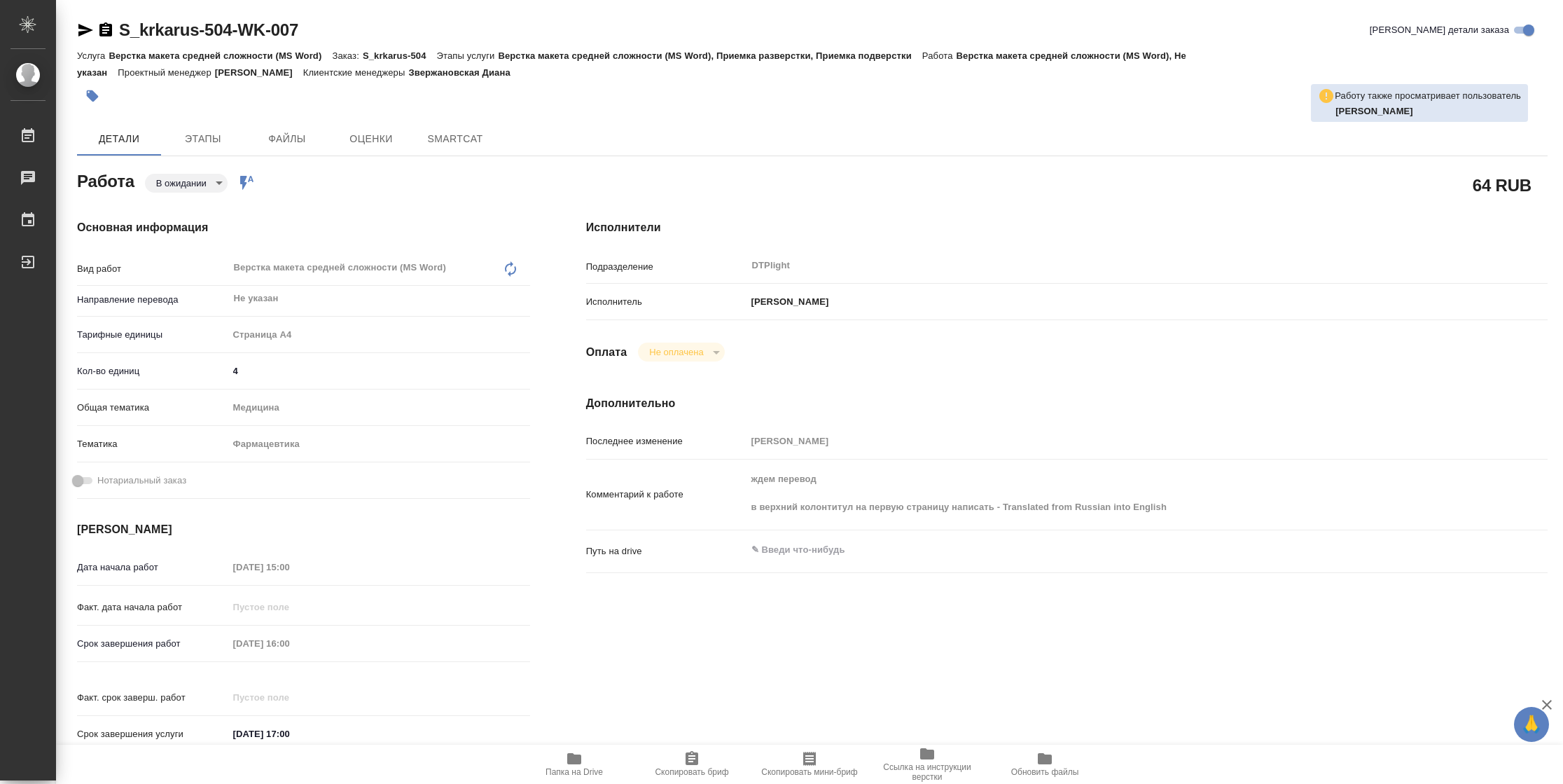
type textarea "x"
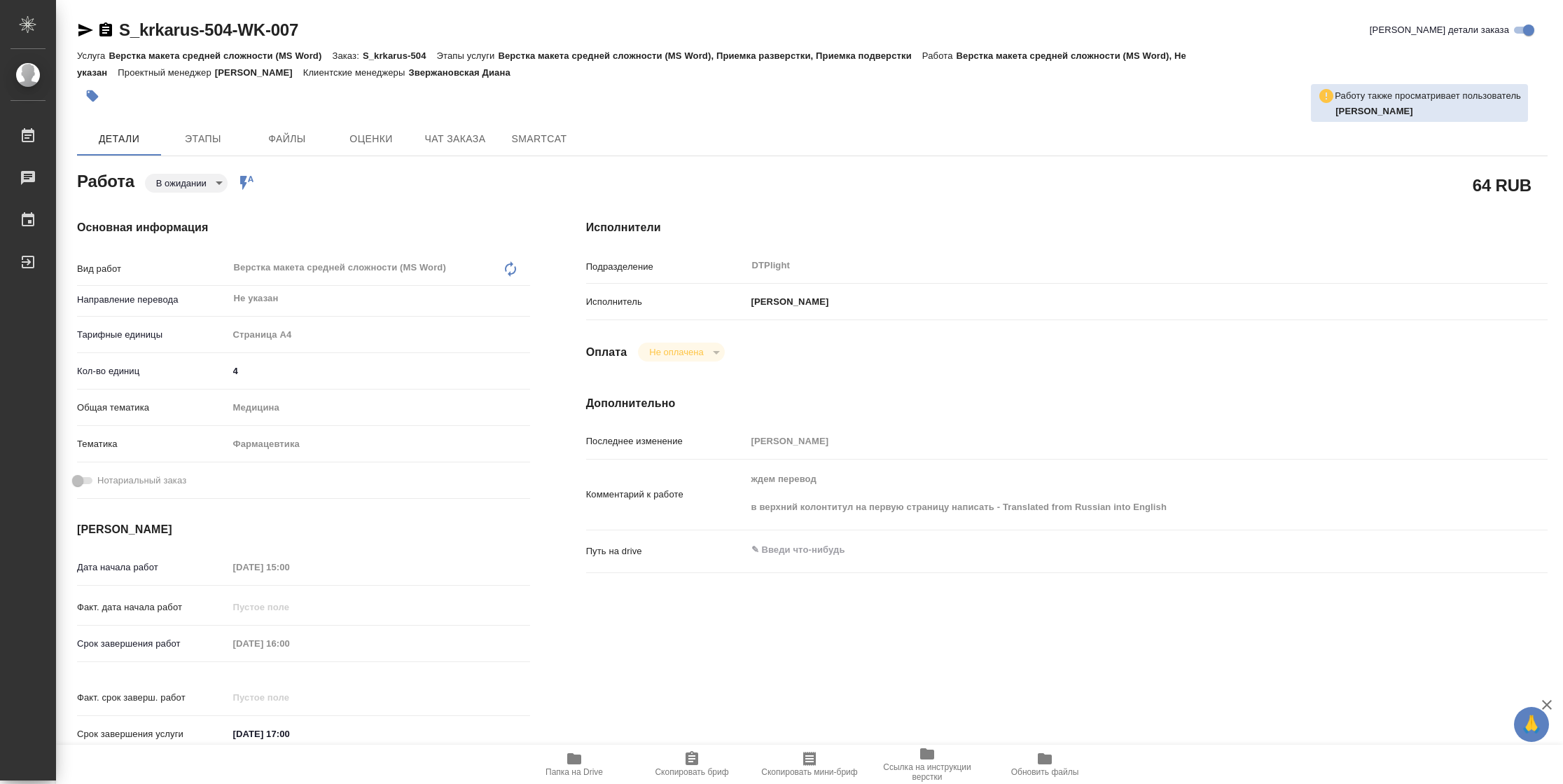
type textarea "x"
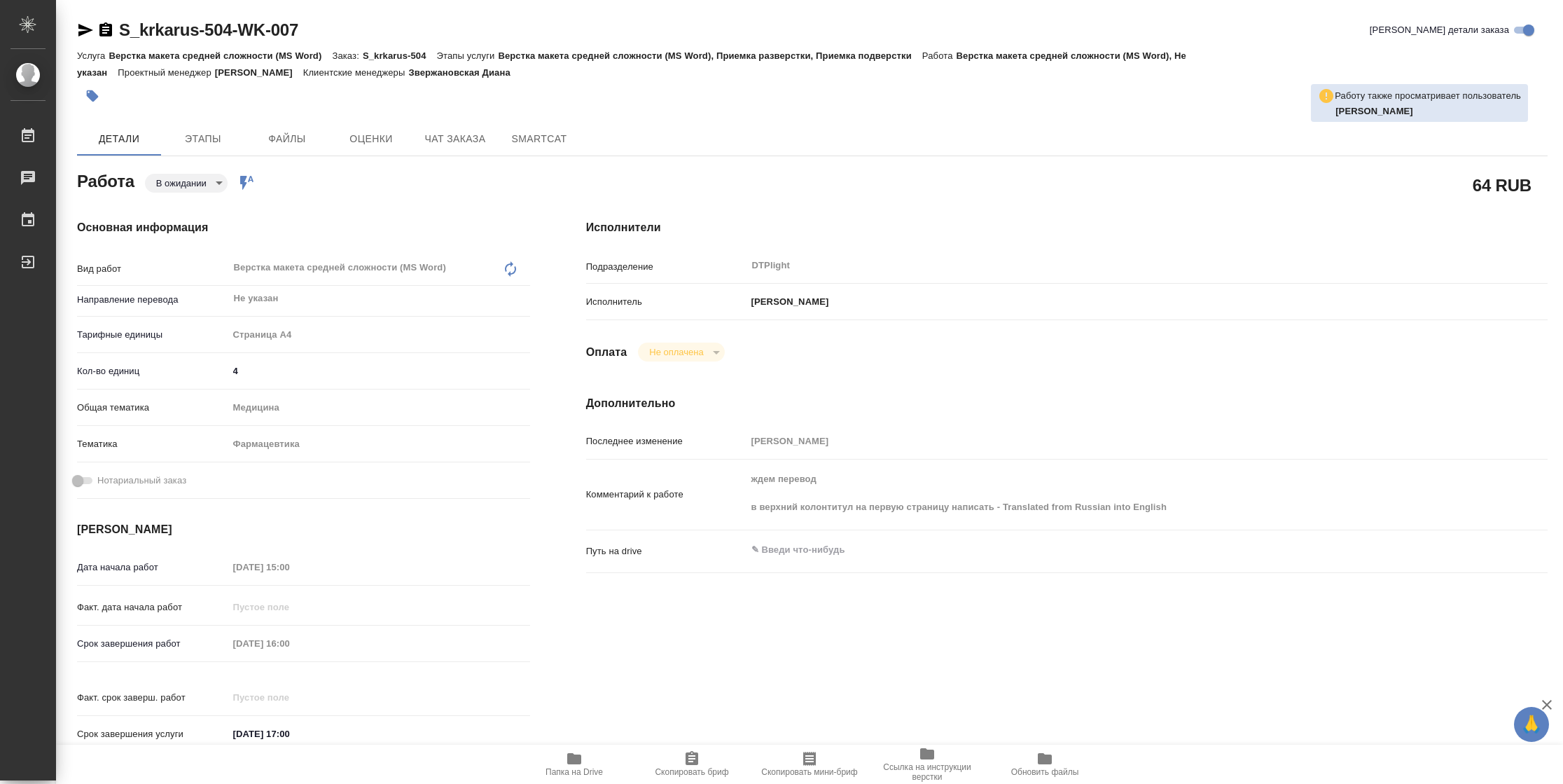
type textarea "x"
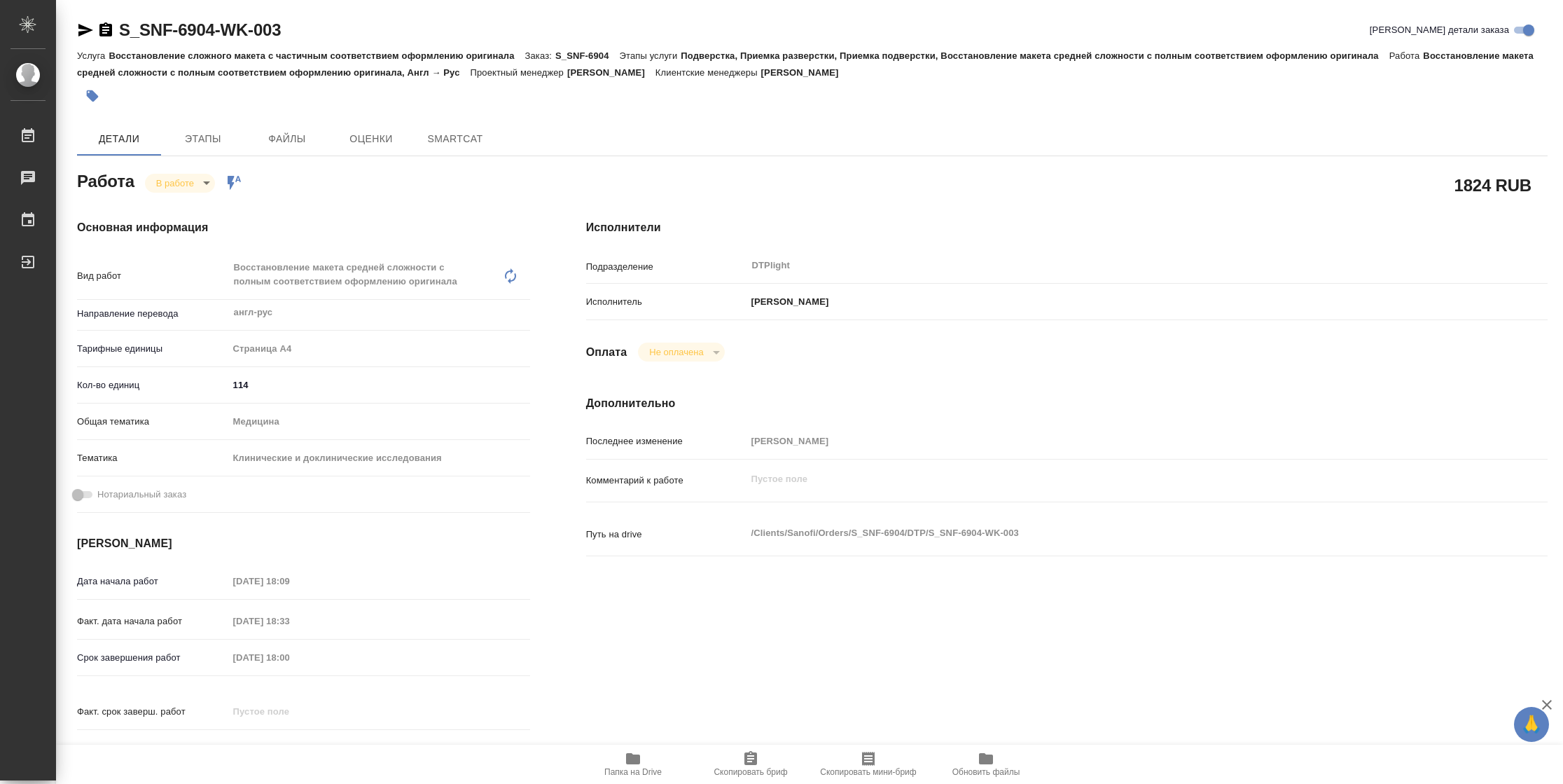
type textarea "x"
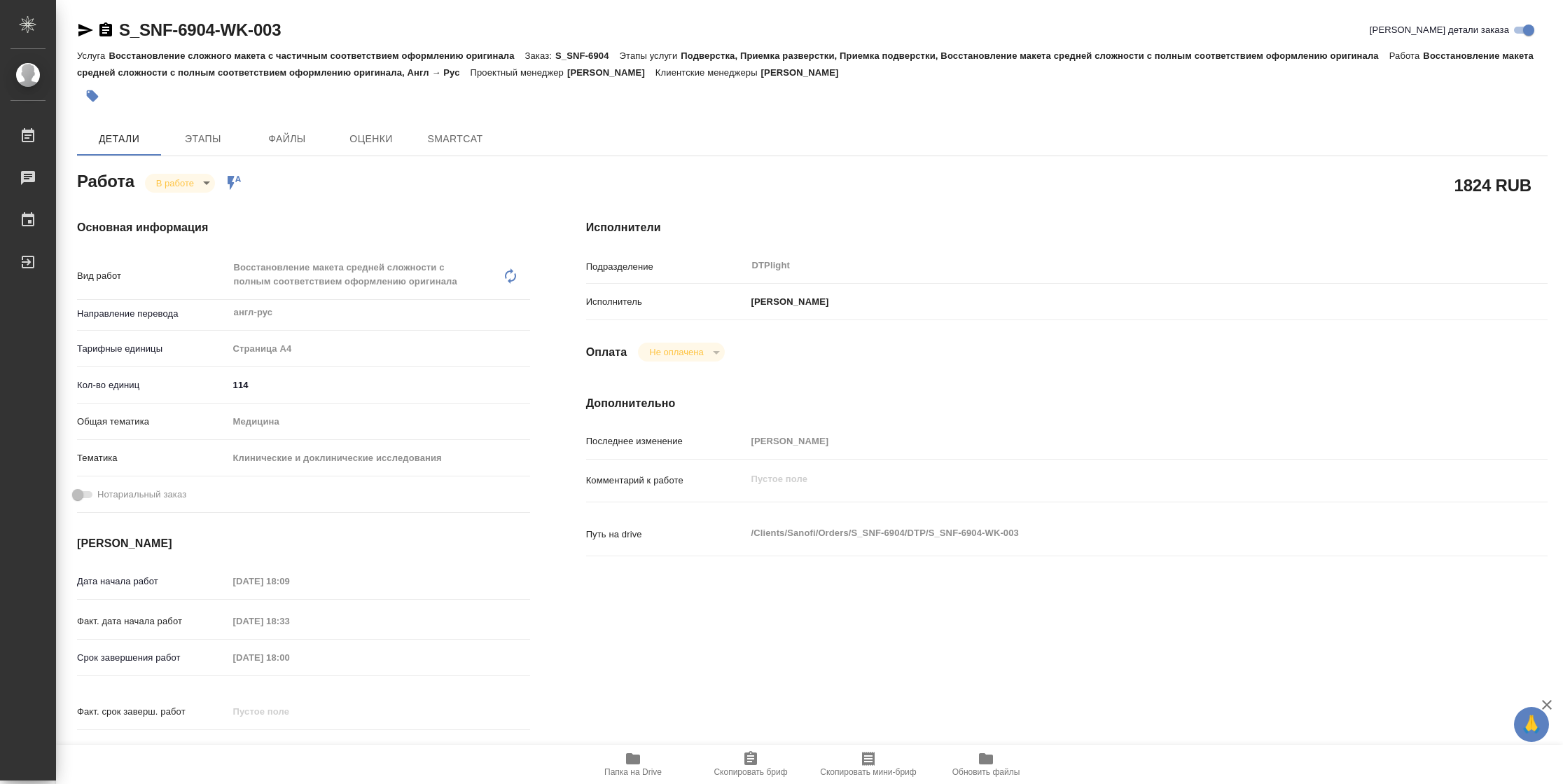
type textarea "x"
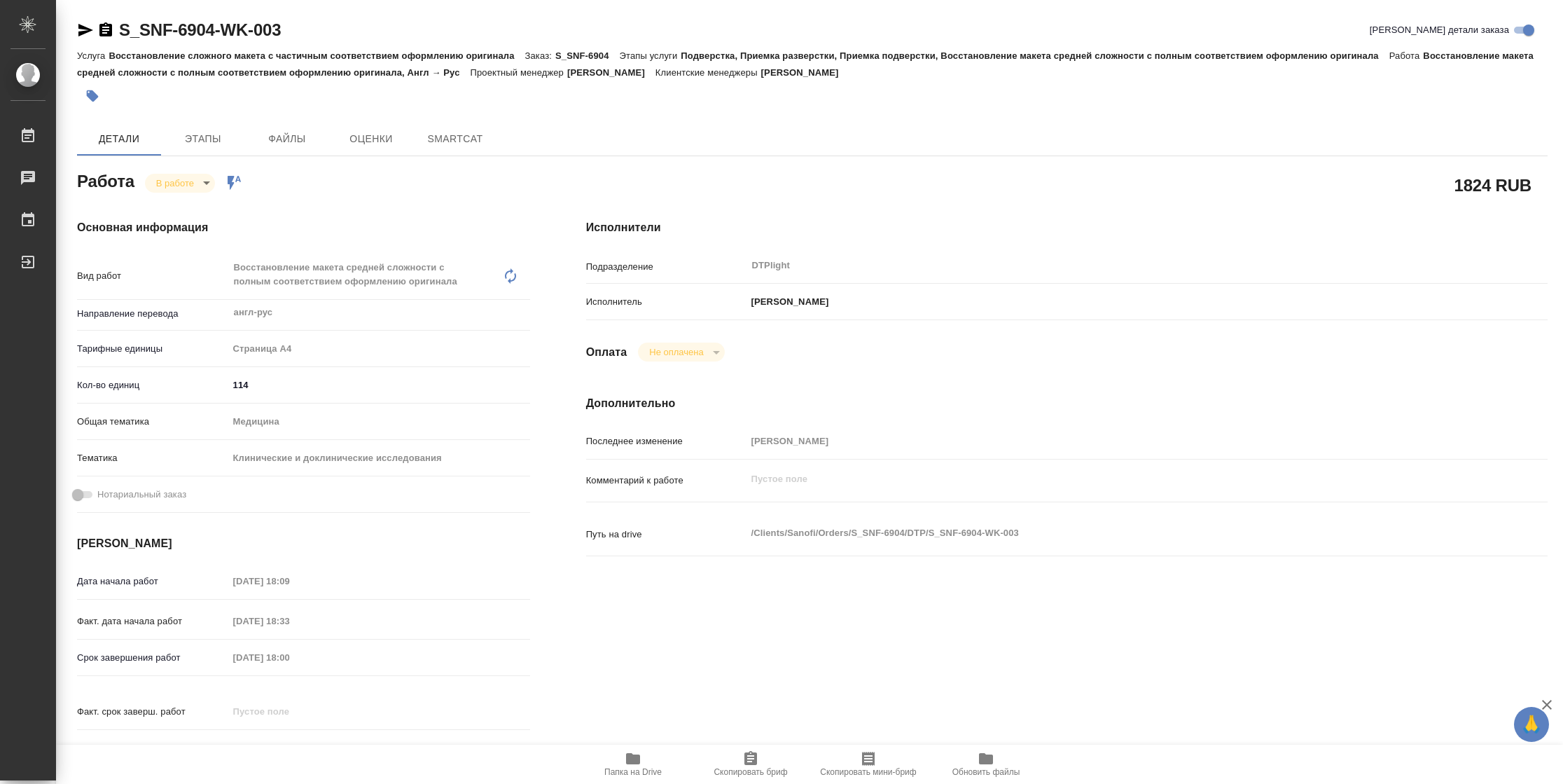
type textarea "x"
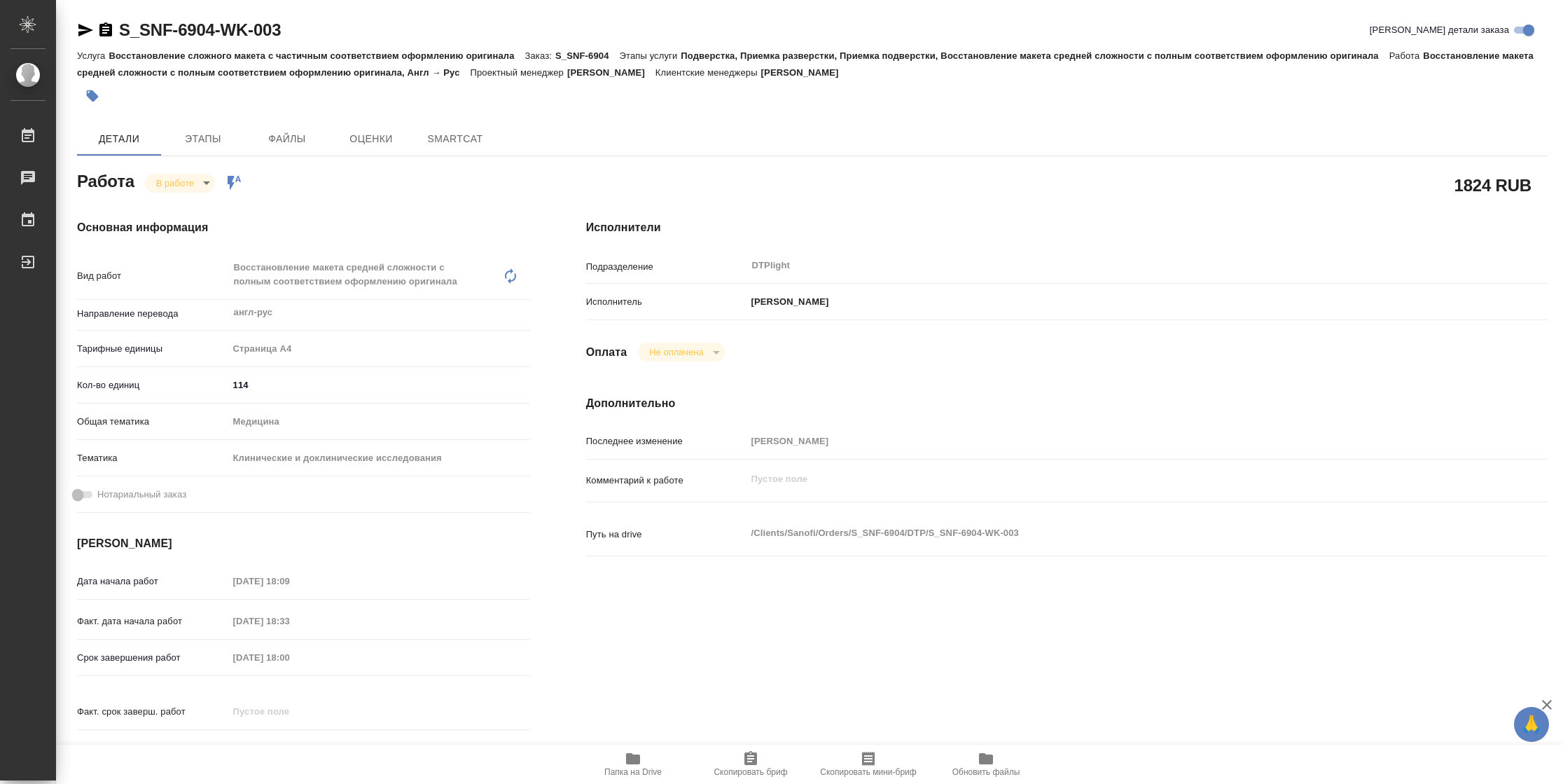
type textarea "x"
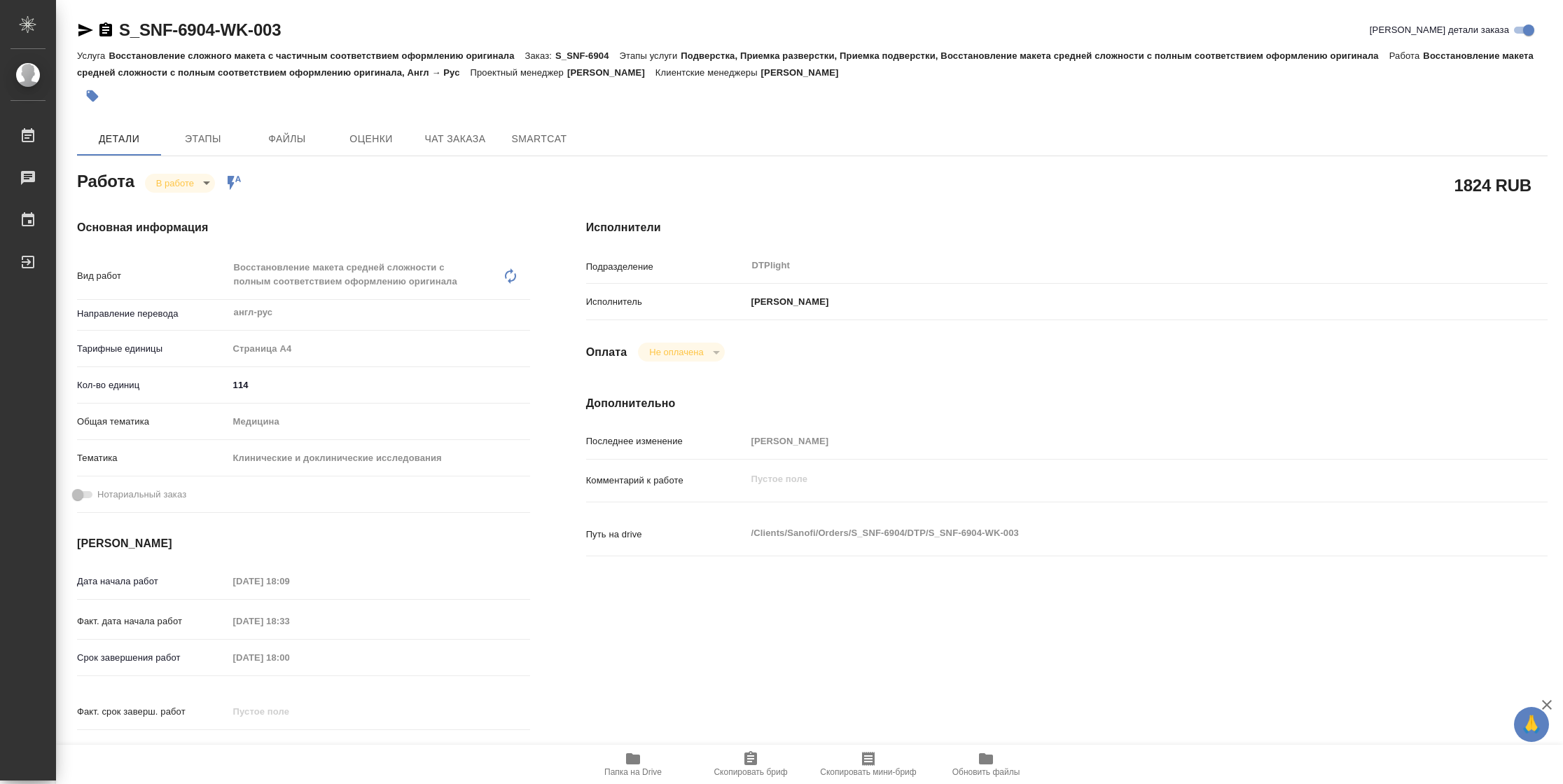
scroll to position [424, 0]
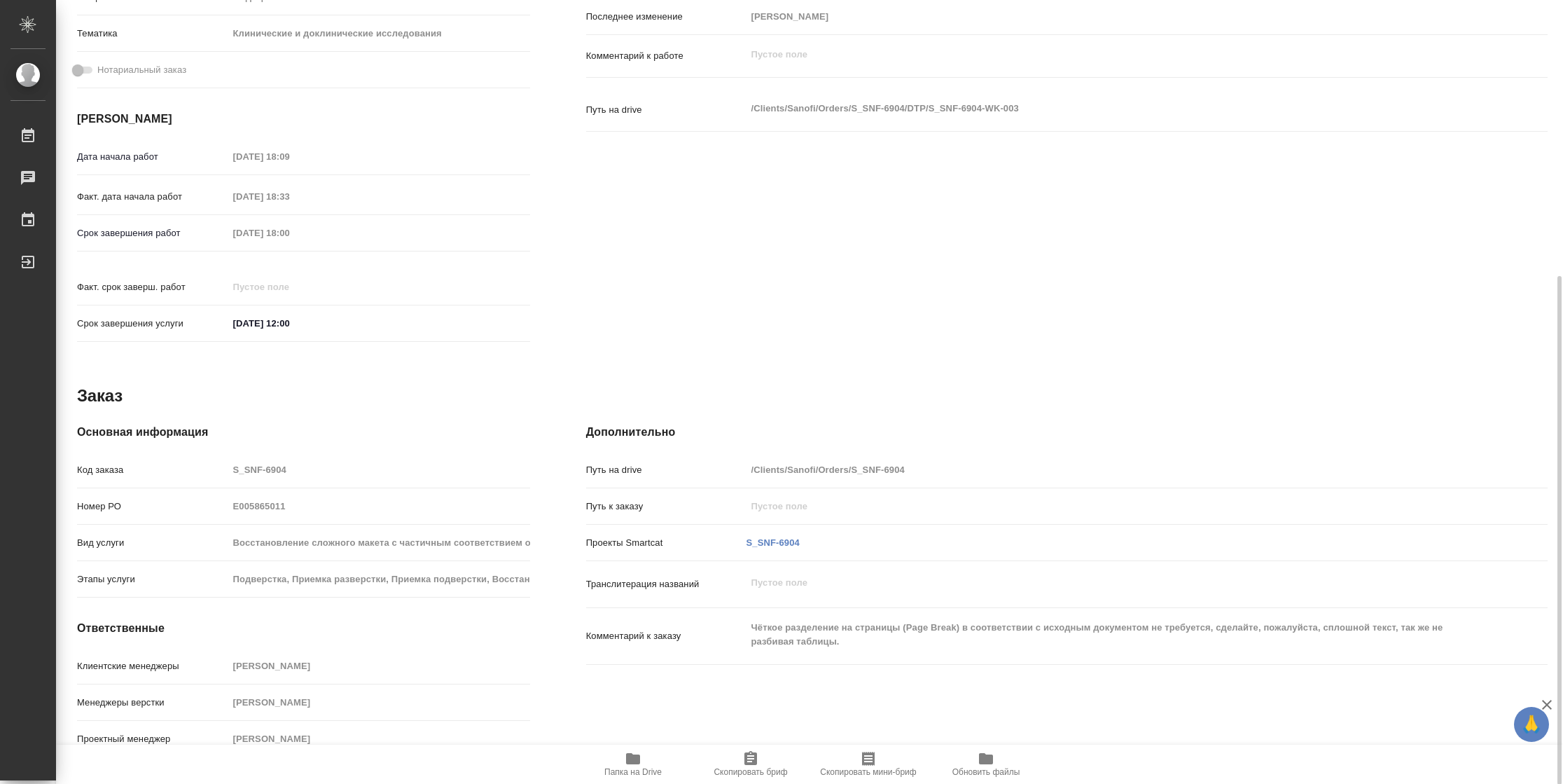
type textarea "x"
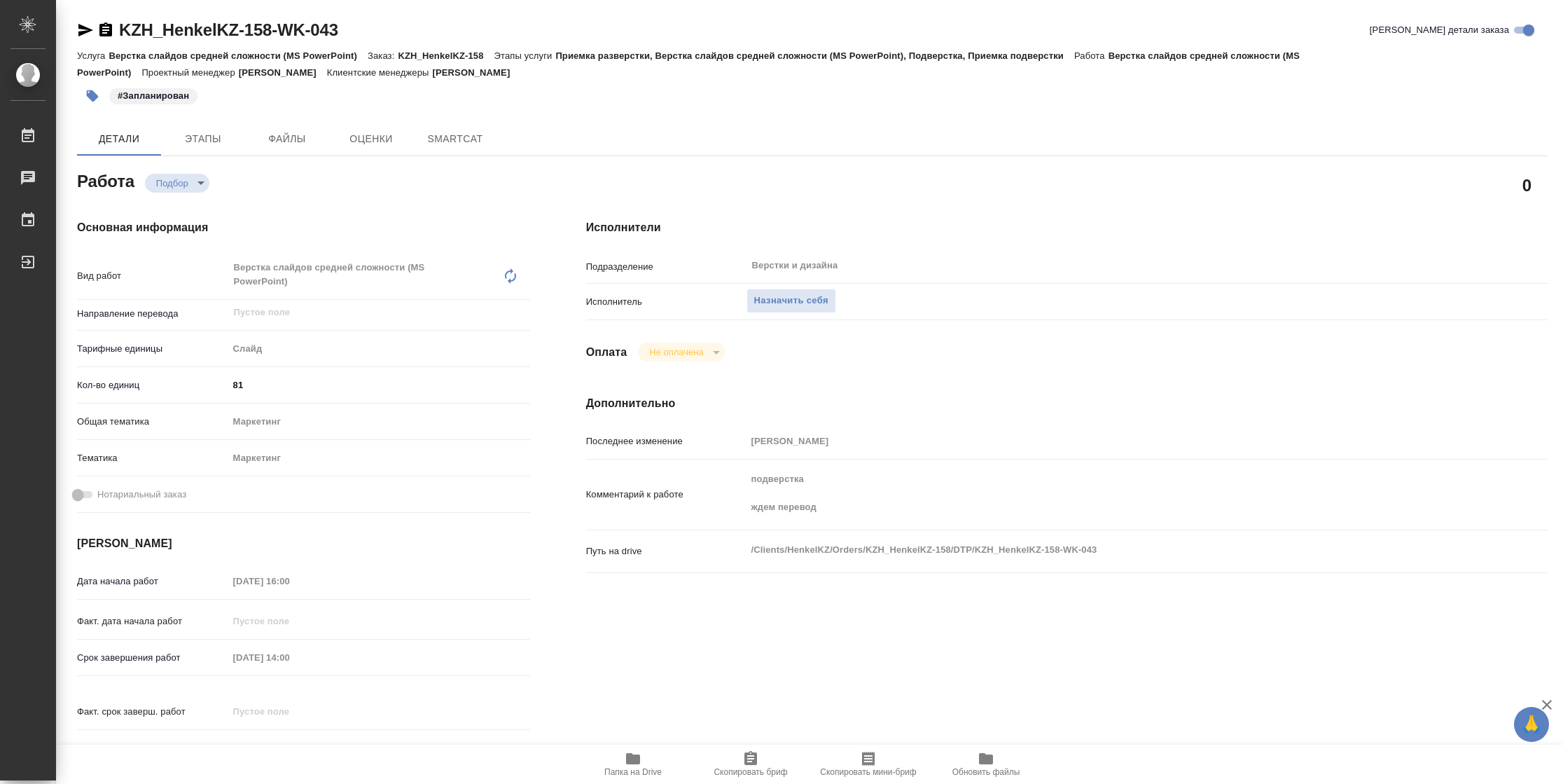
type textarea "x"
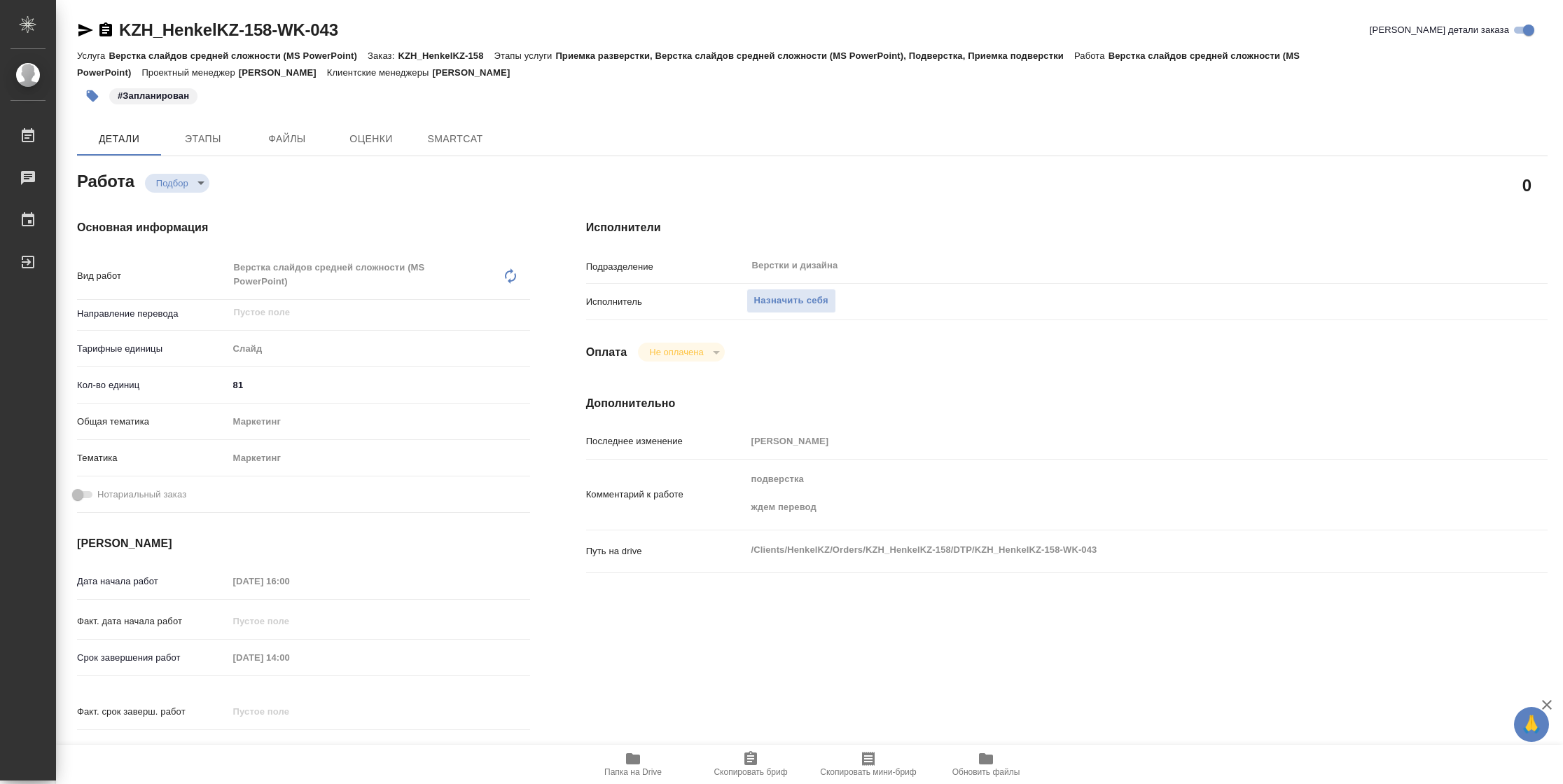
type textarea "x"
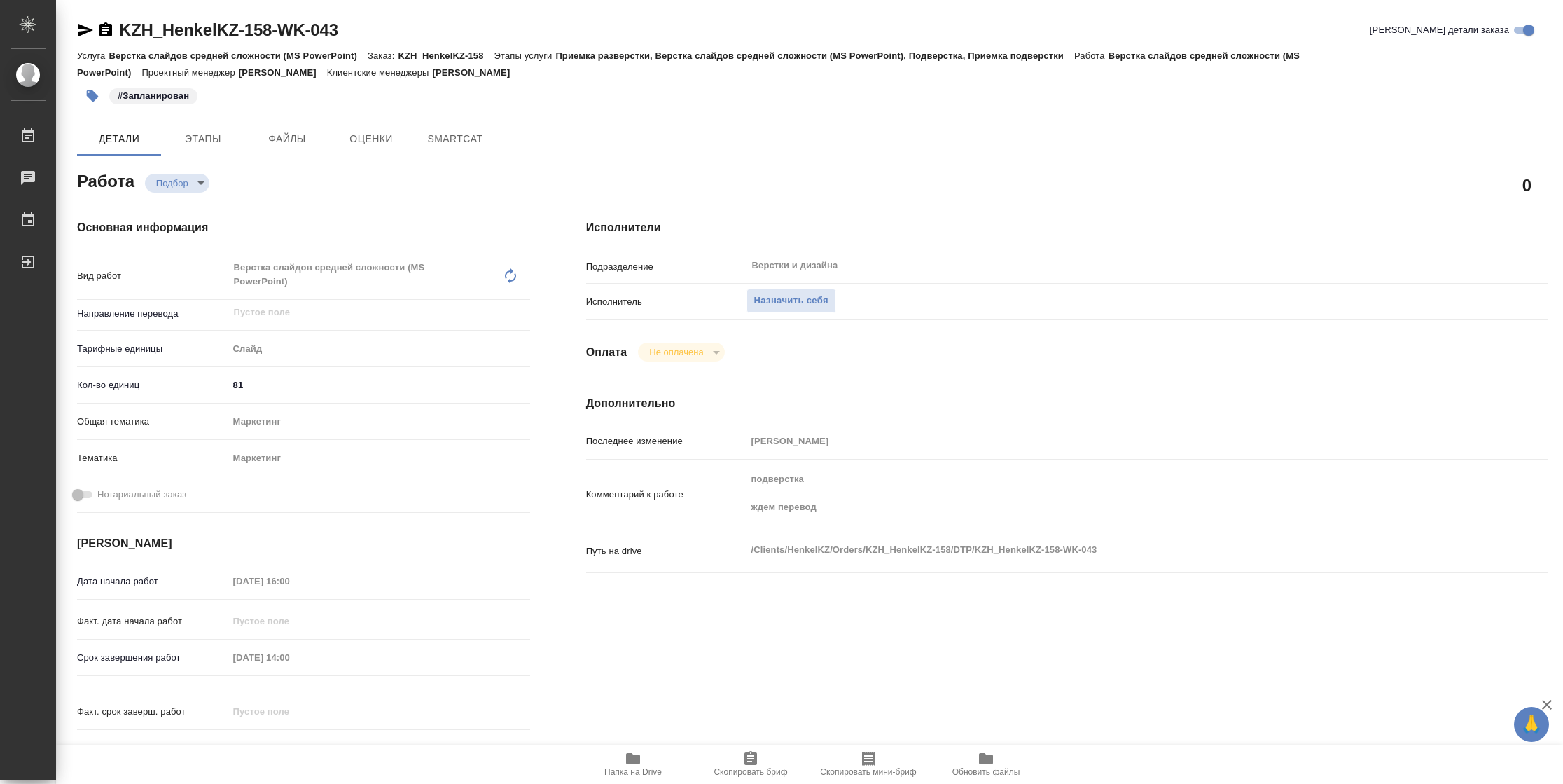
type textarea "x"
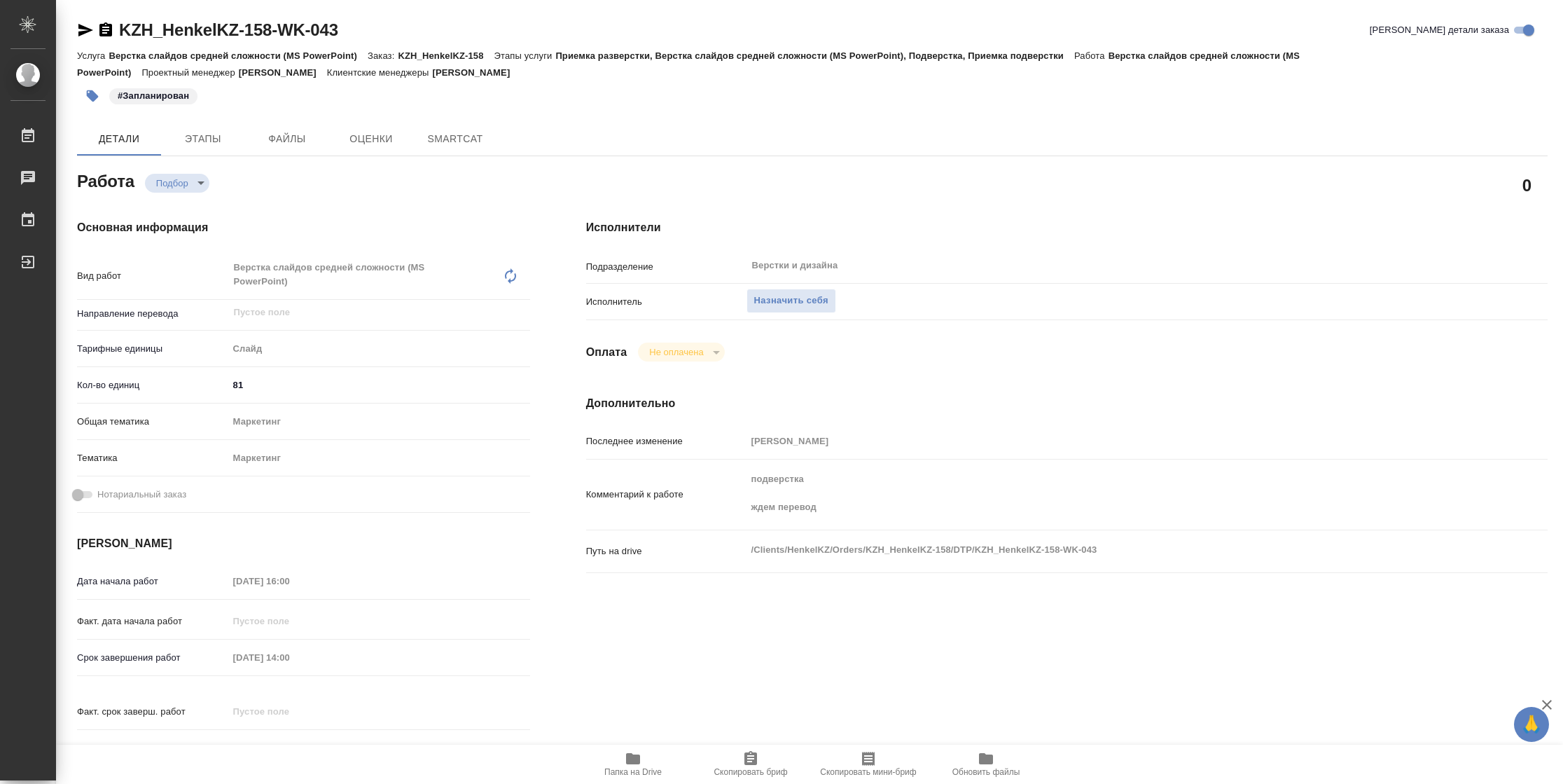
type textarea "x"
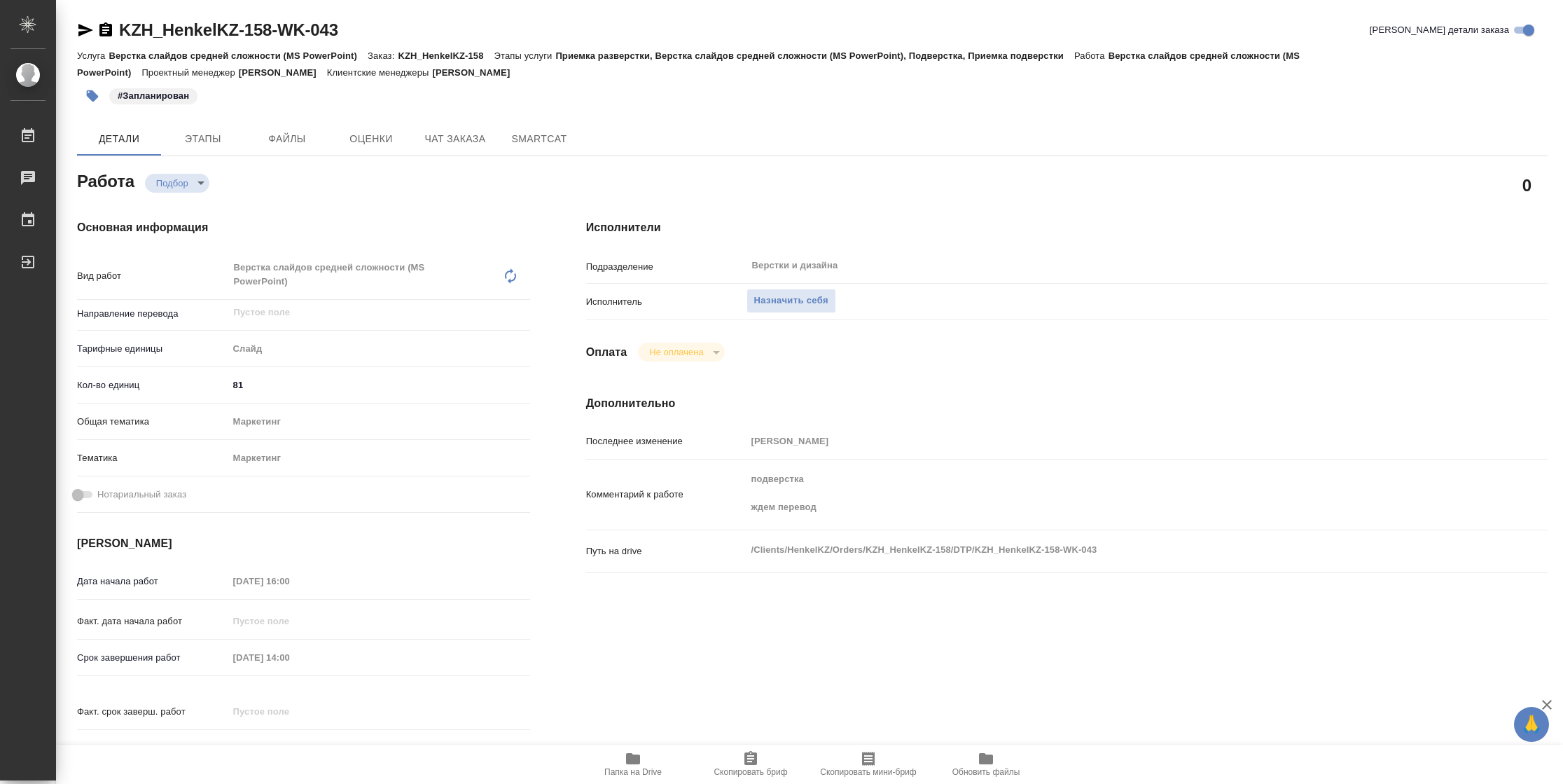
type textarea "x"
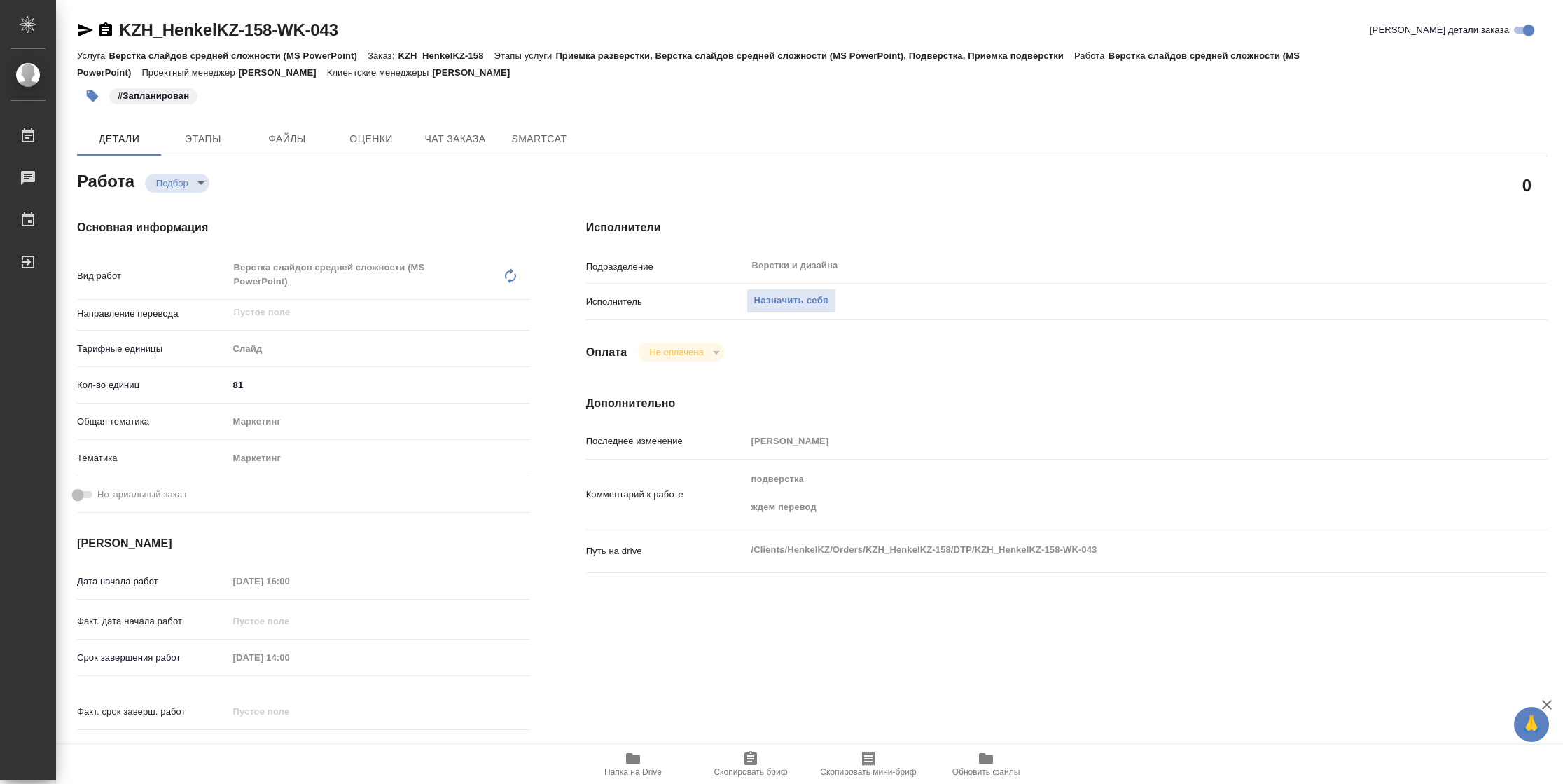
type textarea "x"
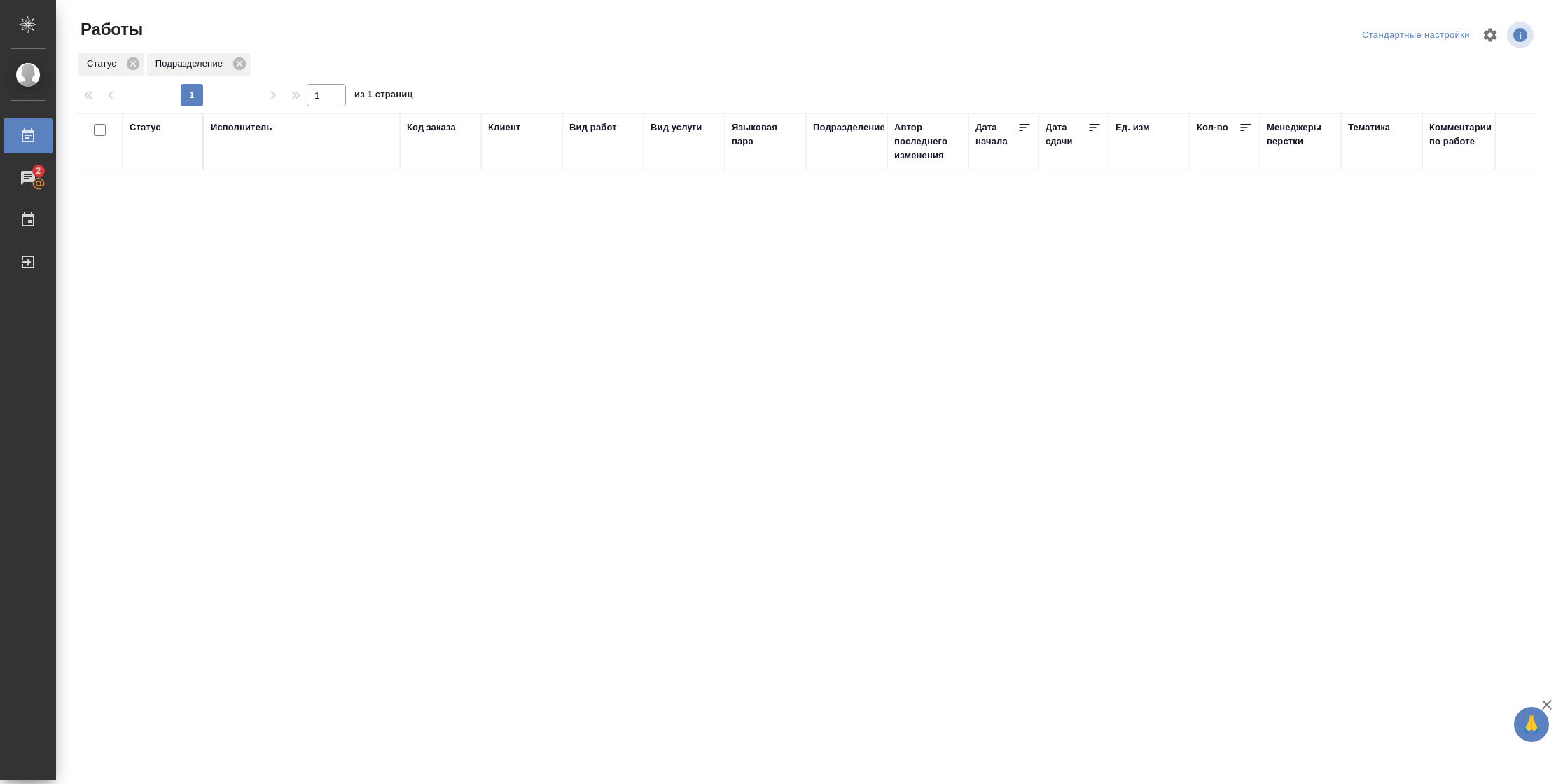
click at [873, 129] on div "Подразделение" at bounding box center [848, 127] width 72 height 14
click at [846, 168] on div at bounding box center [840, 168] width 16 height 15
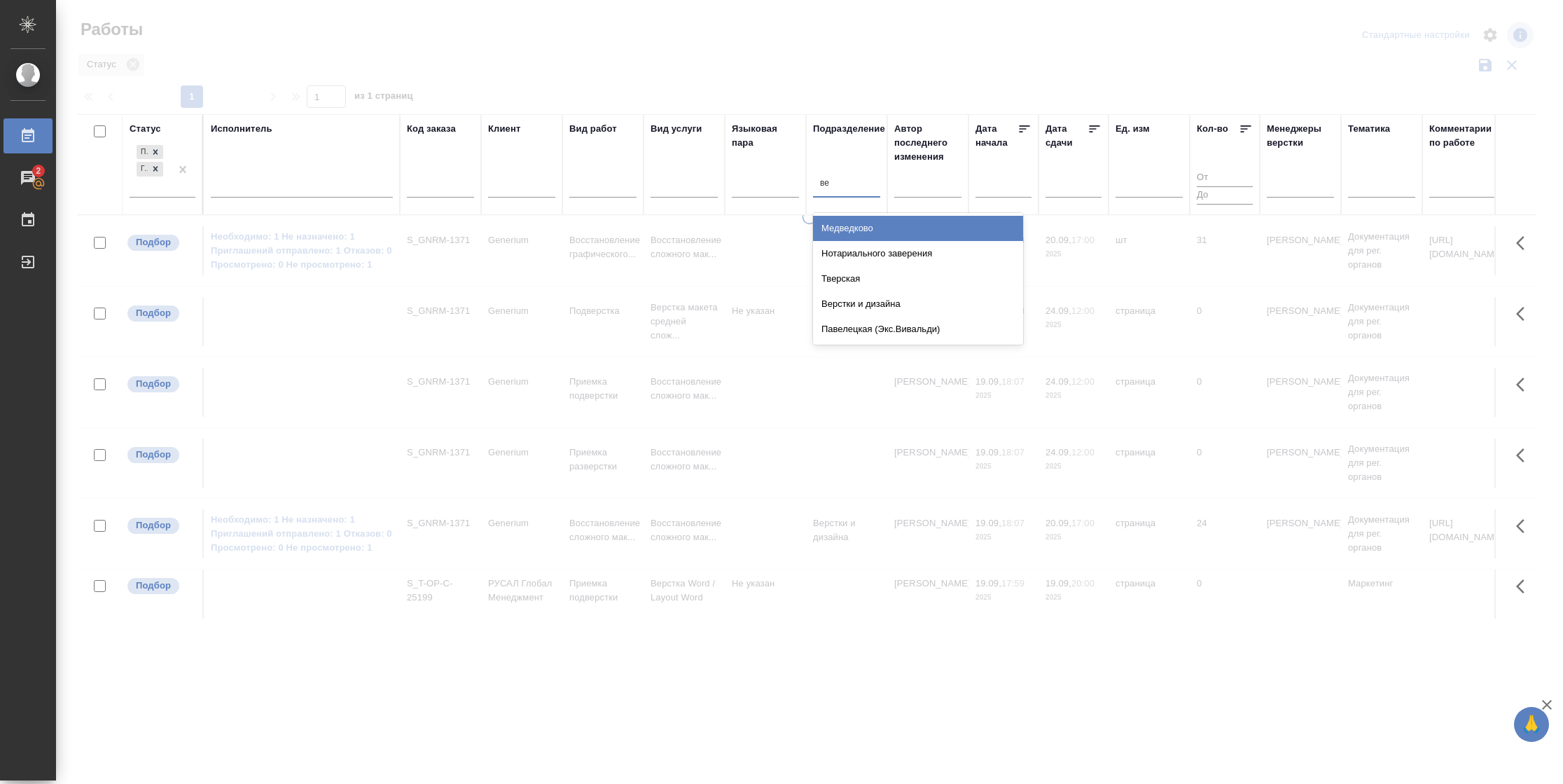
type input "вер"
click at [875, 277] on div "Верстки и дизайна" at bounding box center [918, 278] width 210 height 25
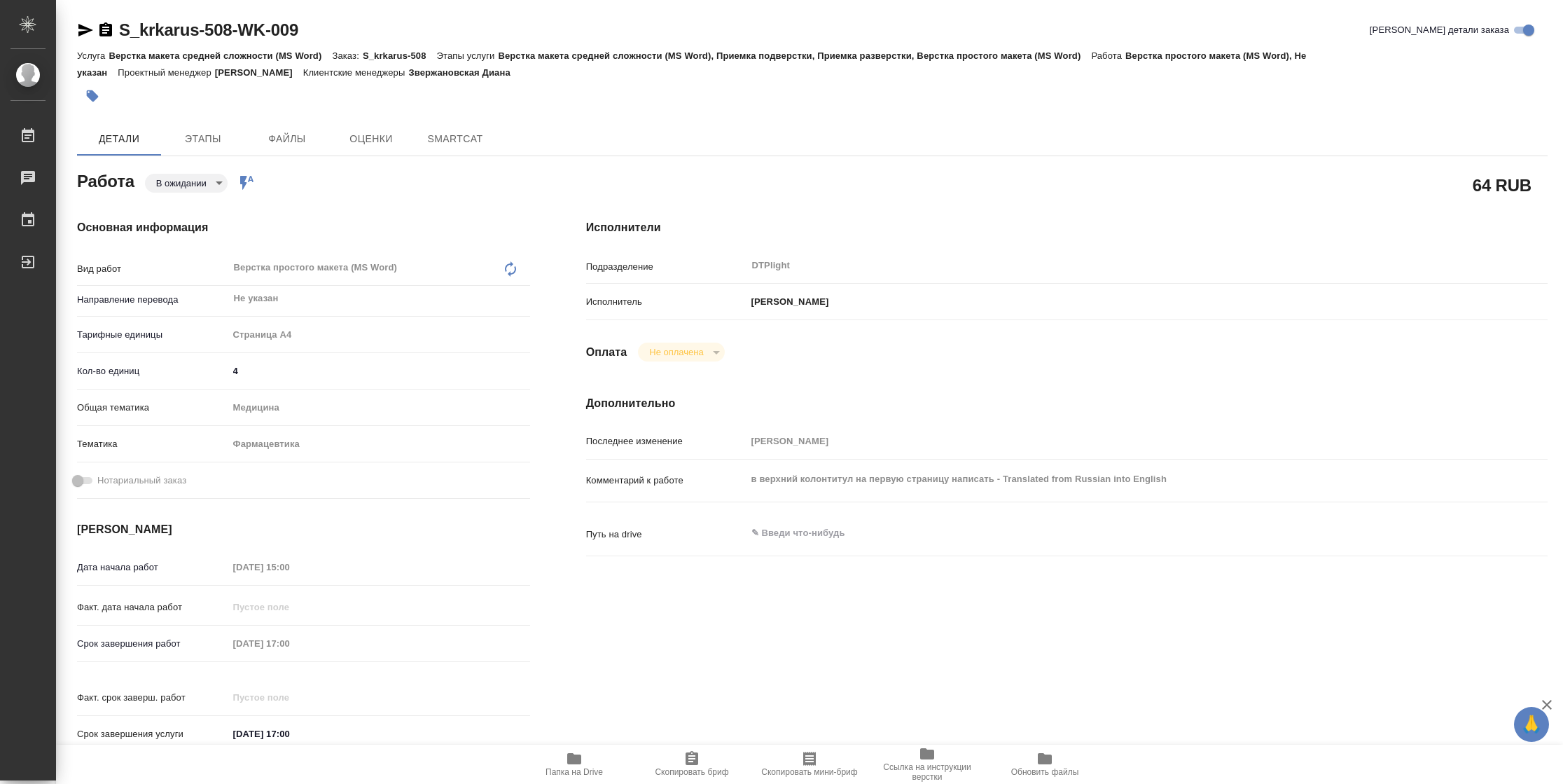
type textarea "x"
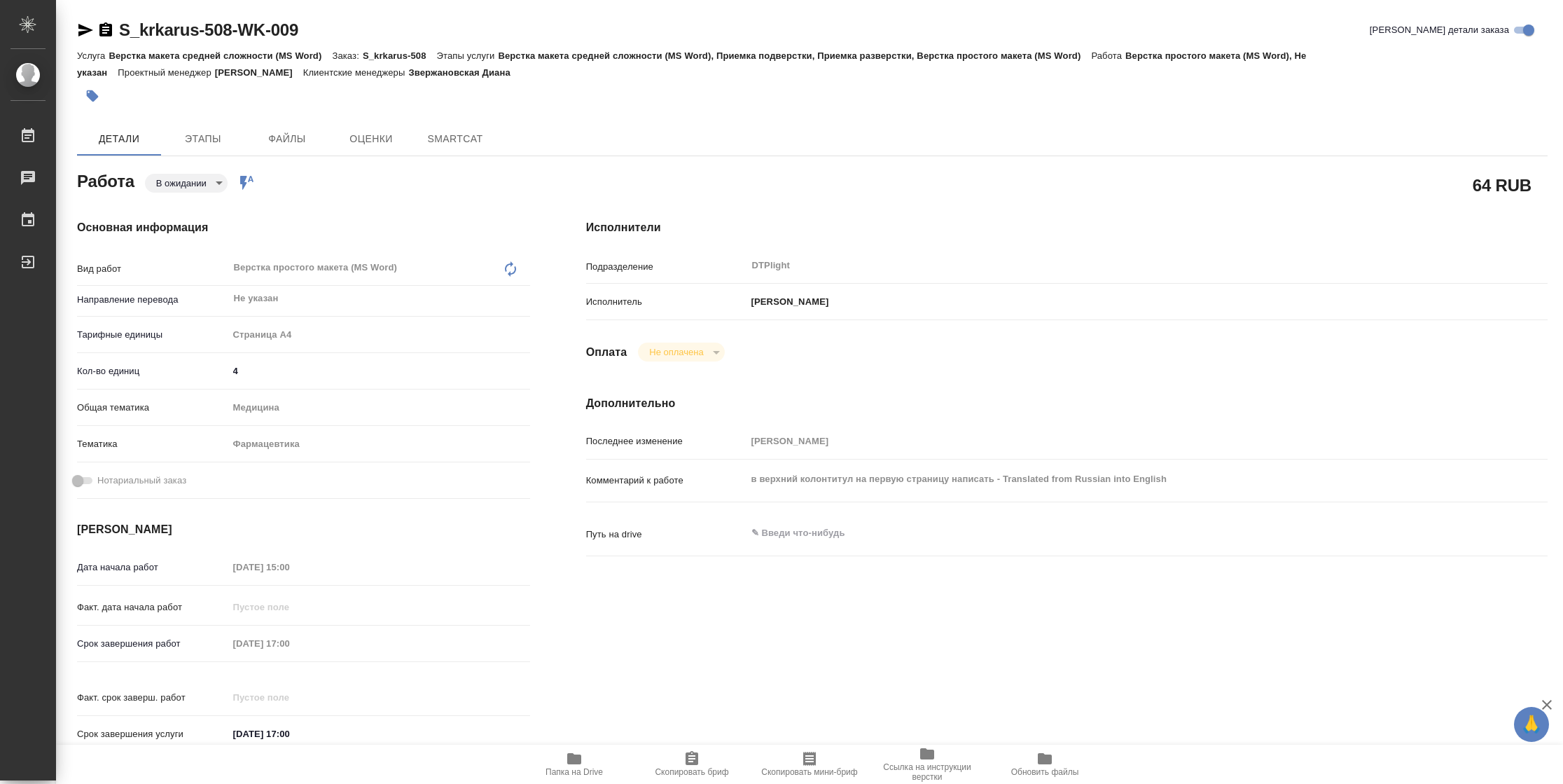
type textarea "x"
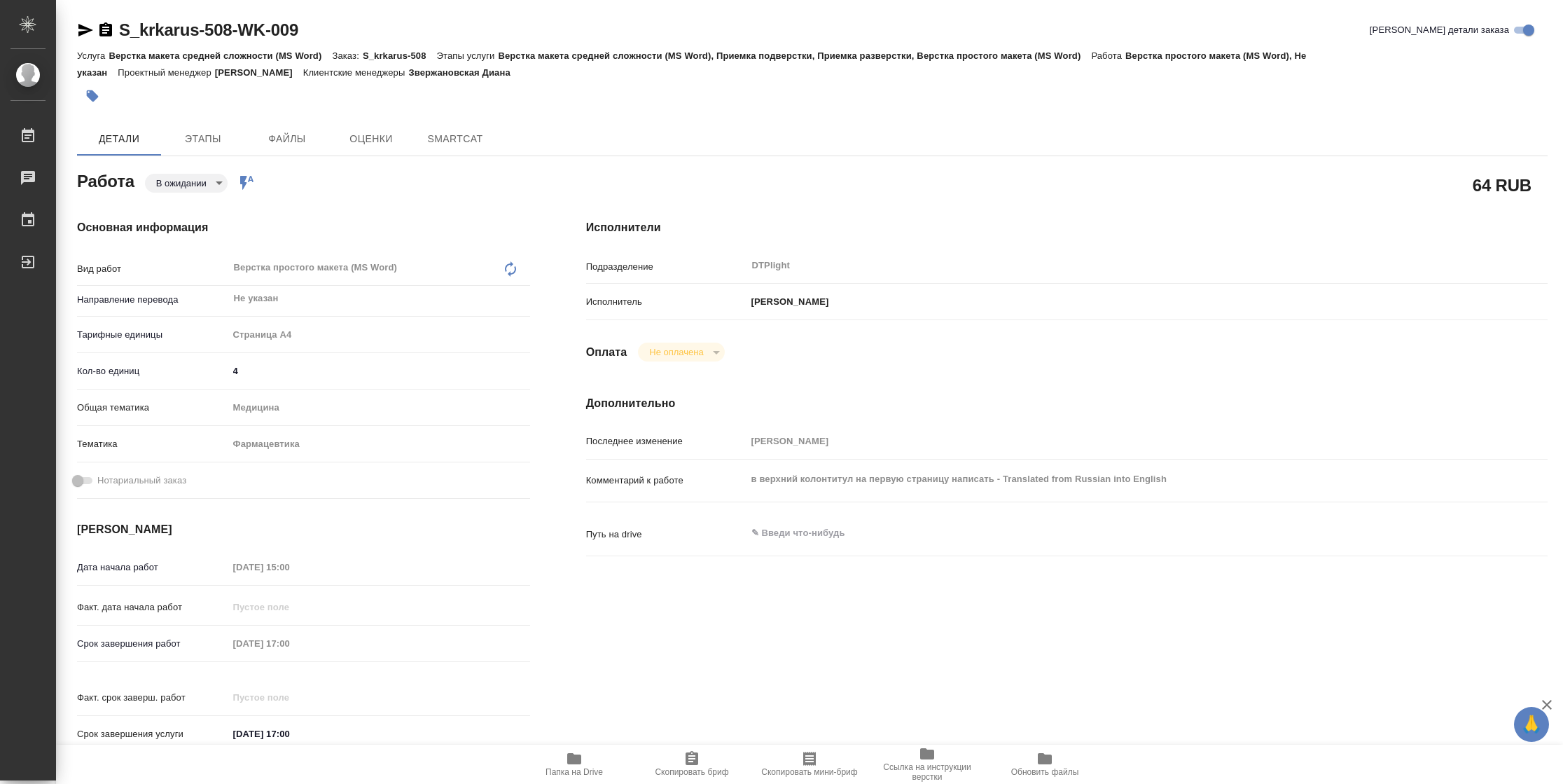
type textarea "x"
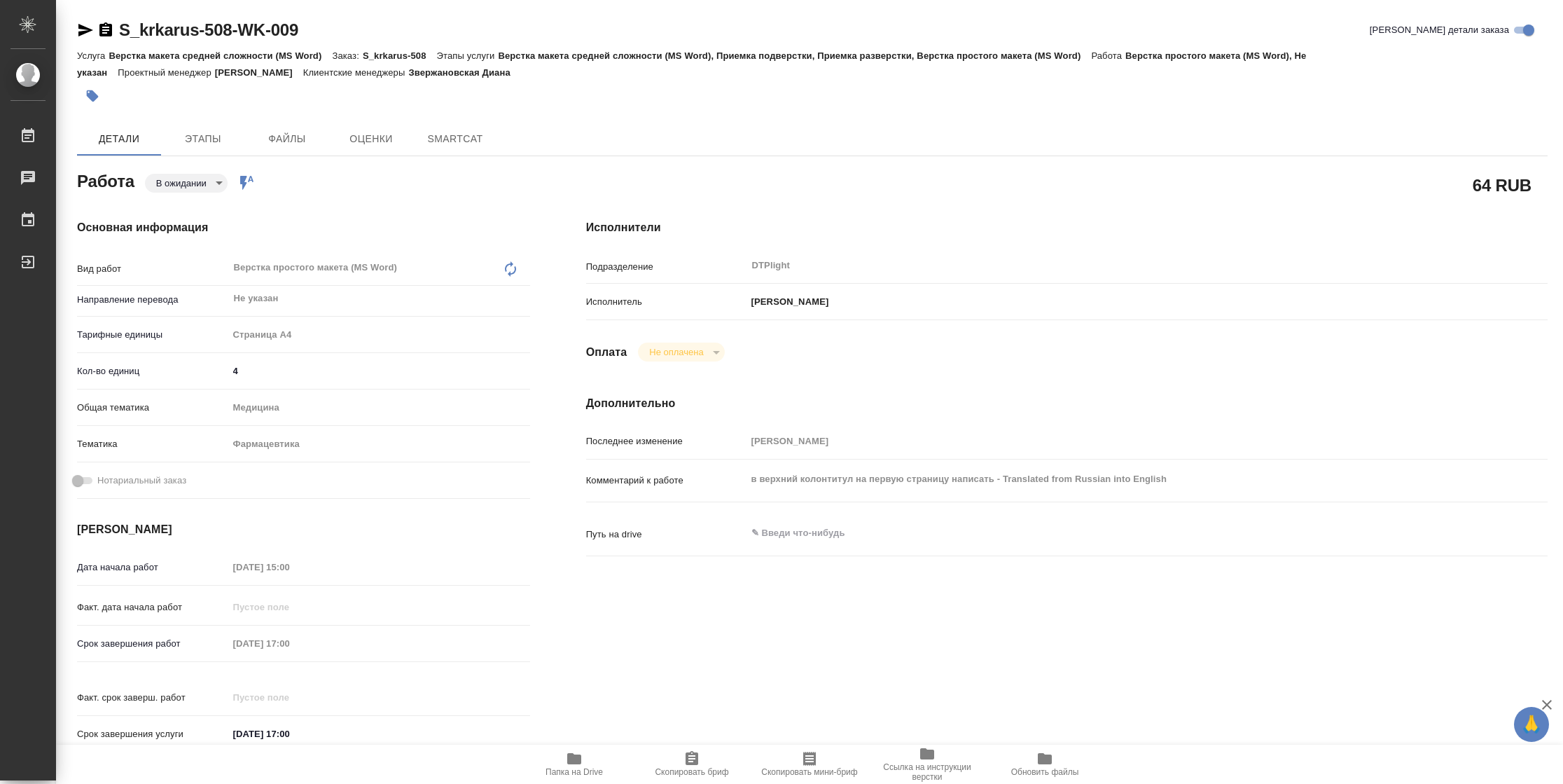
scroll to position [410, 0]
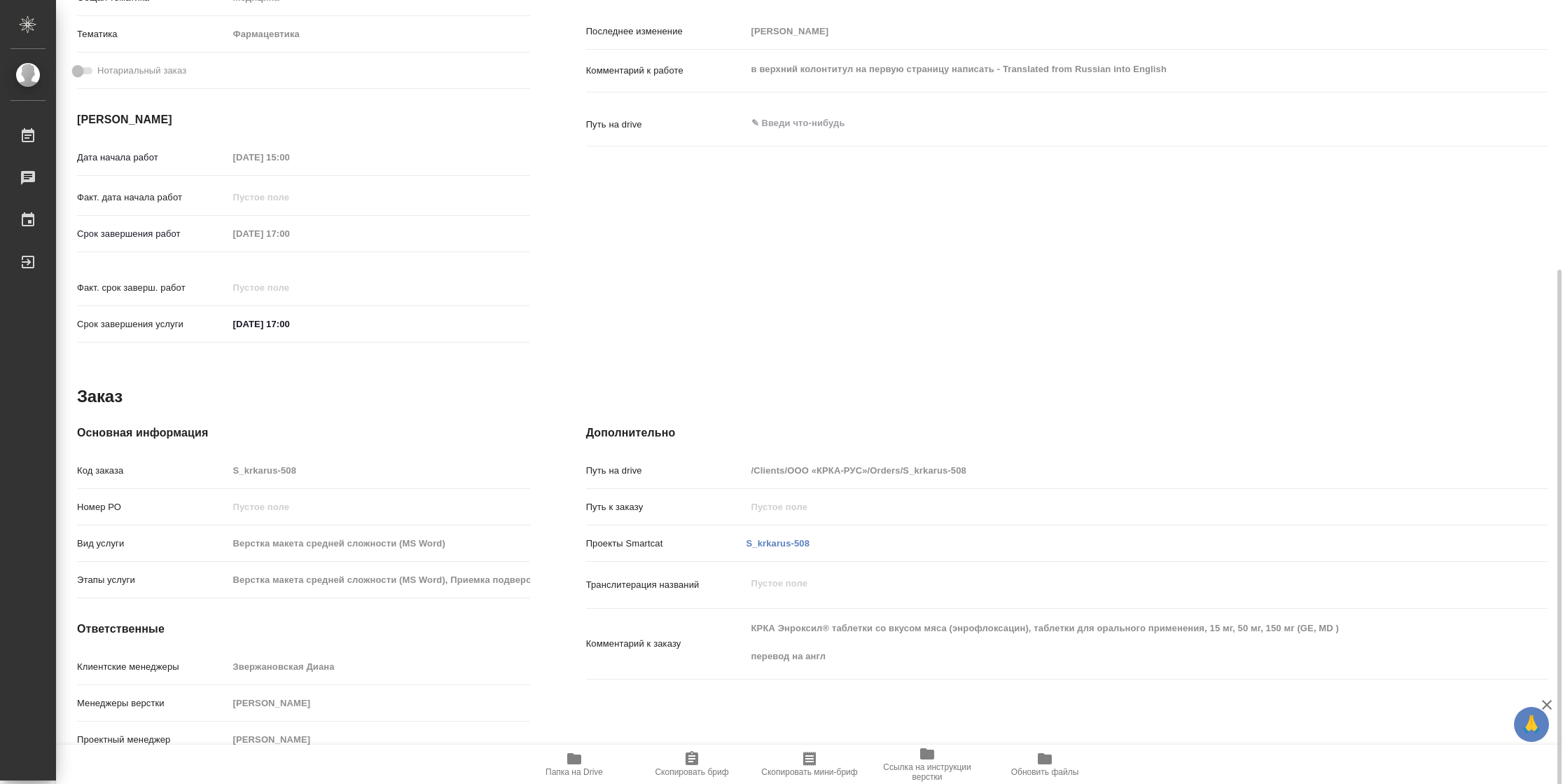
type textarea "x"
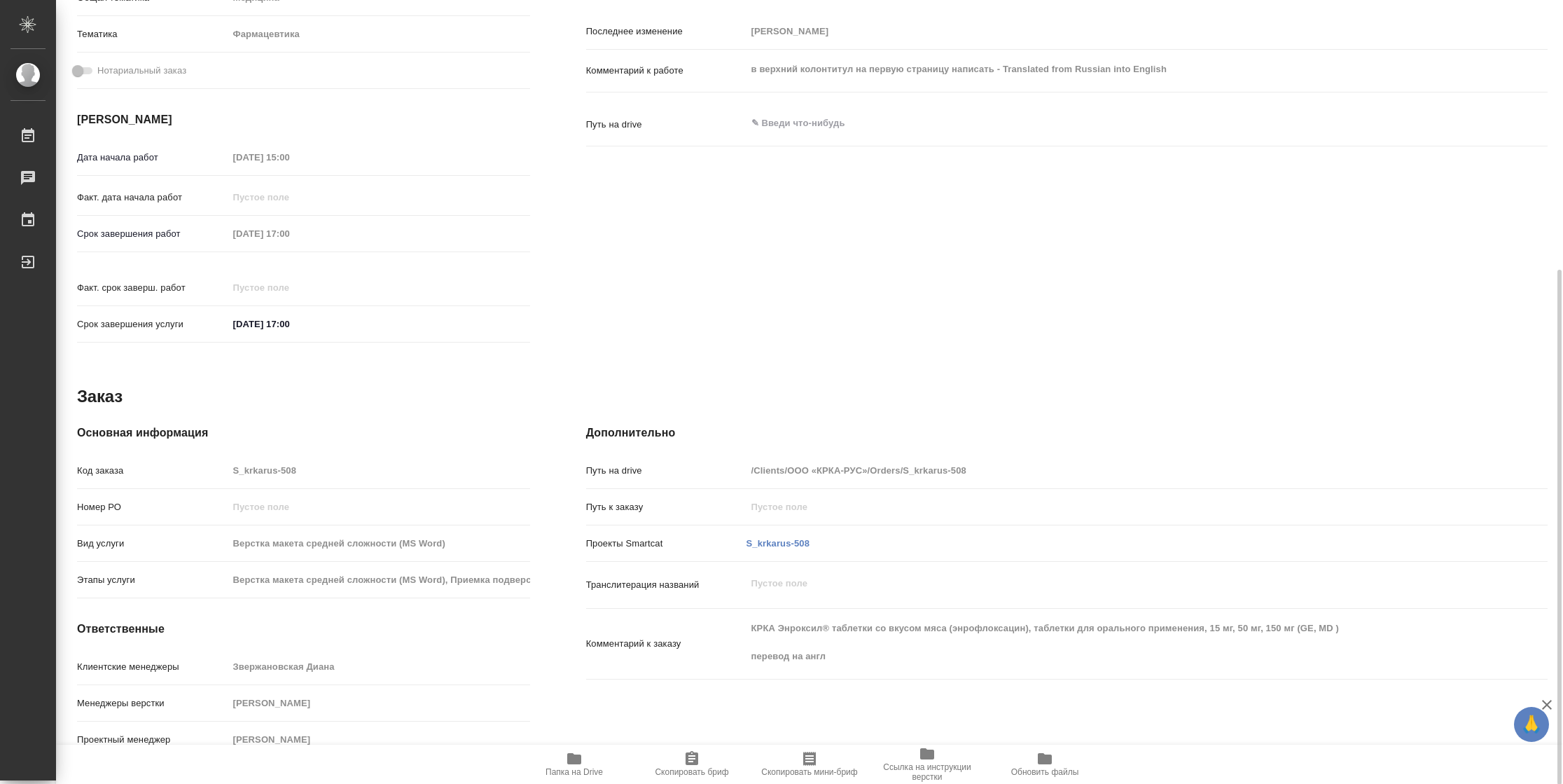
type textarea "x"
